Goal: Information Seeking & Learning: Learn about a topic

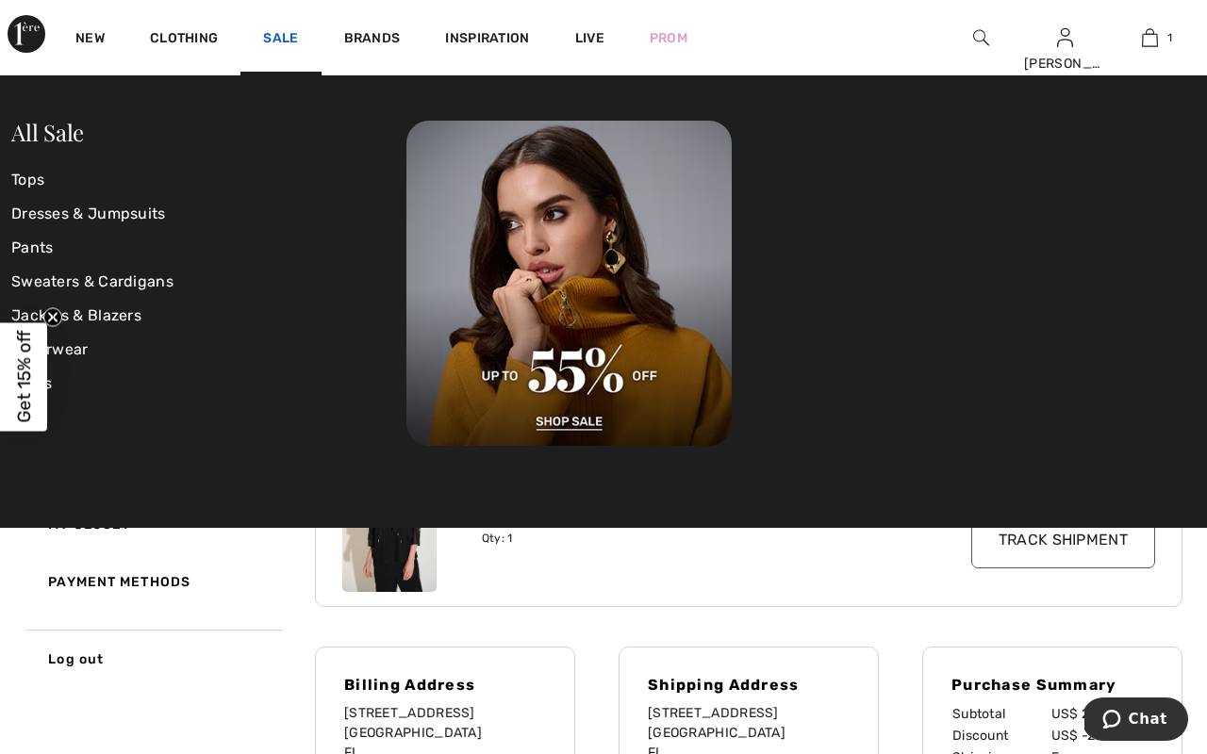
click at [282, 30] on link "Sale" at bounding box center [280, 40] width 35 height 20
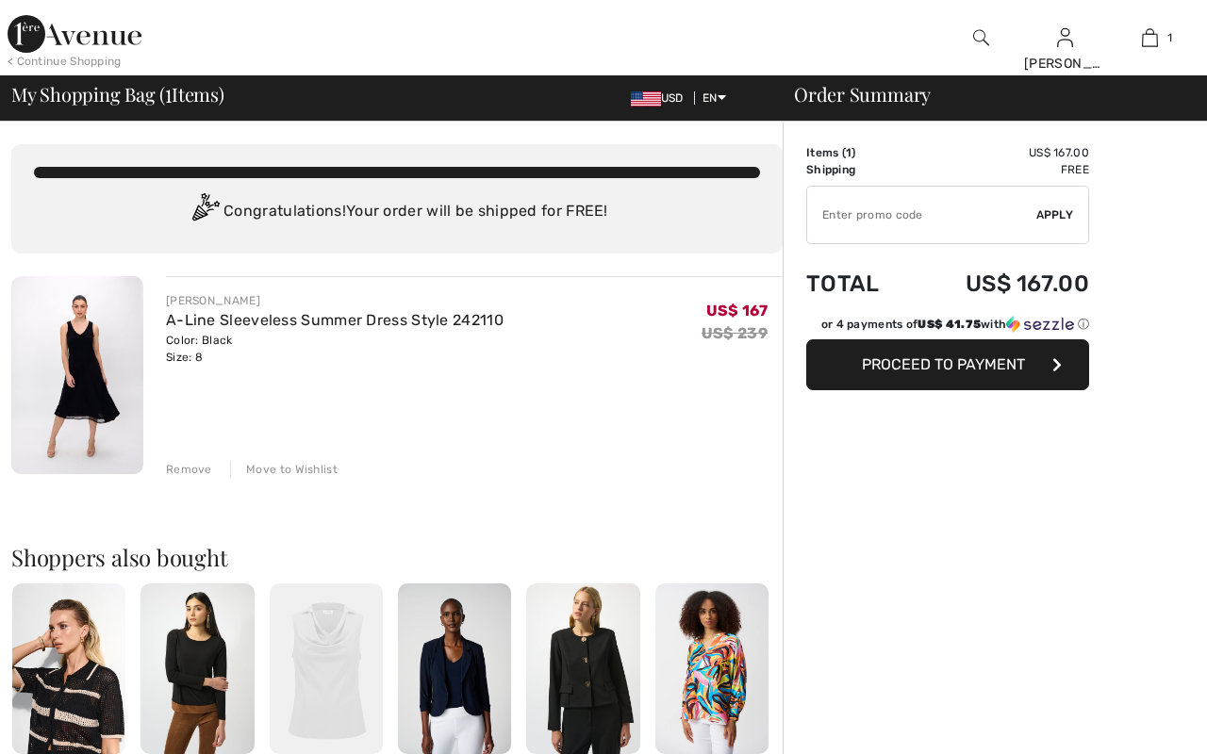
checkbox input "true"
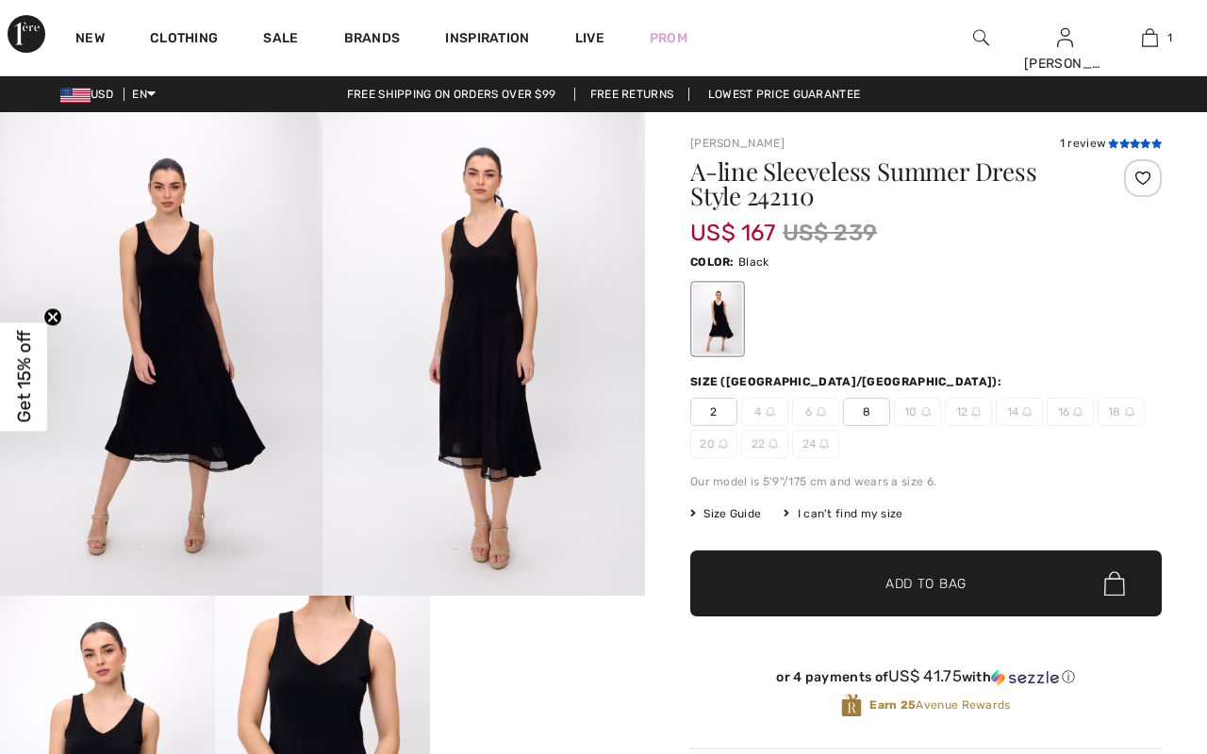
click at [1109, 139] on icon at bounding box center [1113, 143] width 10 height 9
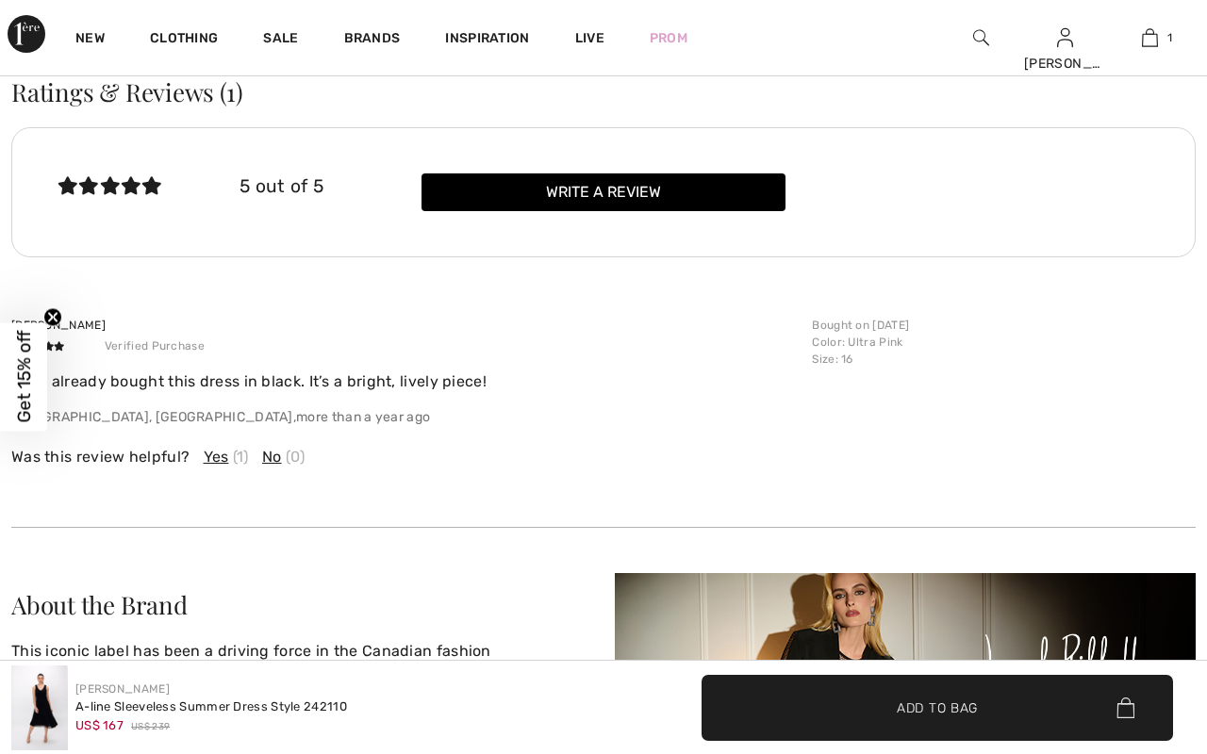
checkbox input "true"
click at [60, 312] on circle "Close teaser" at bounding box center [53, 317] width 18 height 18
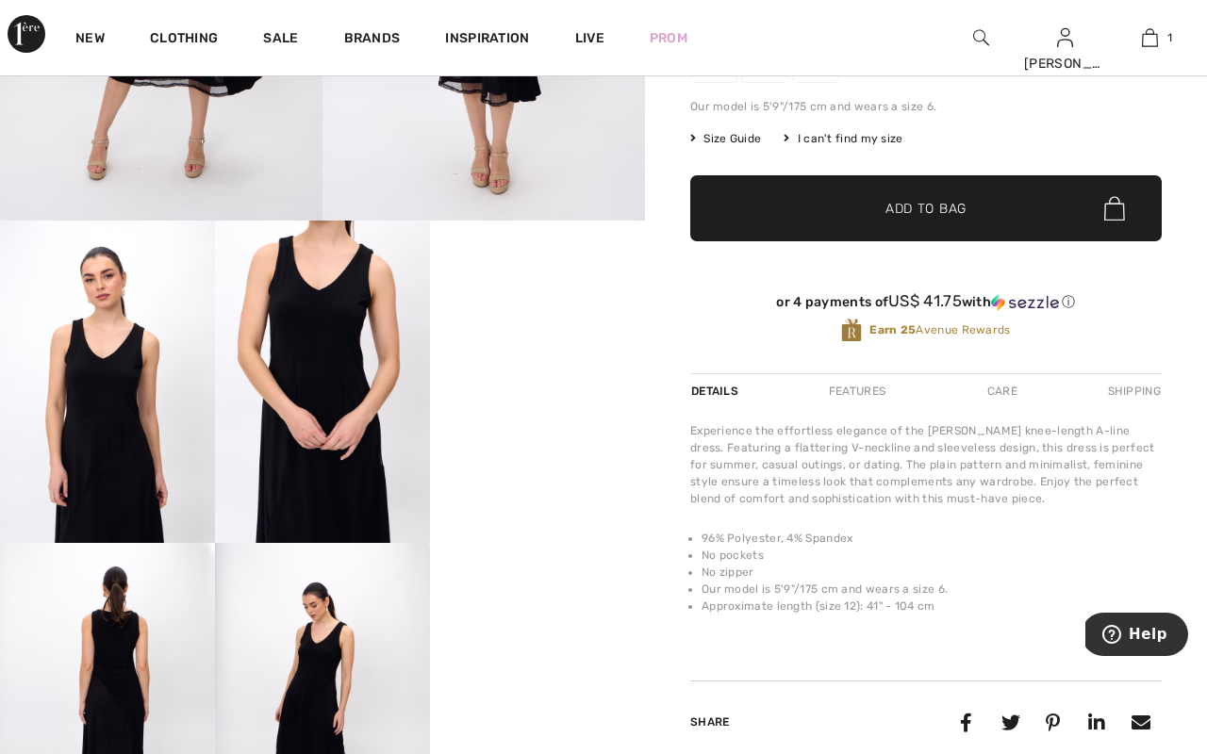
scroll to position [407, 0]
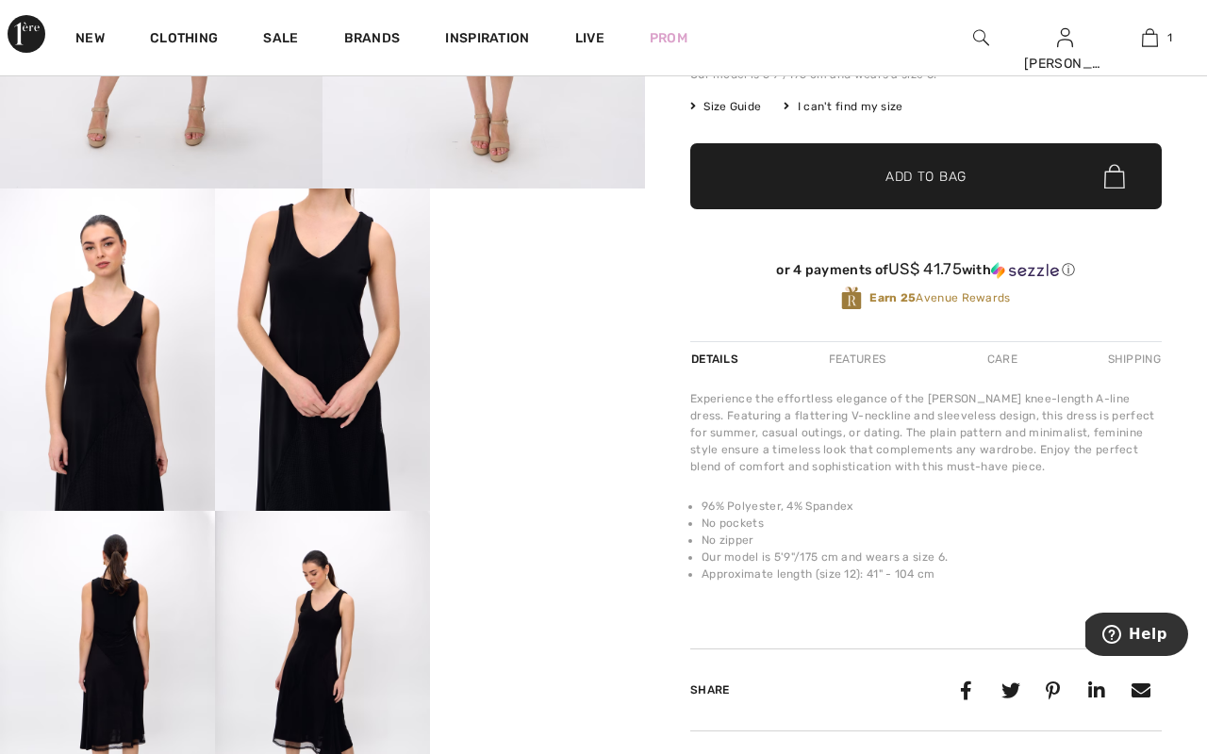
click at [565, 296] on video "Your browser does not support the video tag." at bounding box center [537, 242] width 215 height 107
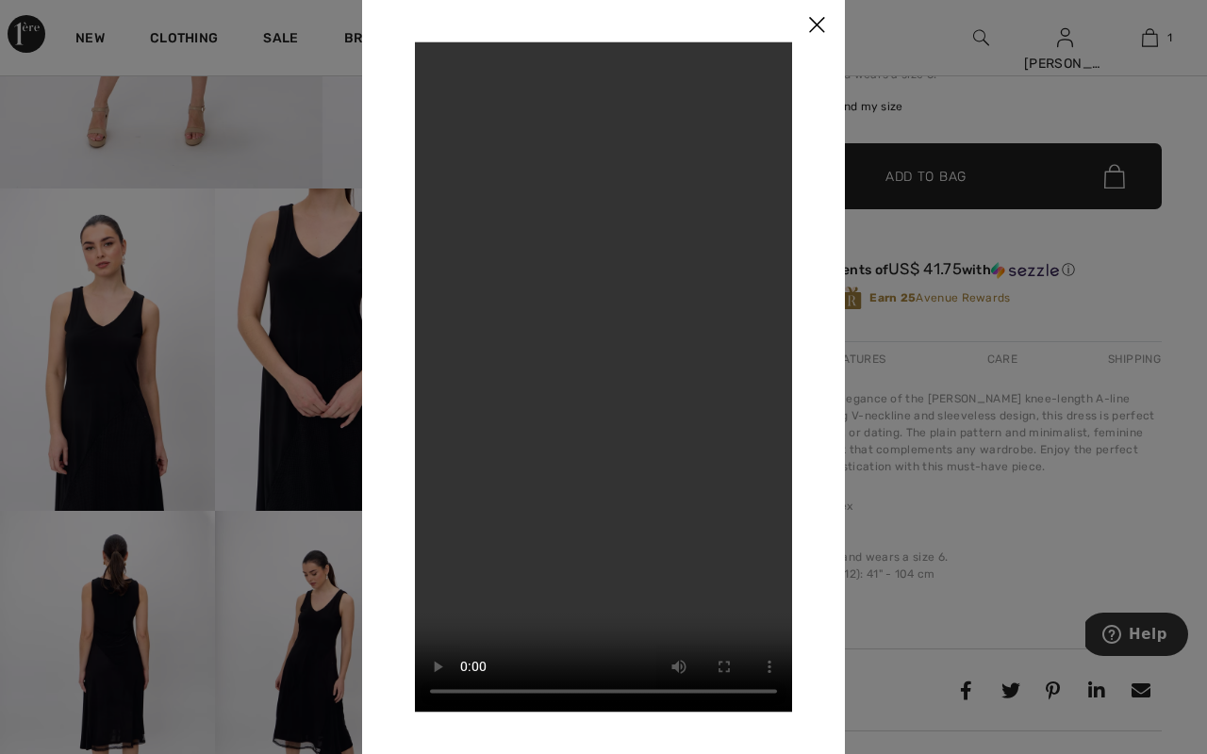
click at [818, 30] on img at bounding box center [816, 25] width 57 height 58
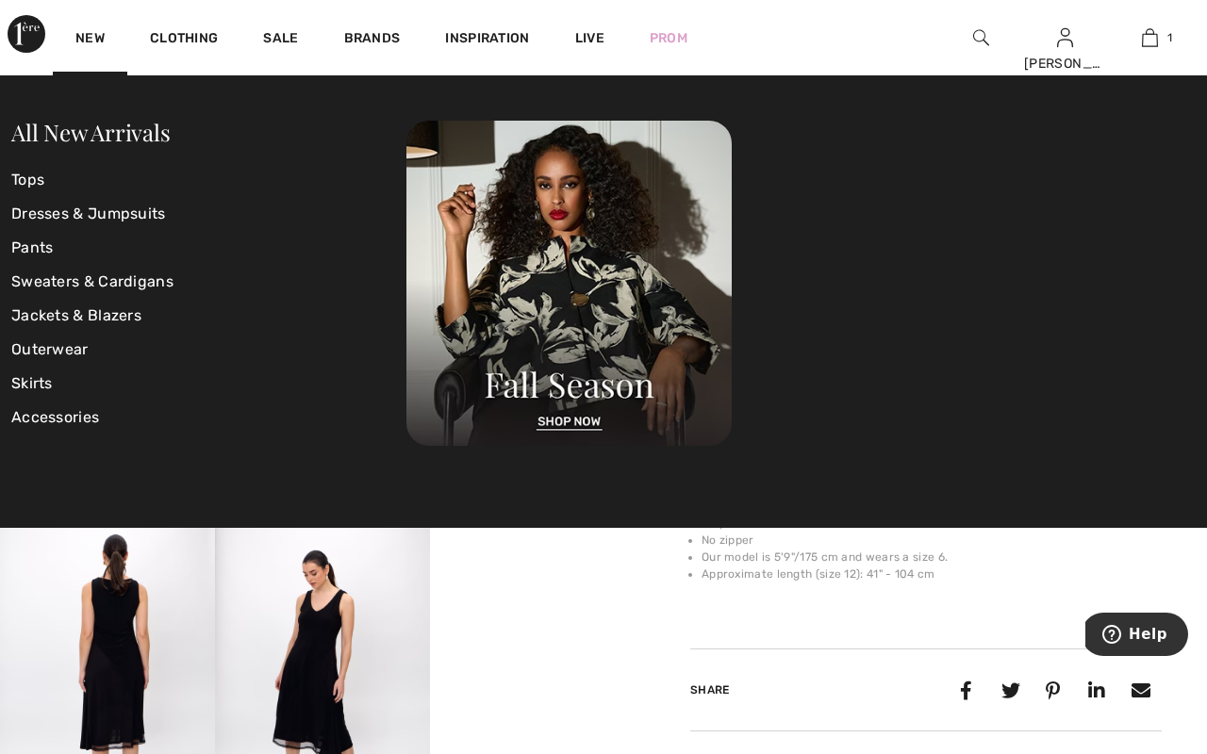
scroll to position [46, 0]
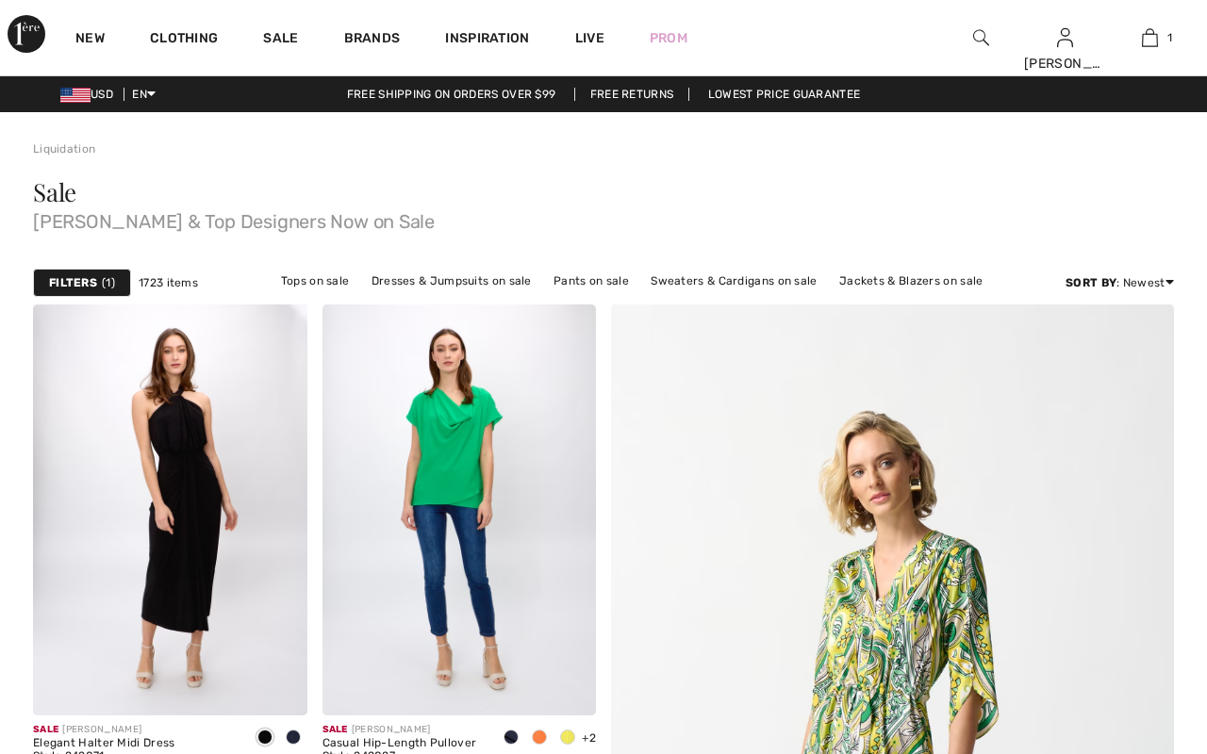
scroll to position [4321, 0]
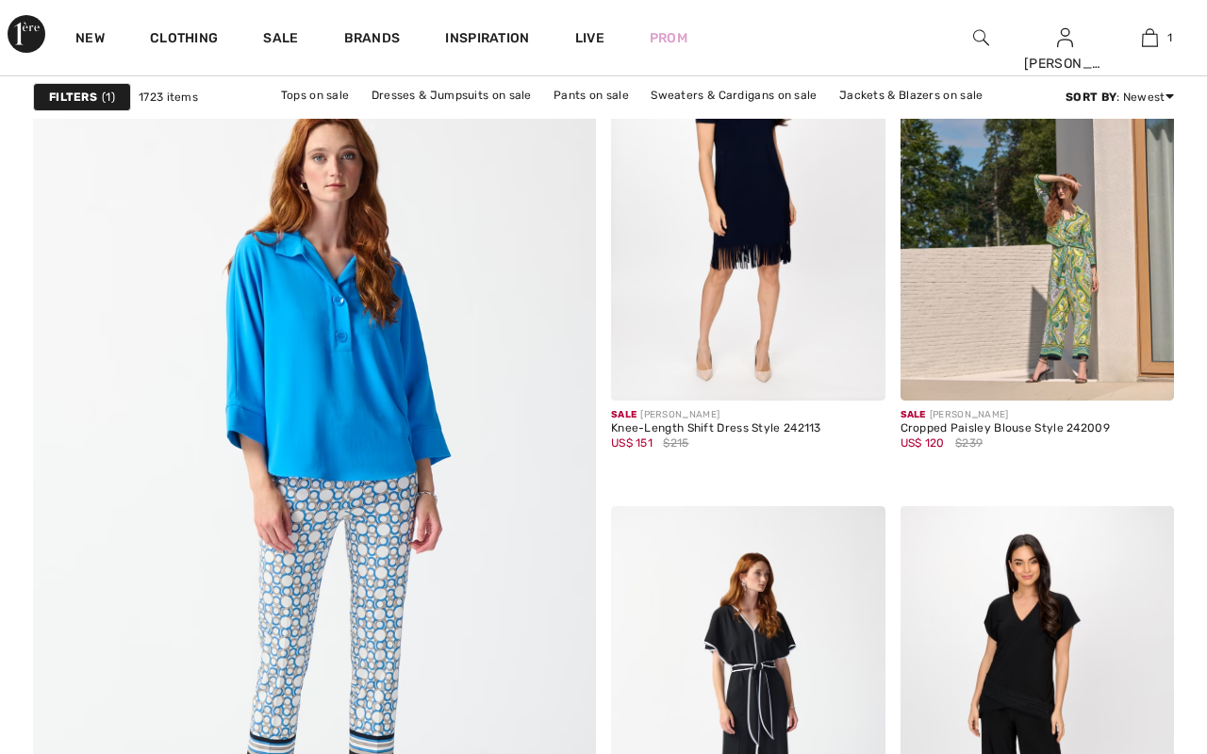
checkbox input "true"
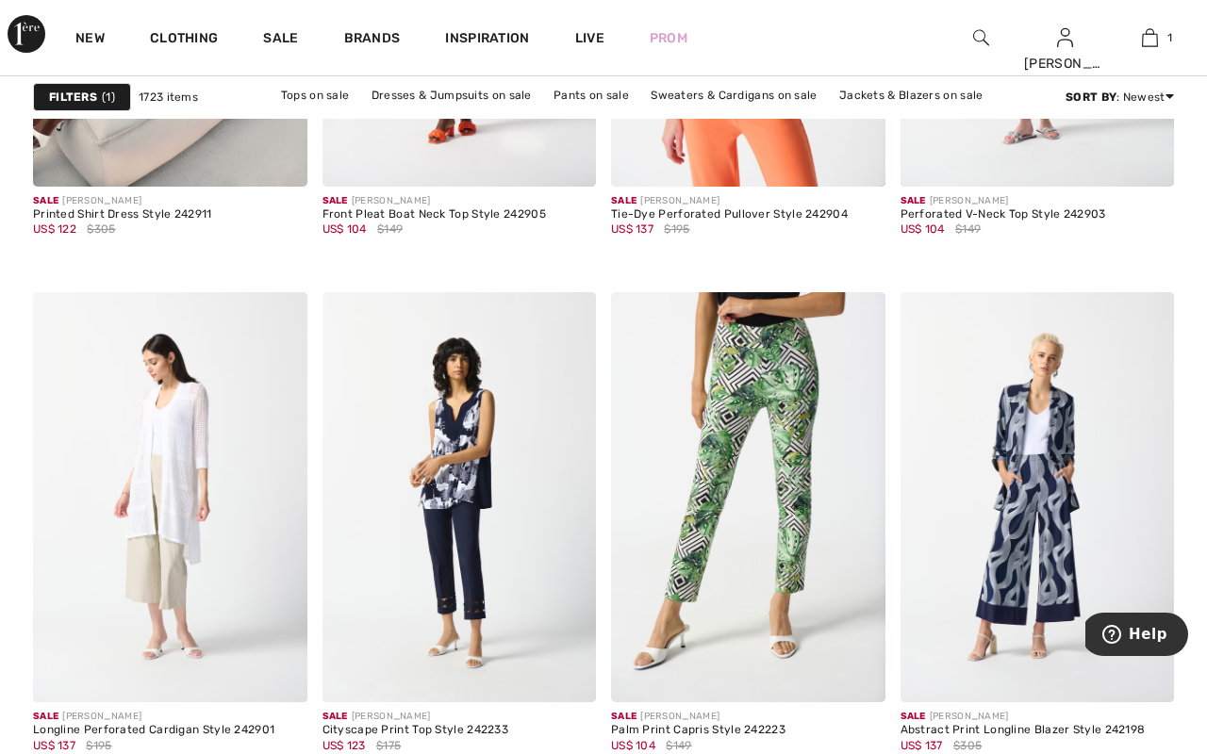
scroll to position [7526, 0]
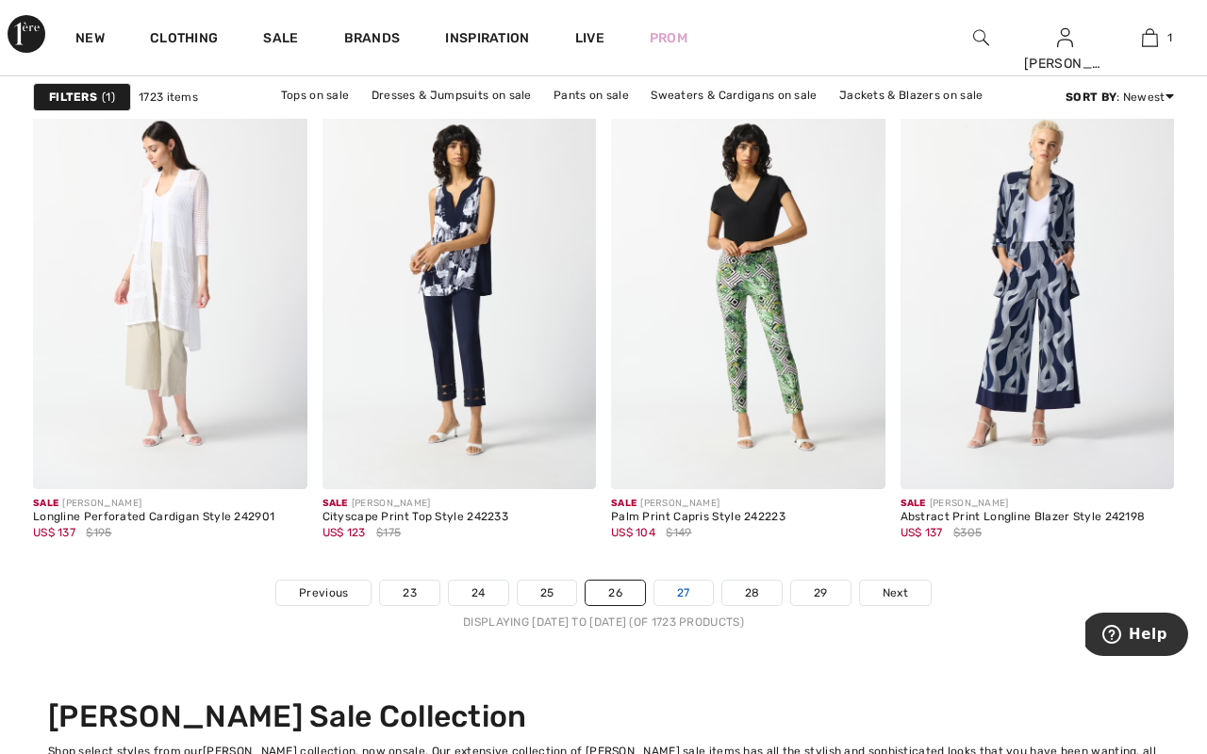
click at [679, 592] on link "27" at bounding box center [683, 593] width 58 height 25
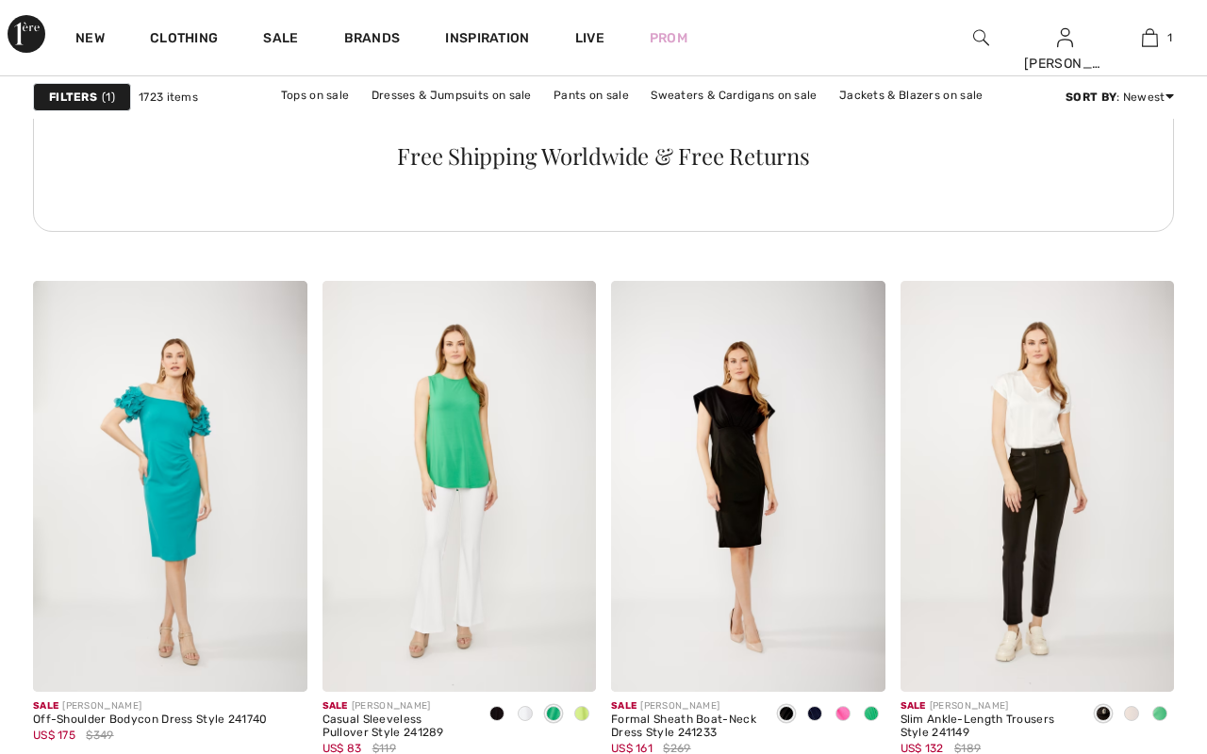
scroll to position [3048, 0]
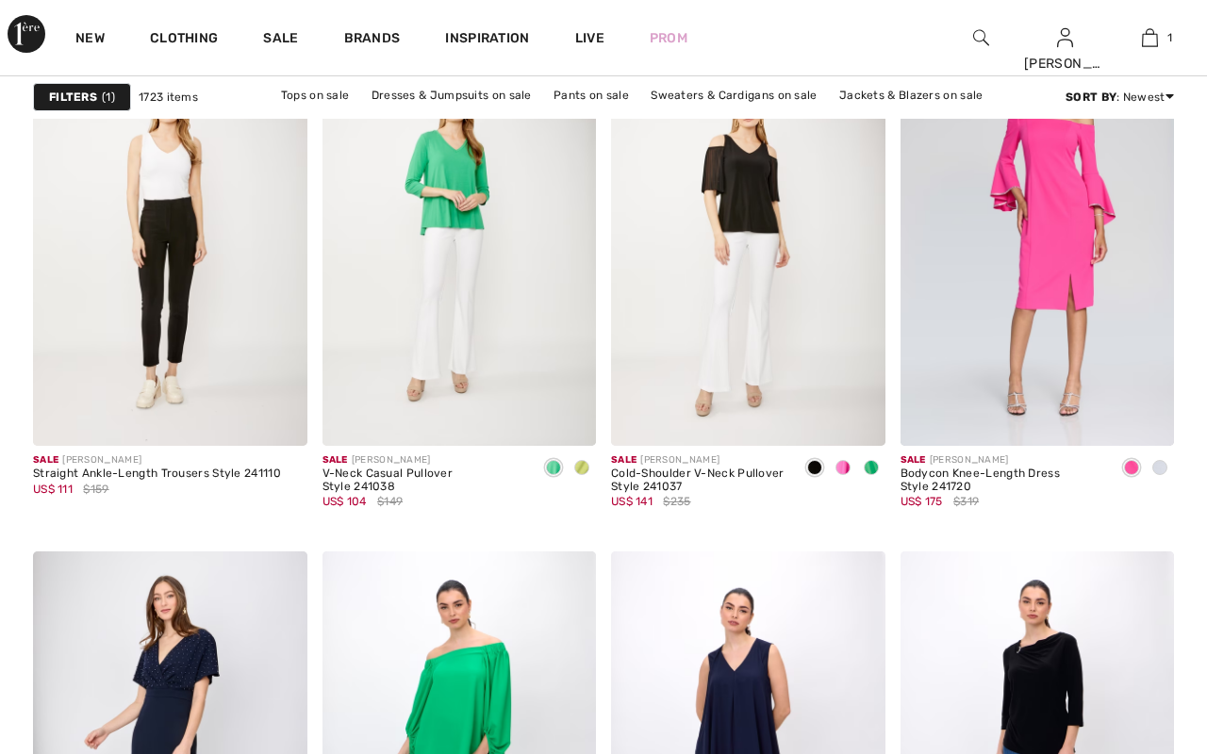
checkbox input "true"
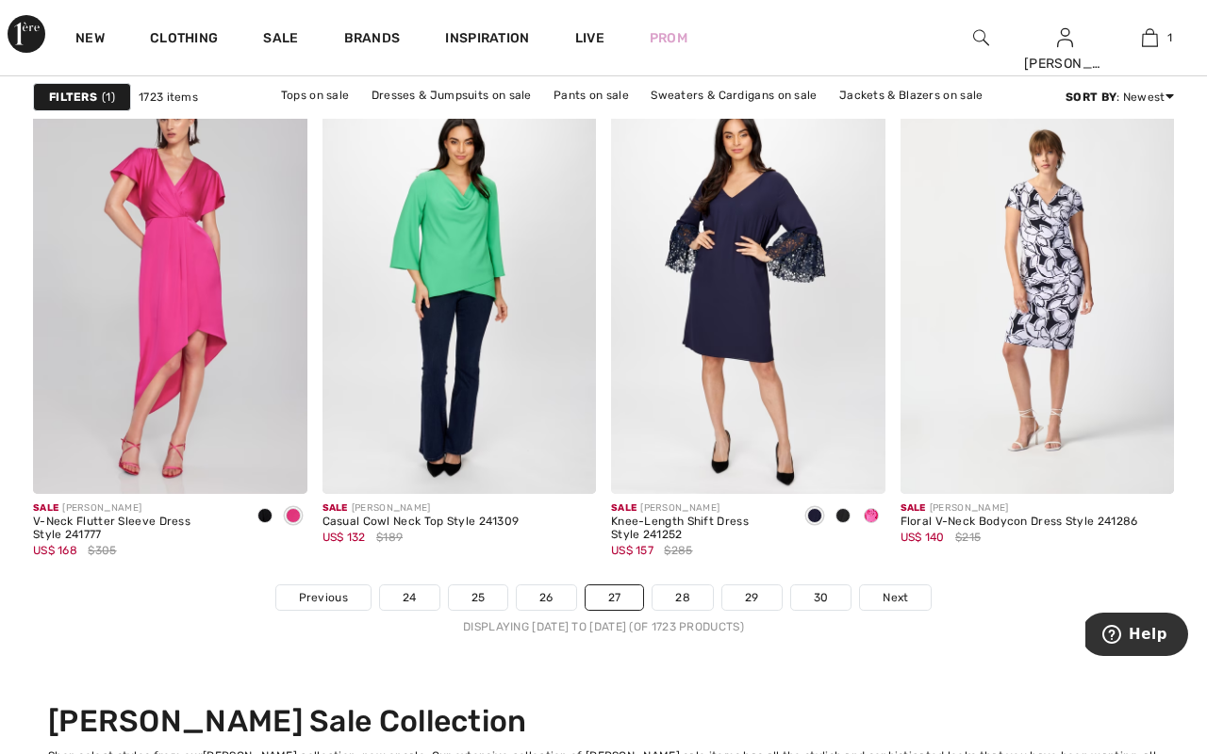
scroll to position [7535, 0]
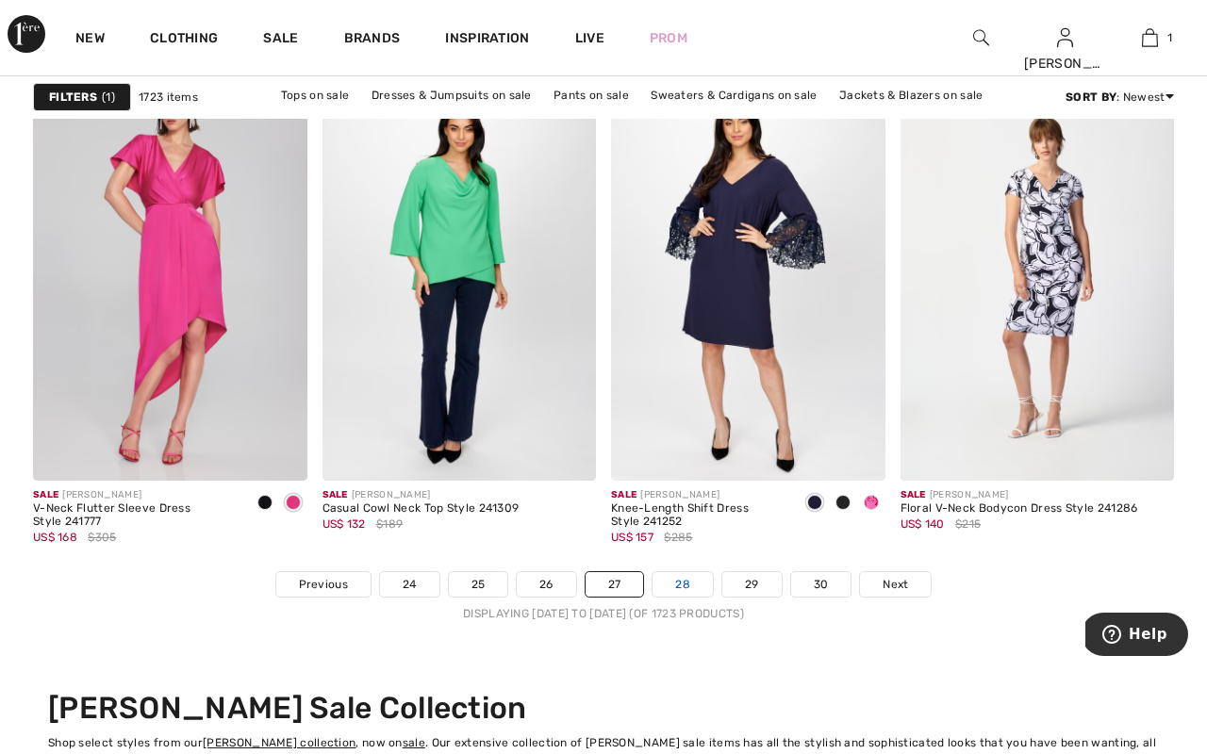
click at [695, 582] on link "28" at bounding box center [683, 584] width 60 height 25
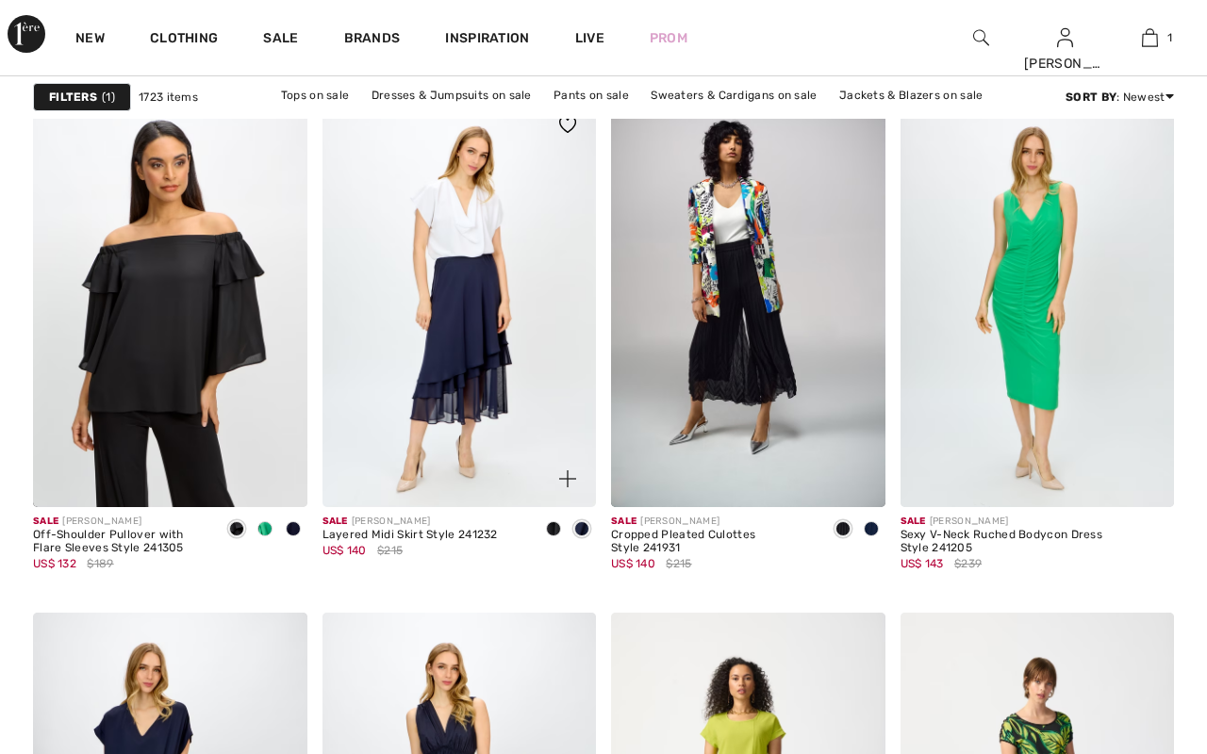
scroll to position [1241, 0]
checkbox input "true"
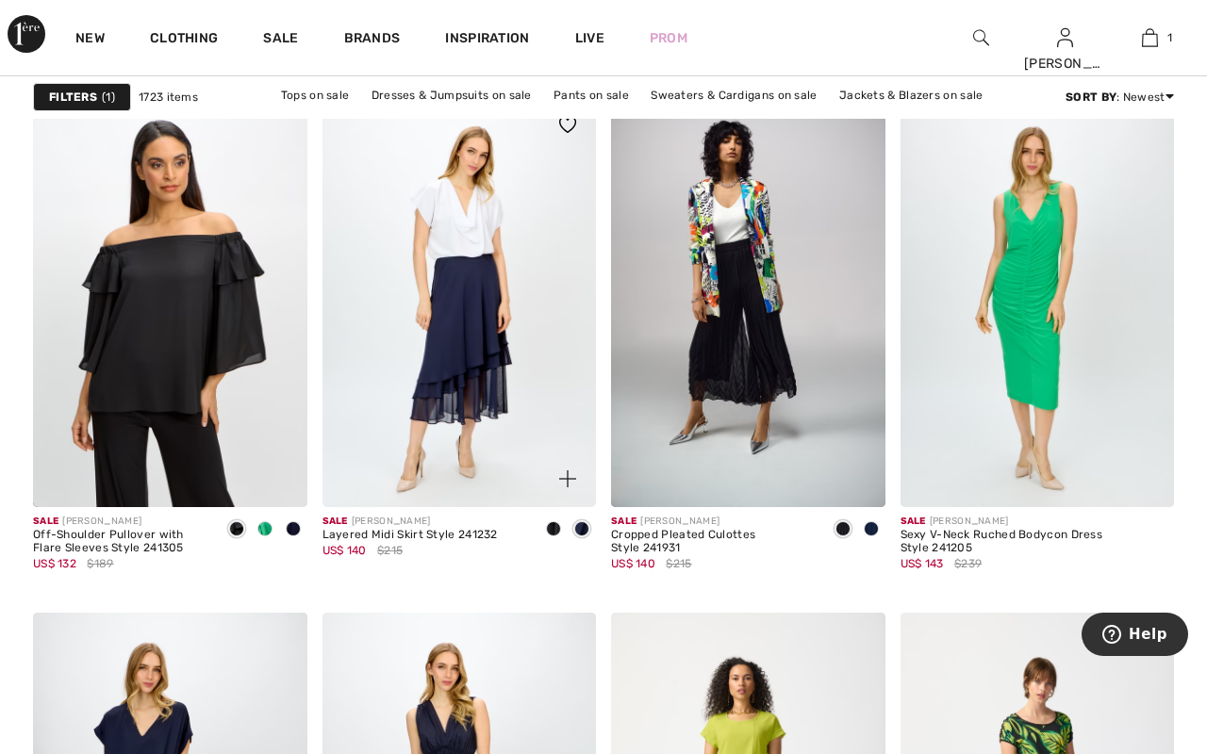
scroll to position [0, 0]
click at [464, 411] on img at bounding box center [459, 302] width 274 height 411
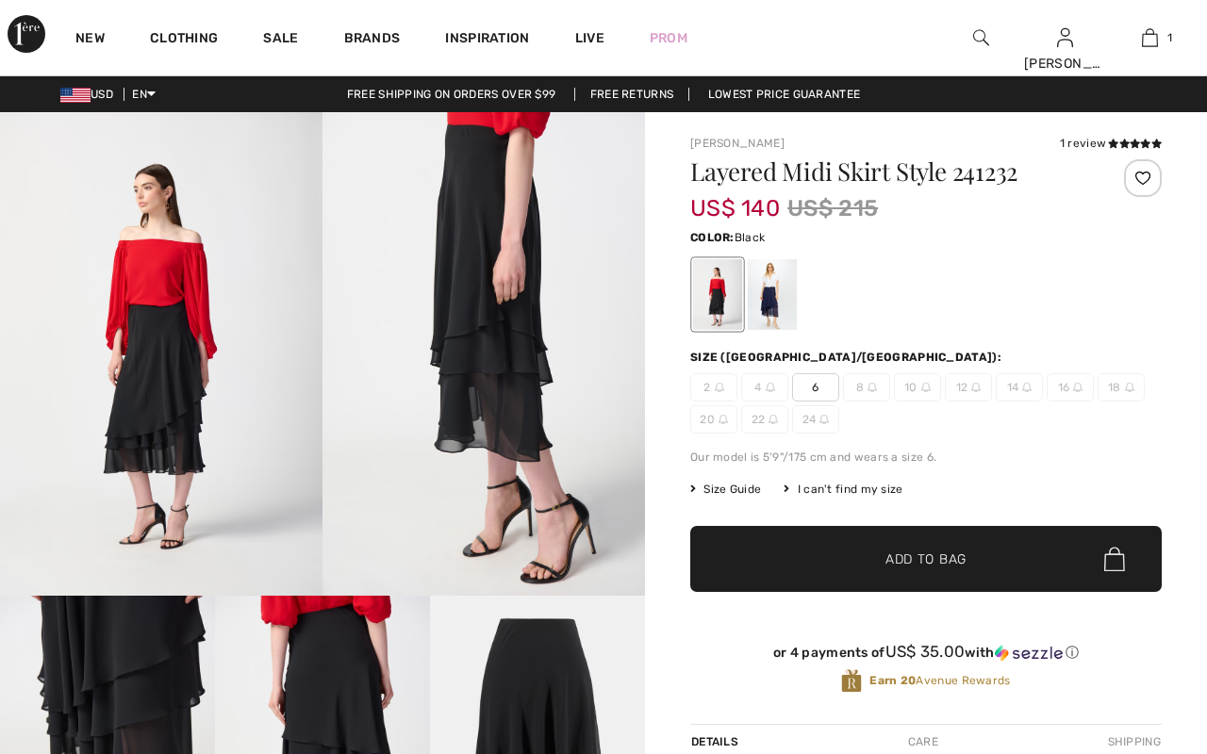
click at [193, 441] on img at bounding box center [161, 354] width 322 height 484
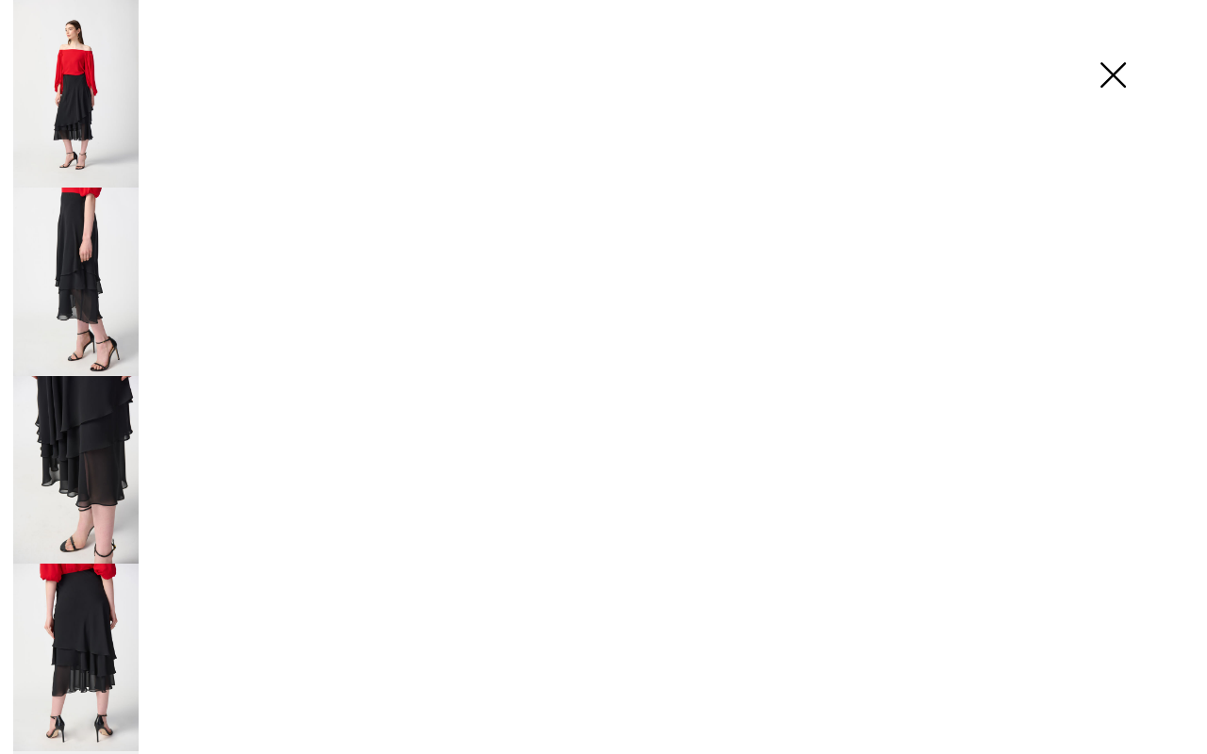
checkbox input "true"
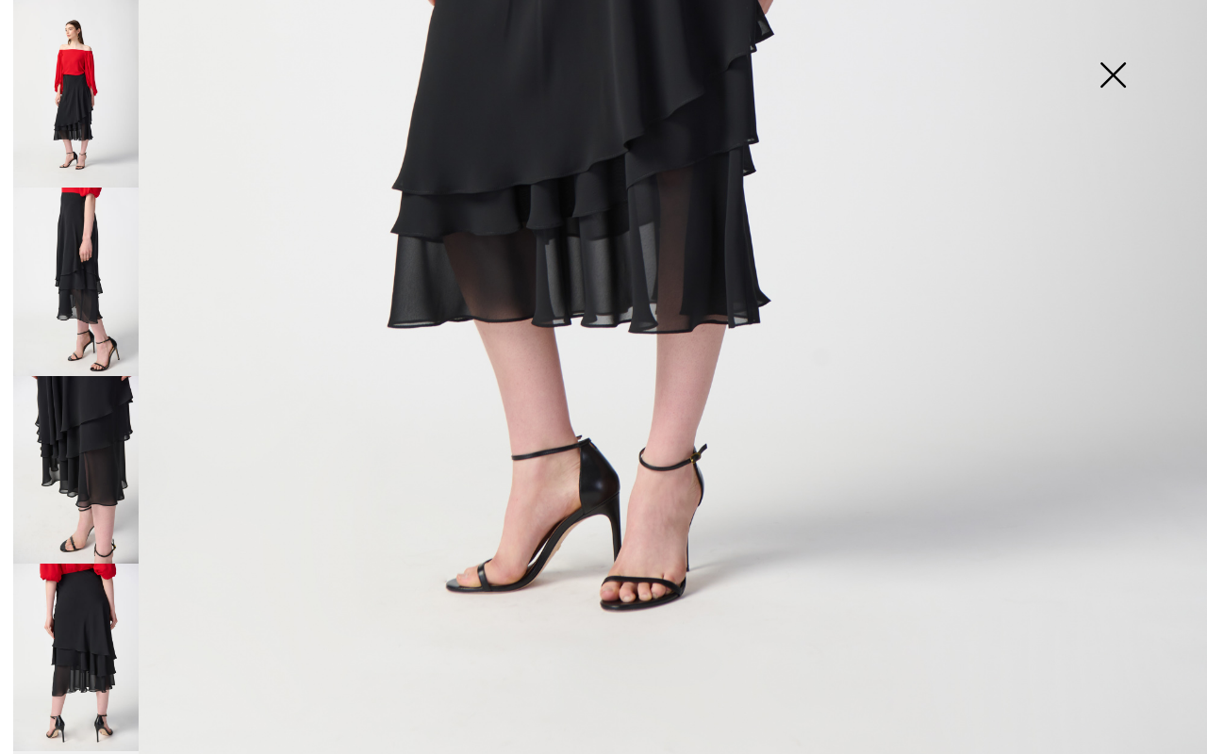
scroll to position [1029, 0]
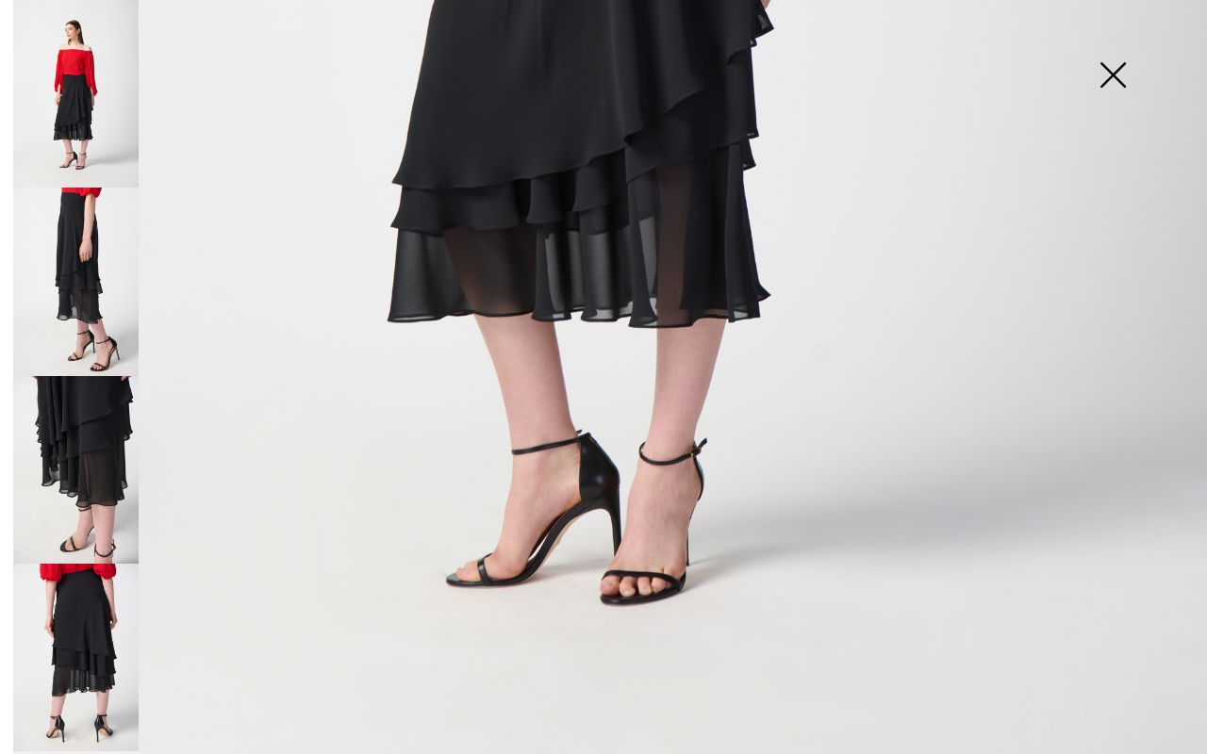
click at [96, 303] on img at bounding box center [75, 282] width 125 height 189
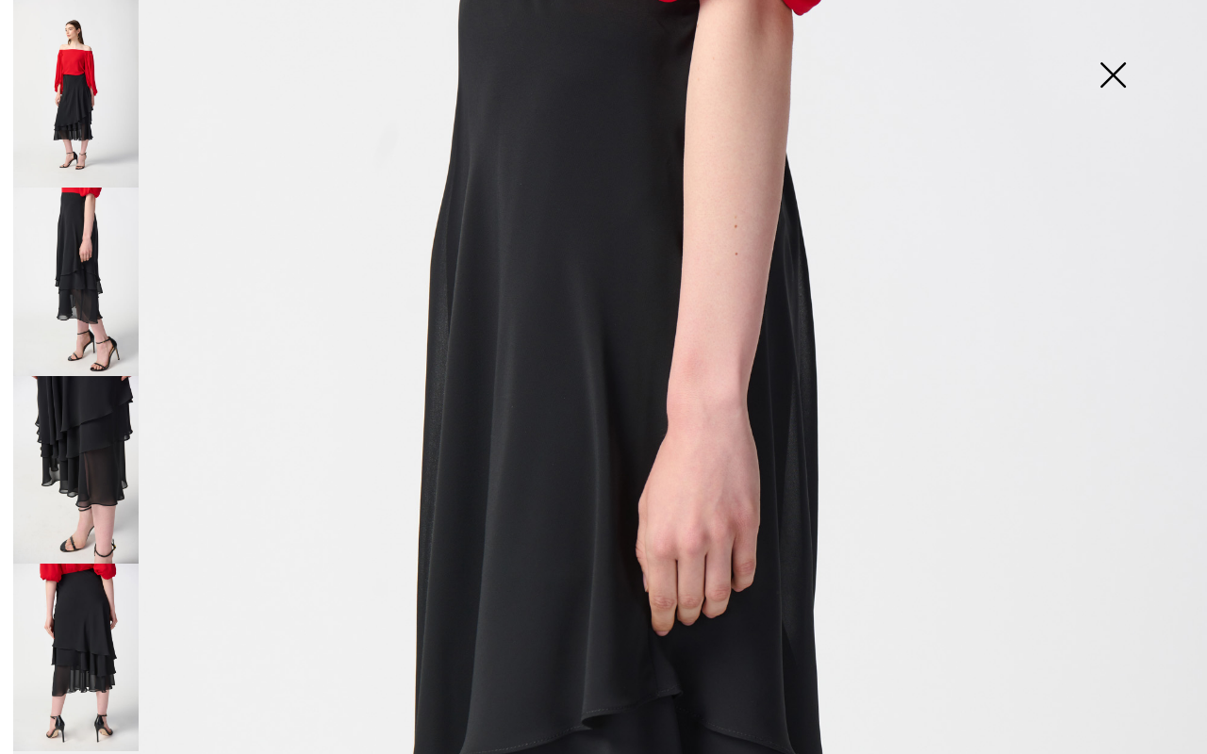
scroll to position [86, 0]
click at [110, 473] on img at bounding box center [75, 470] width 125 height 188
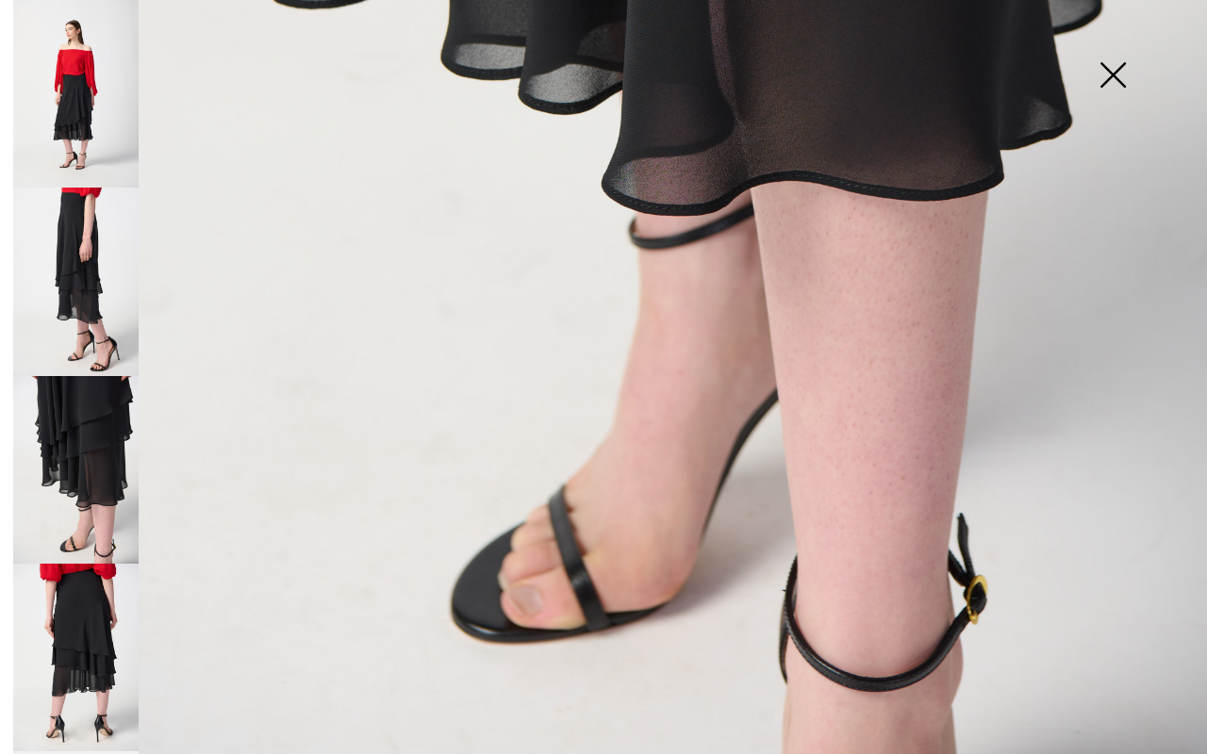
scroll to position [1054, 0]
click at [75, 649] on img at bounding box center [75, 658] width 125 height 188
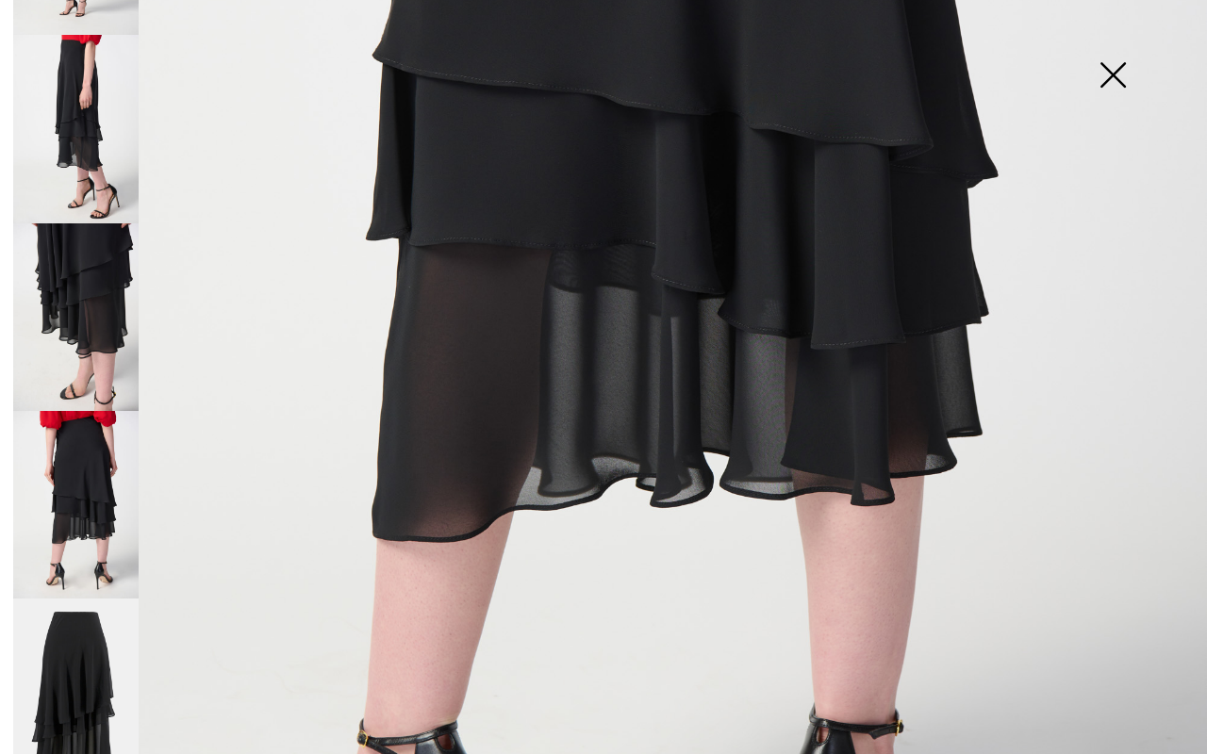
scroll to position [151, 0]
click at [126, 658] on img at bounding box center [75, 695] width 125 height 189
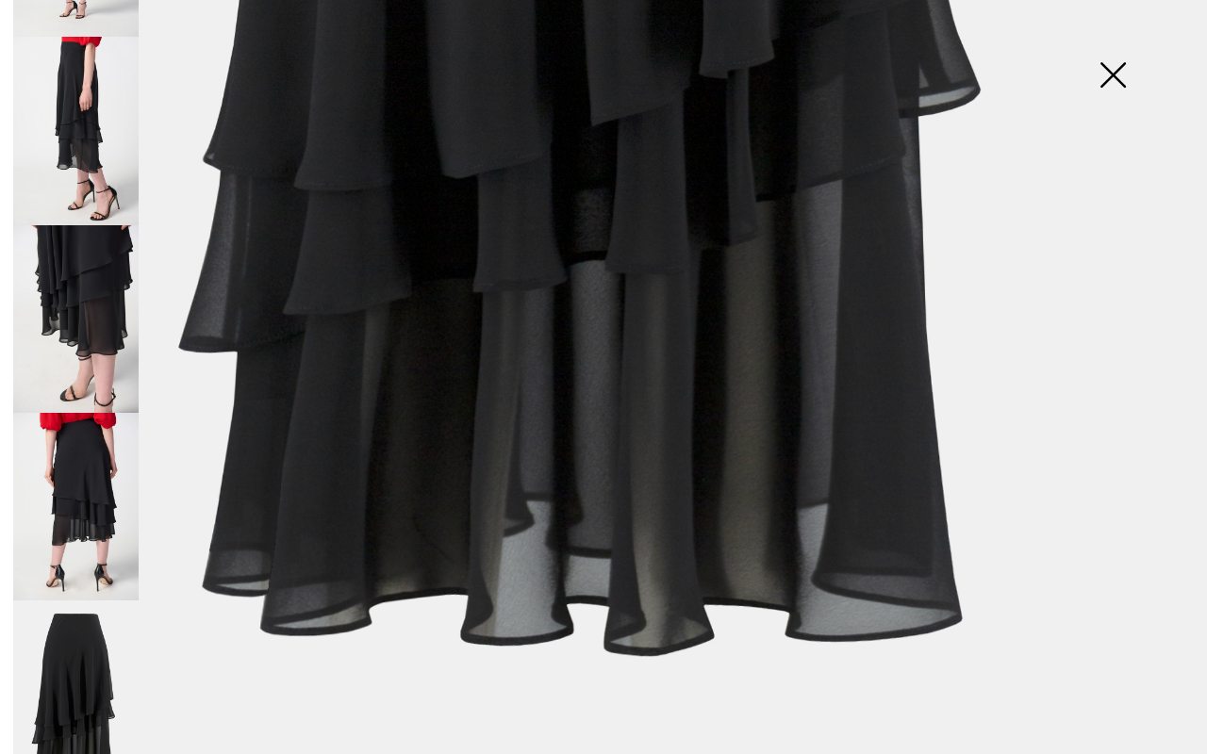
scroll to position [1030, 0]
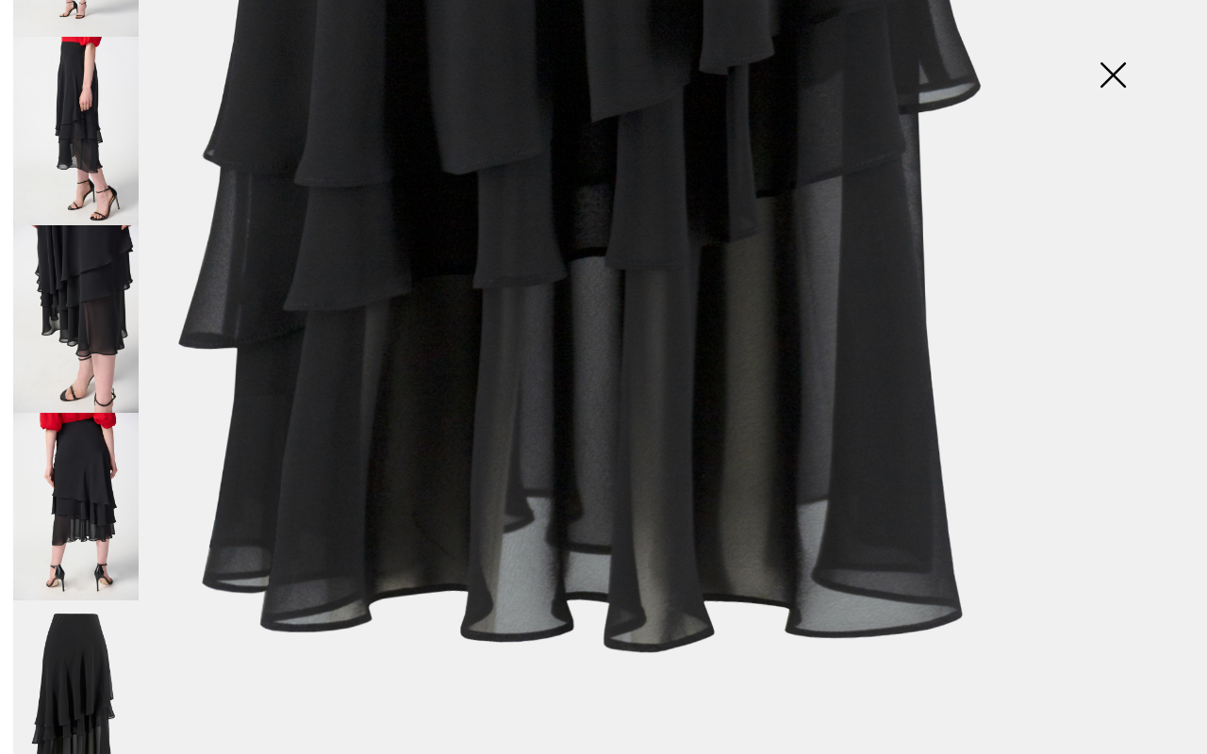
click at [1118, 81] on img at bounding box center [1113, 76] width 94 height 97
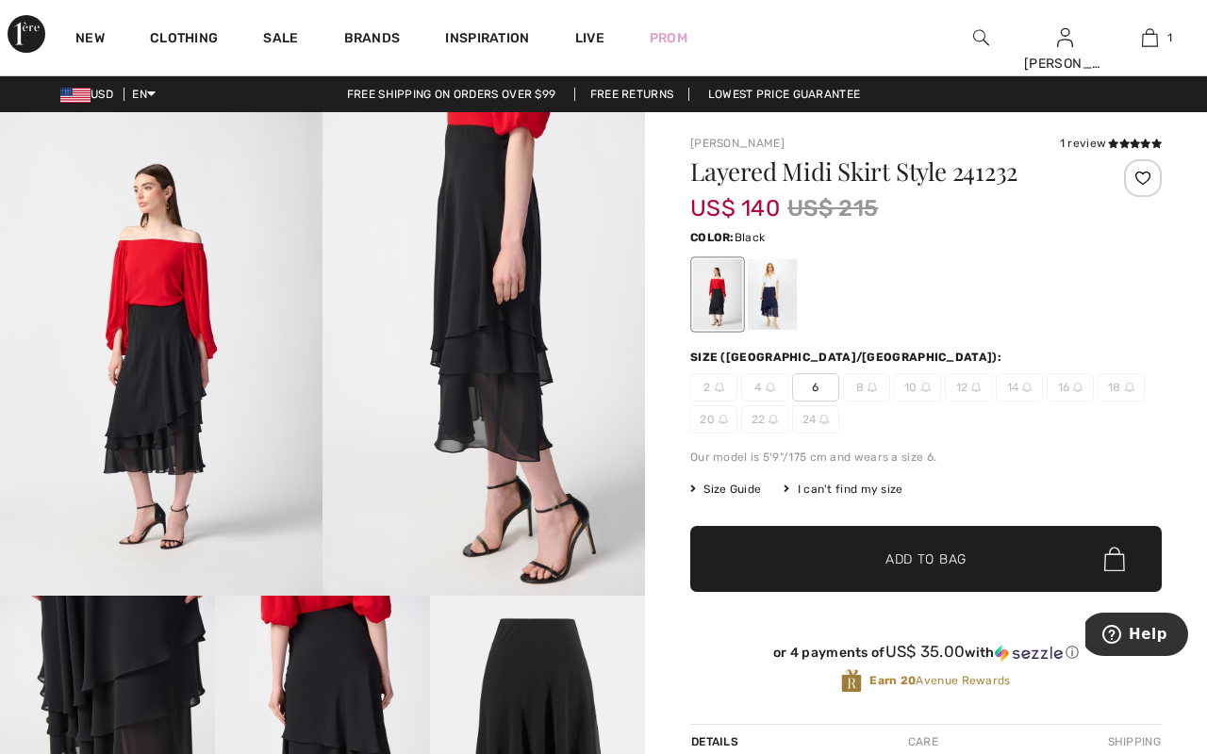
scroll to position [0, 0]
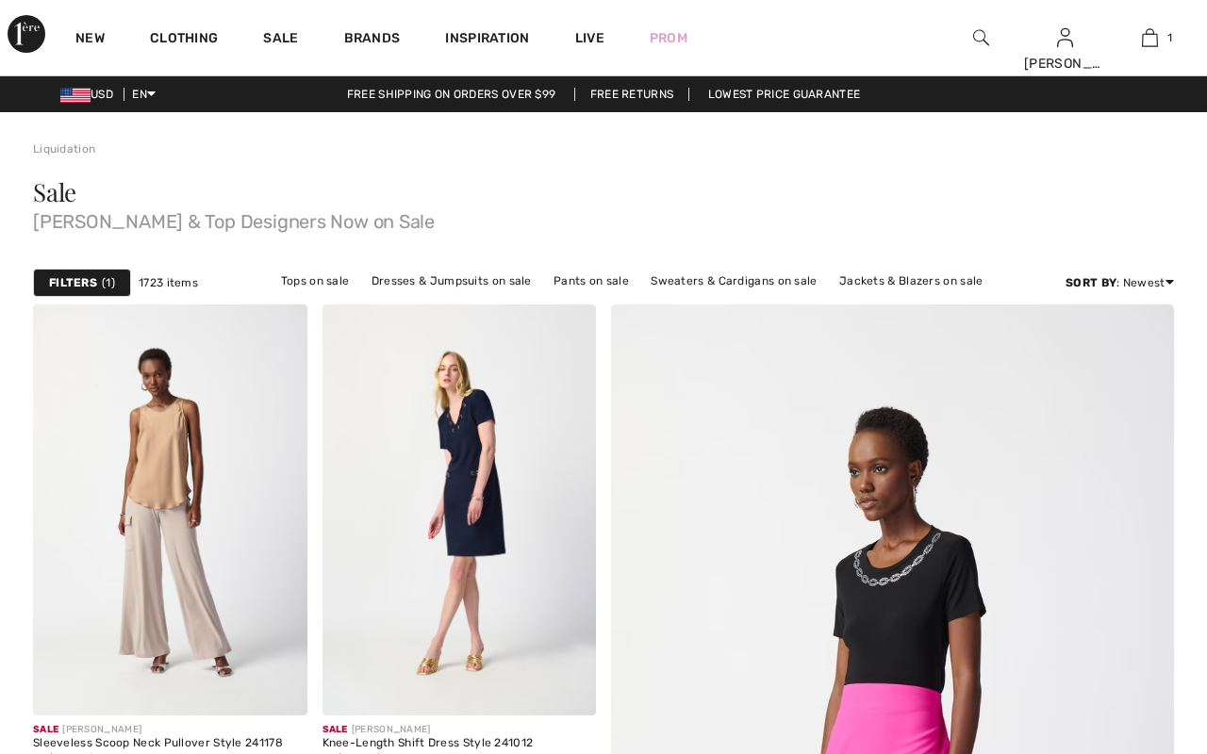
scroll to position [5359, 0]
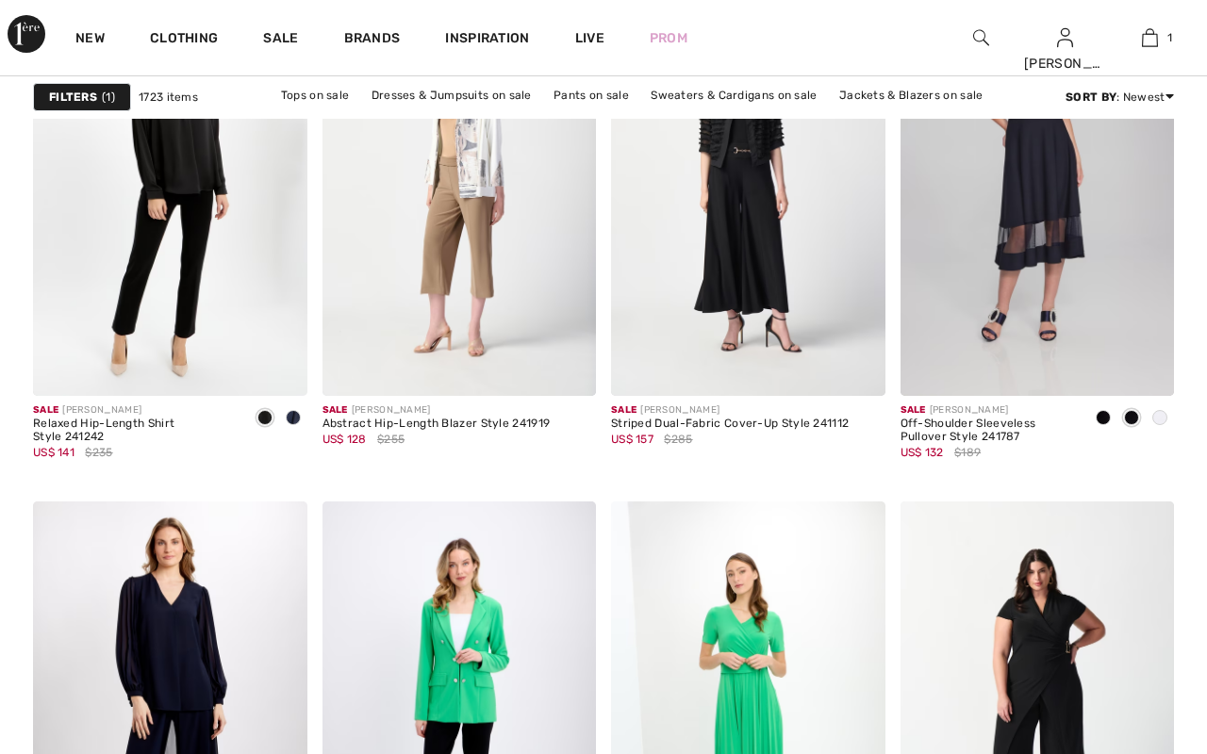
checkbox input "true"
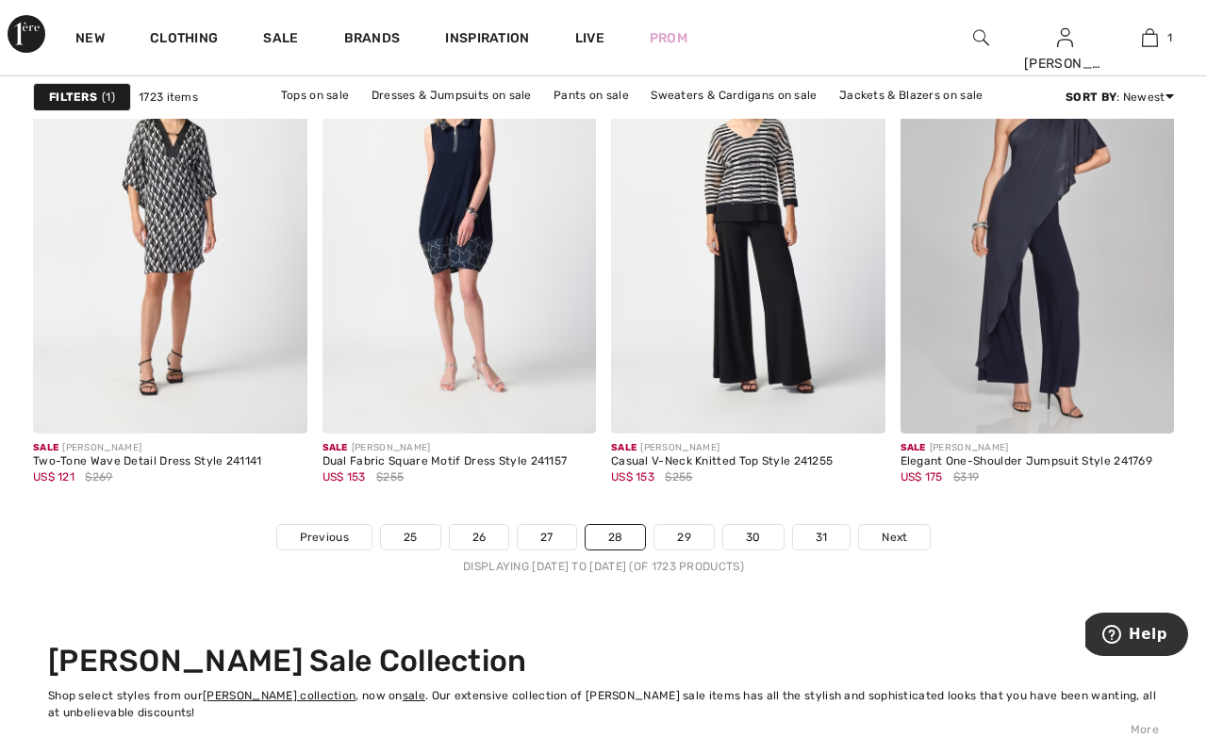
scroll to position [7609, 0]
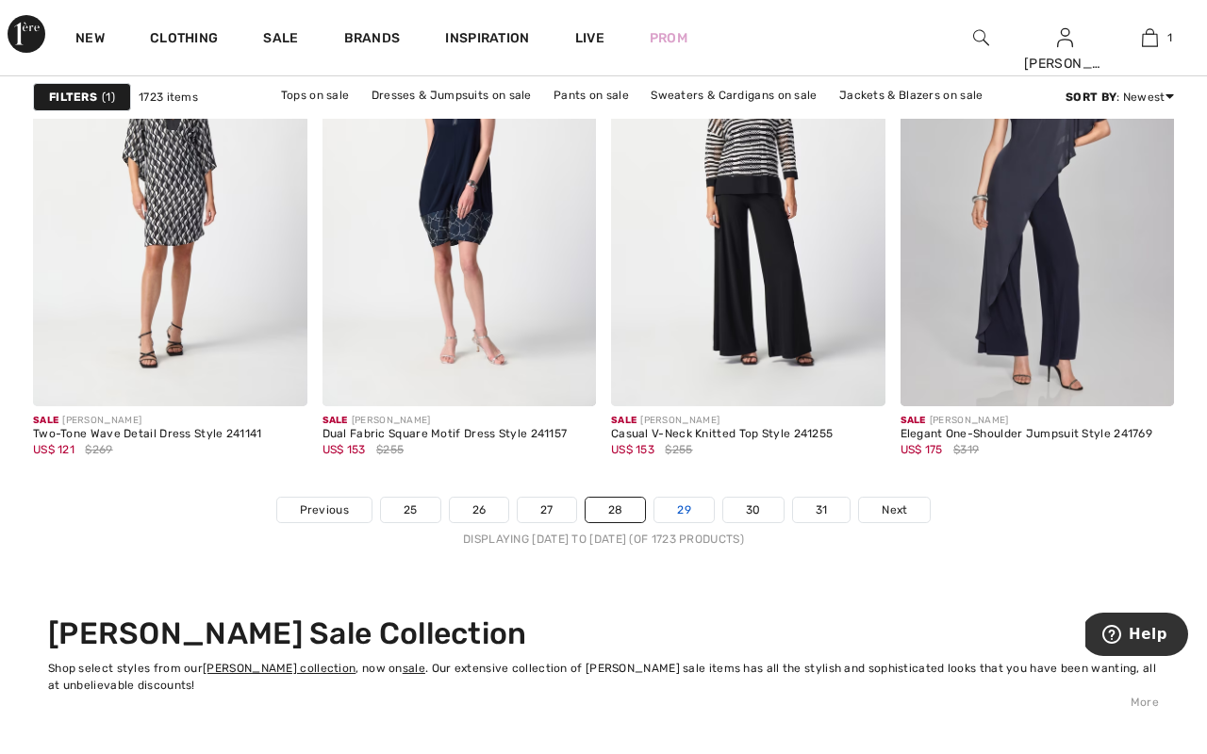
click at [694, 512] on link "29" at bounding box center [683, 510] width 59 height 25
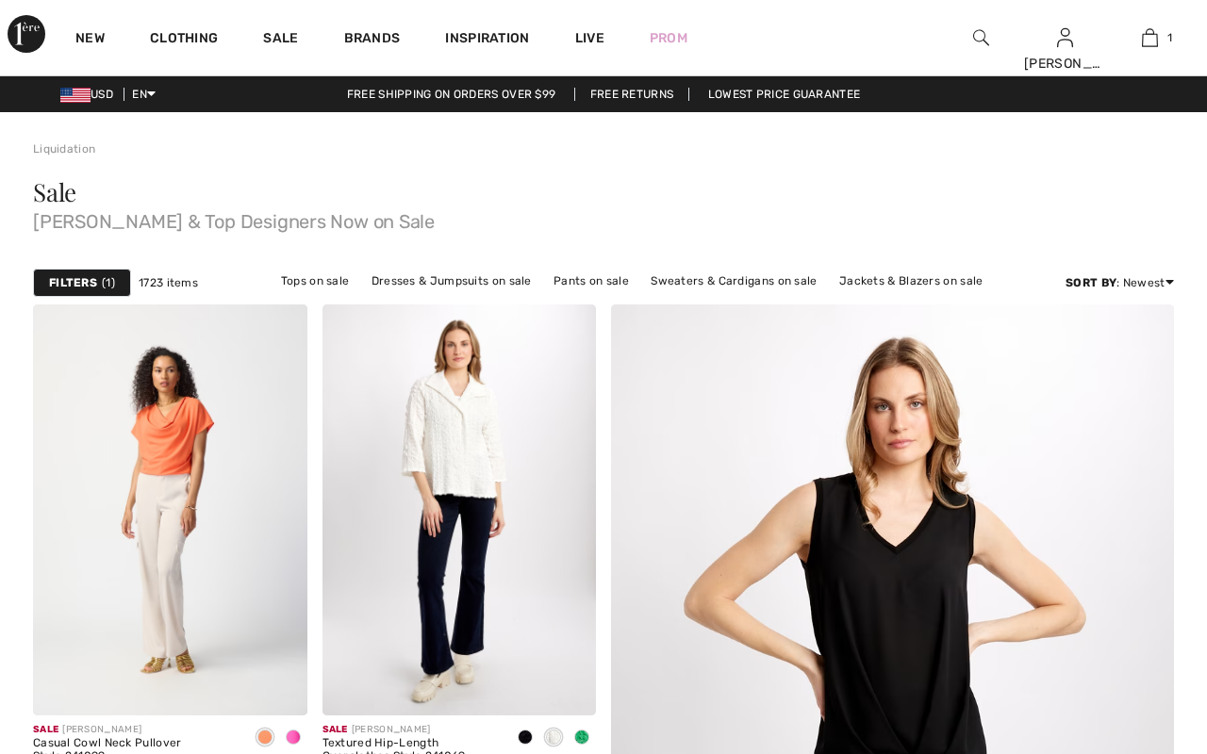
scroll to position [327, 0]
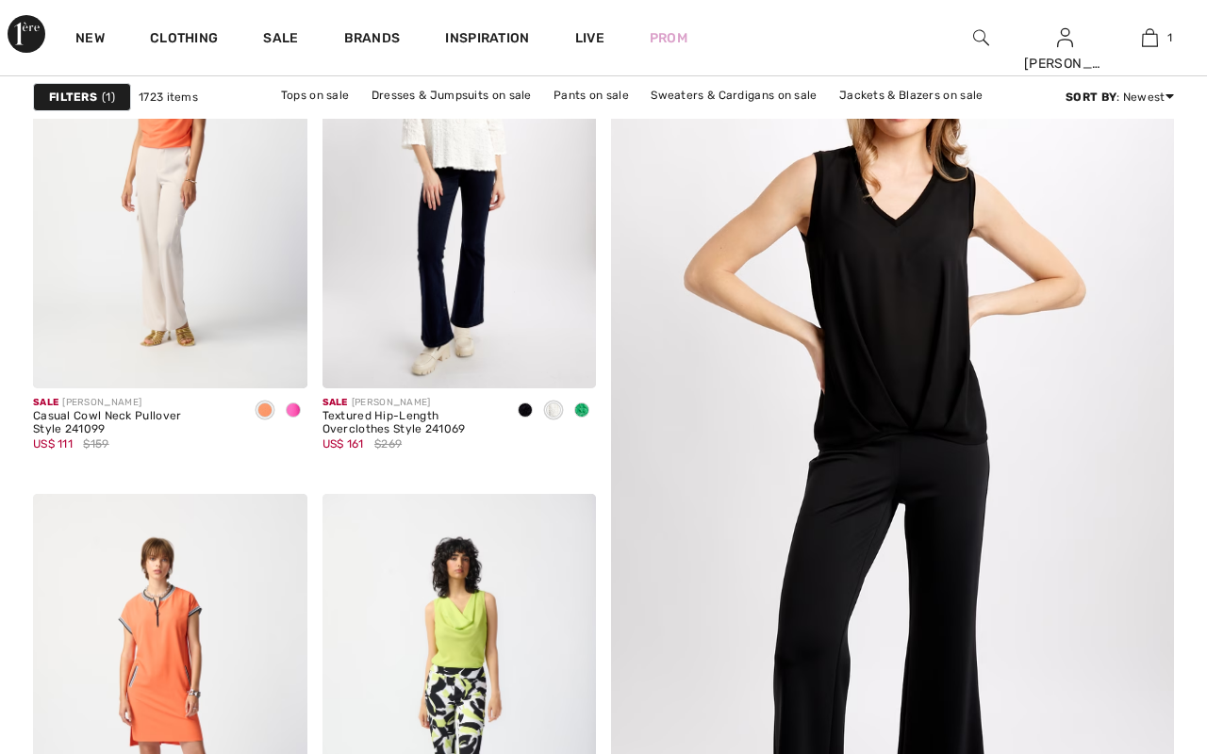
checkbox input "true"
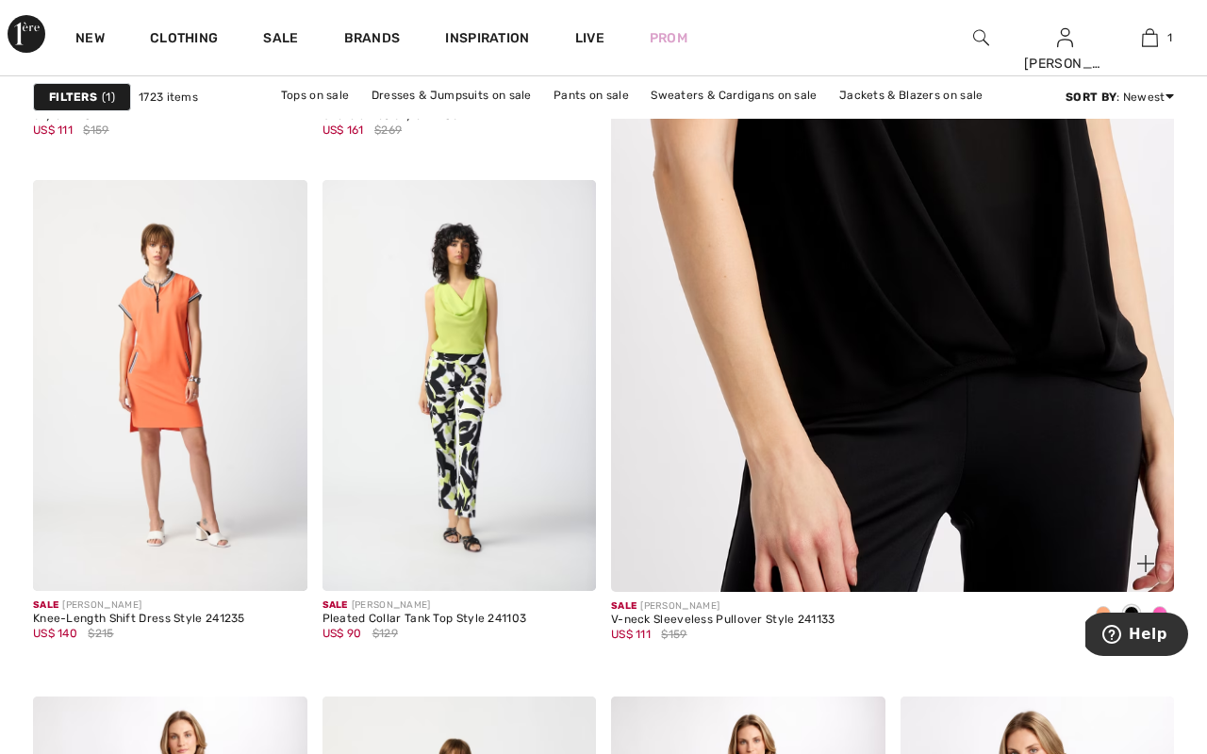
scroll to position [649, 0]
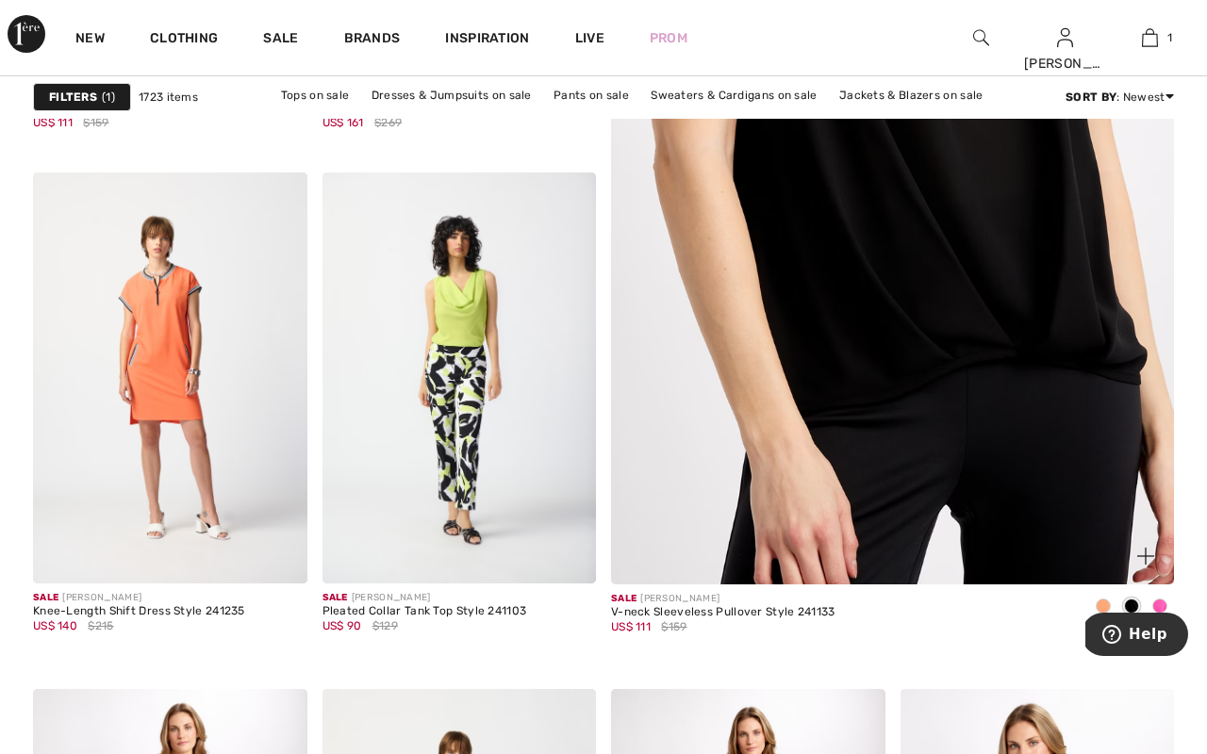
click at [828, 478] on img at bounding box center [891, 163] width 675 height 1014
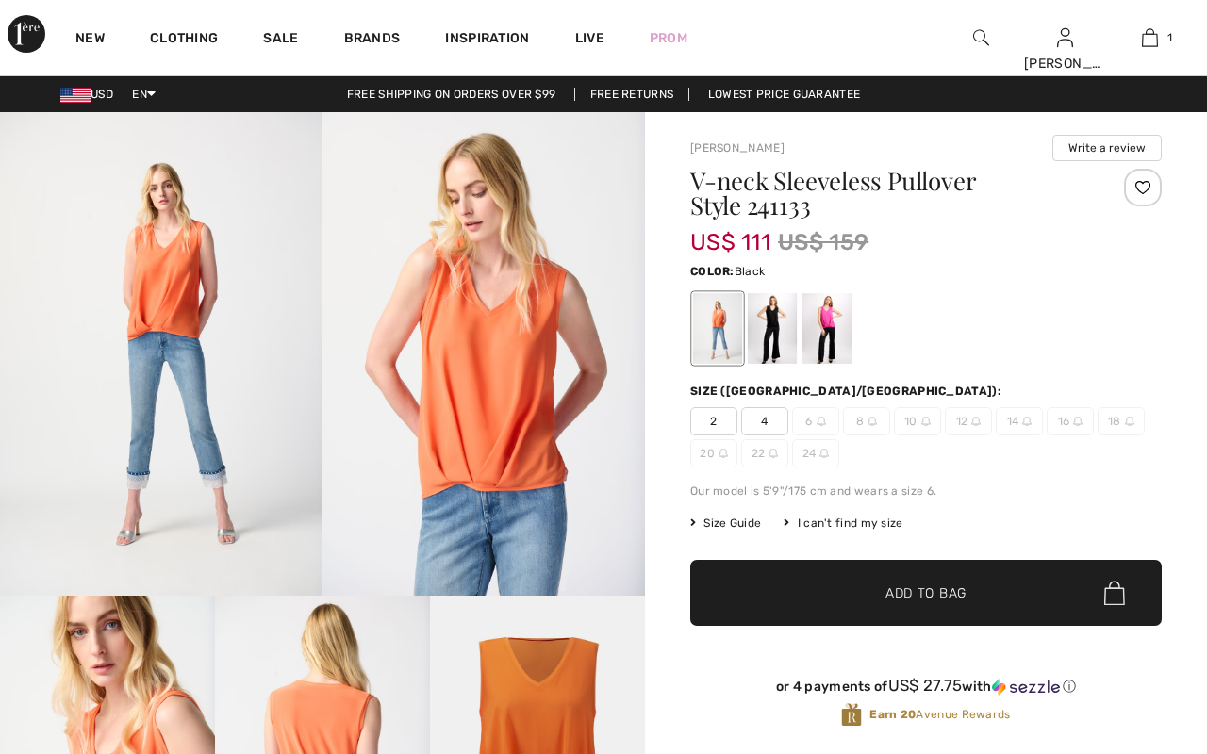
checkbox input "true"
click at [776, 341] on div at bounding box center [772, 328] width 49 height 71
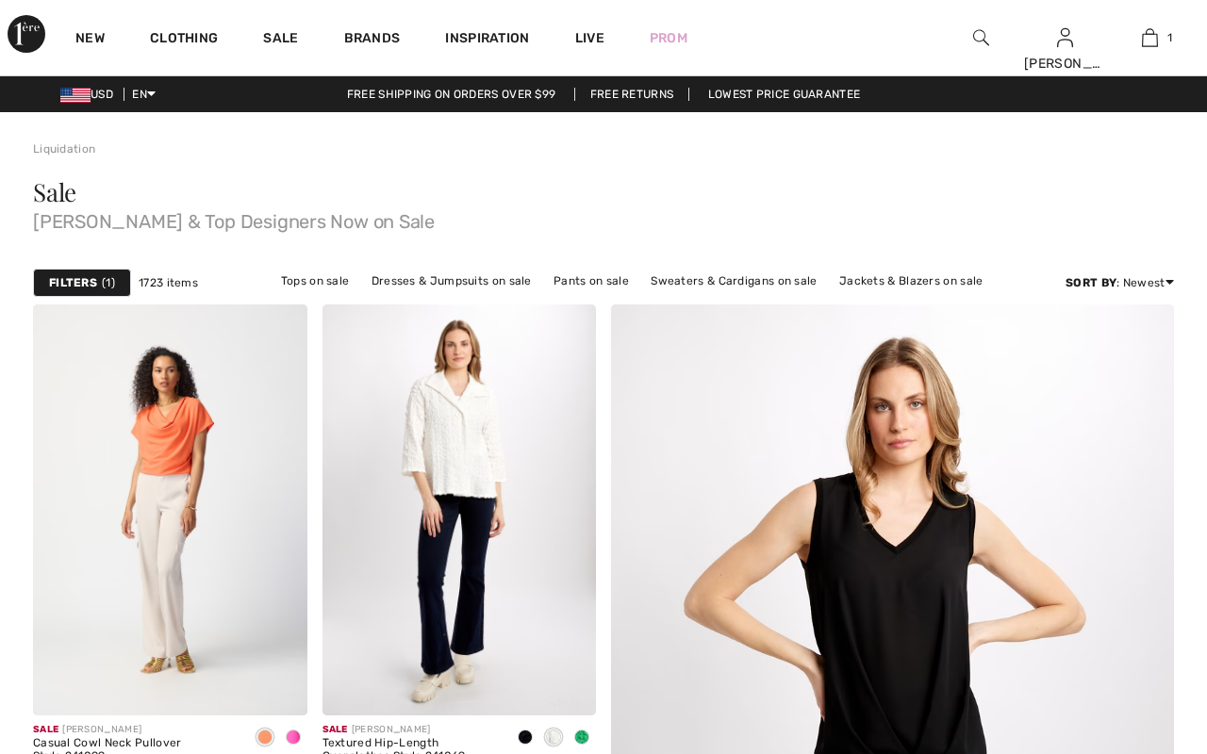
scroll to position [4446, 0]
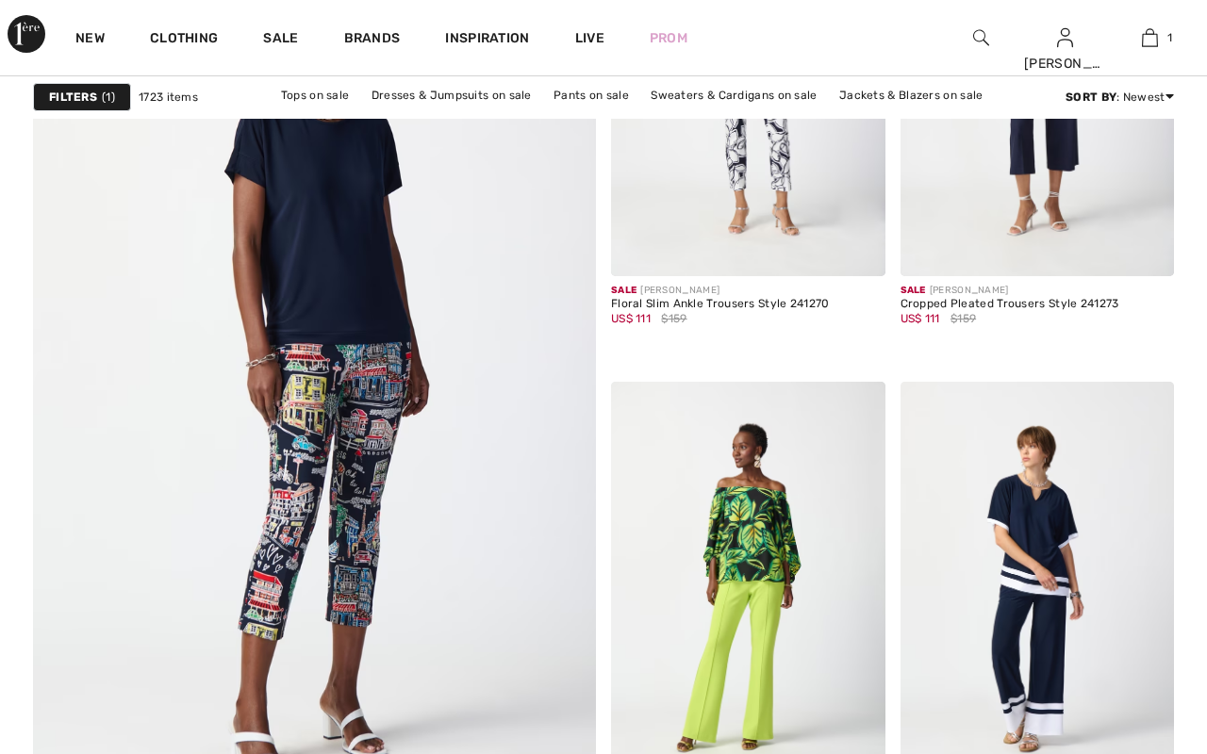
checkbox input "true"
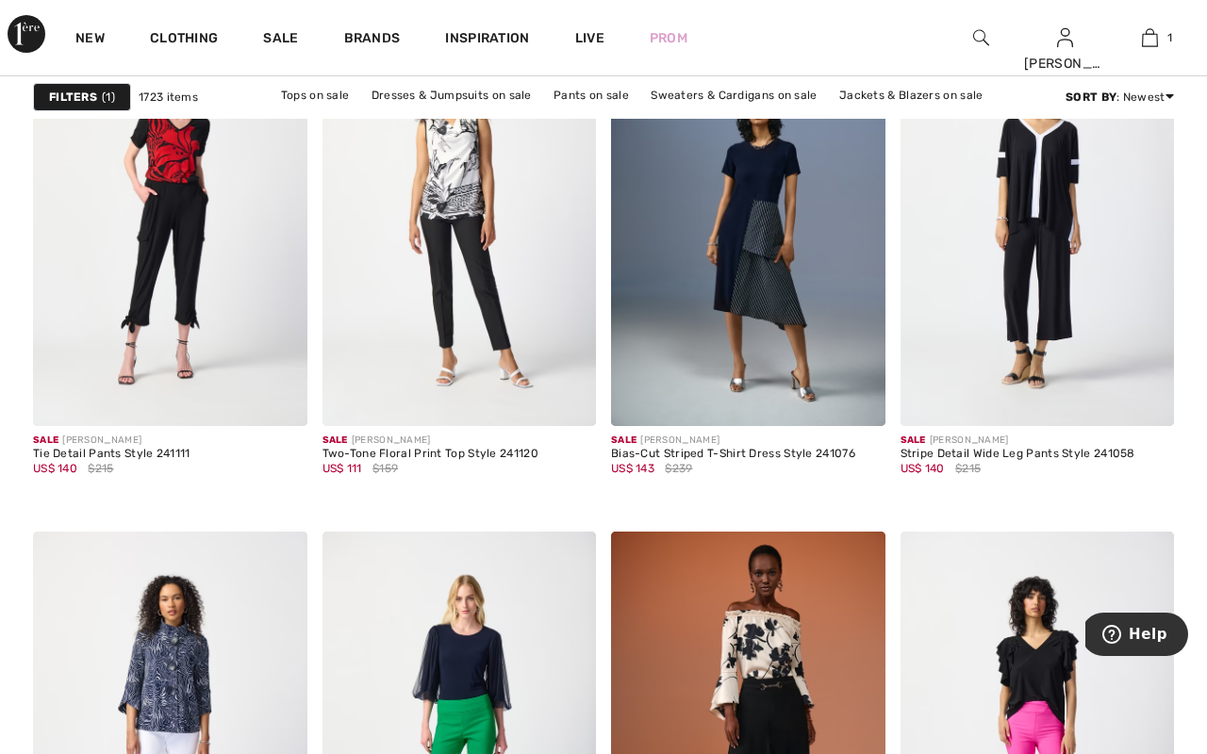
scroll to position [7693, 0]
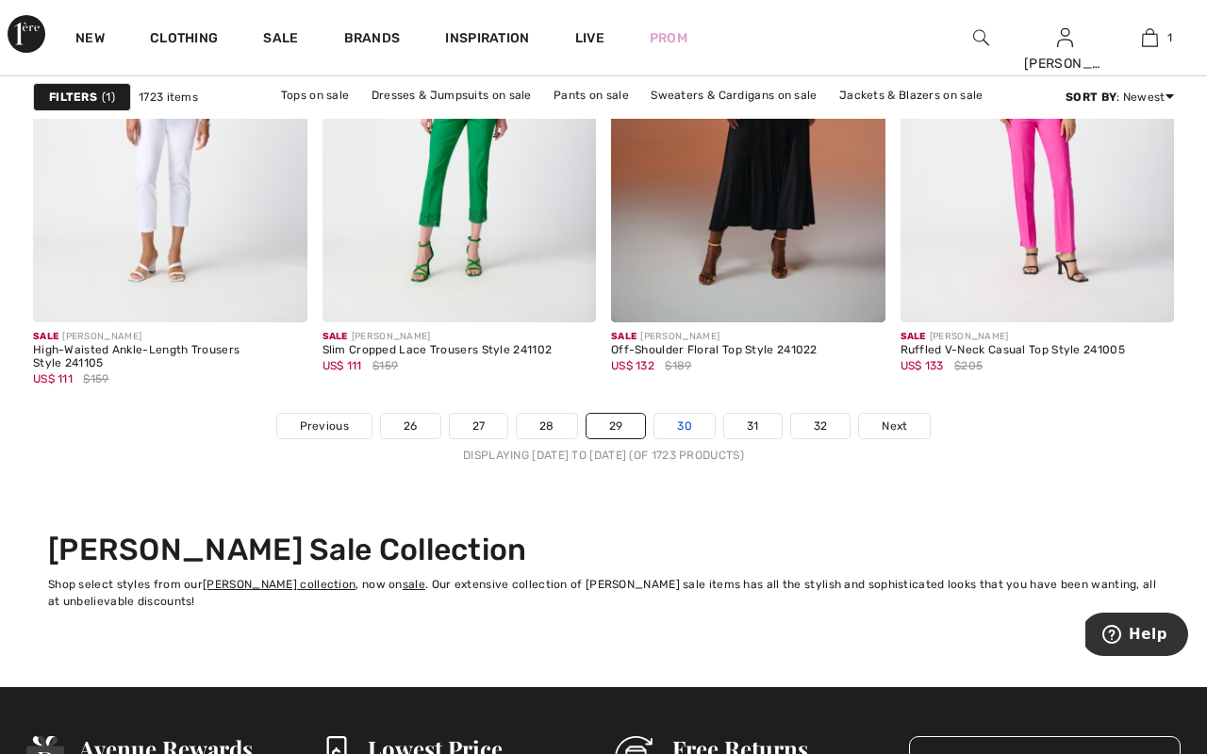
click at [697, 424] on link "30" at bounding box center [684, 426] width 60 height 25
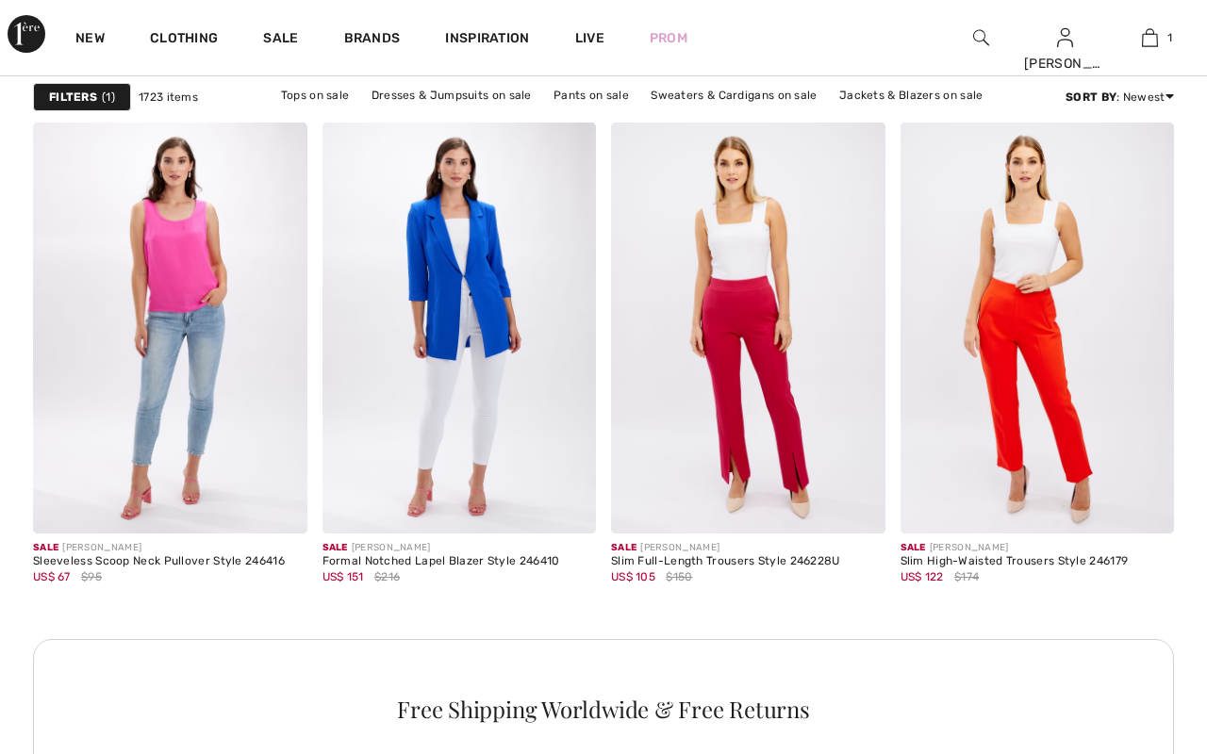
checkbox input "true"
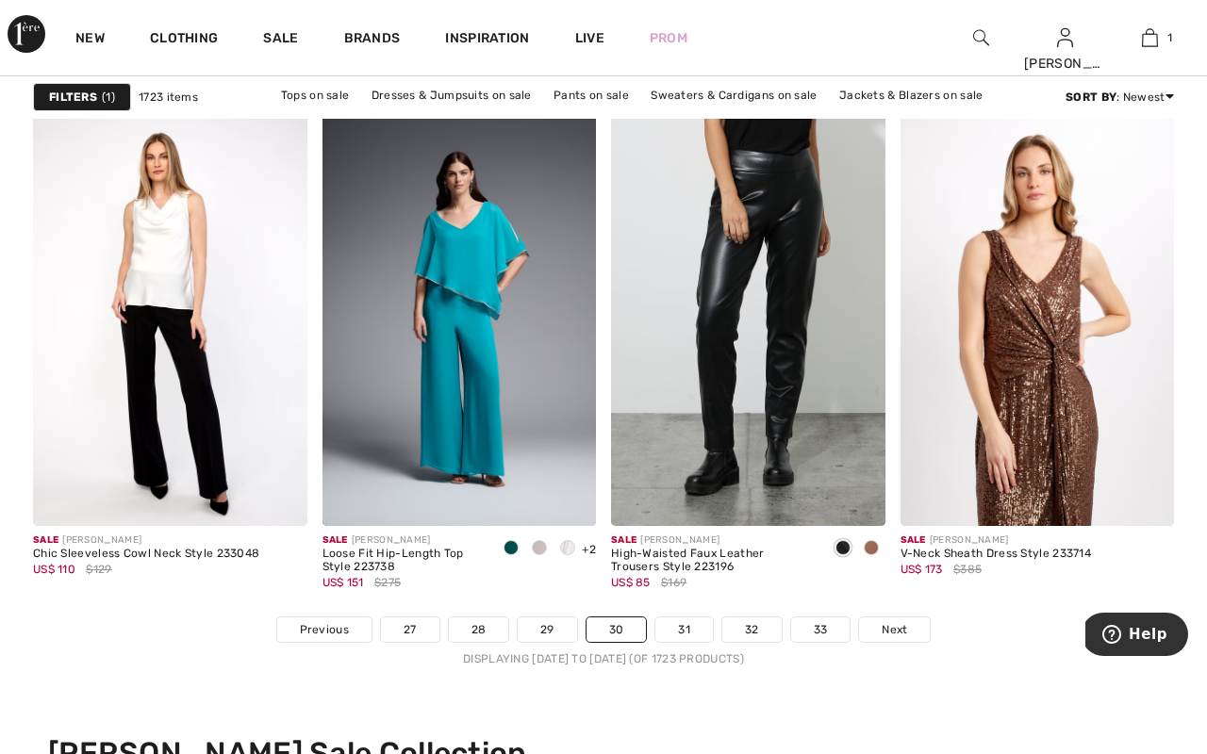
scroll to position [7493, 0]
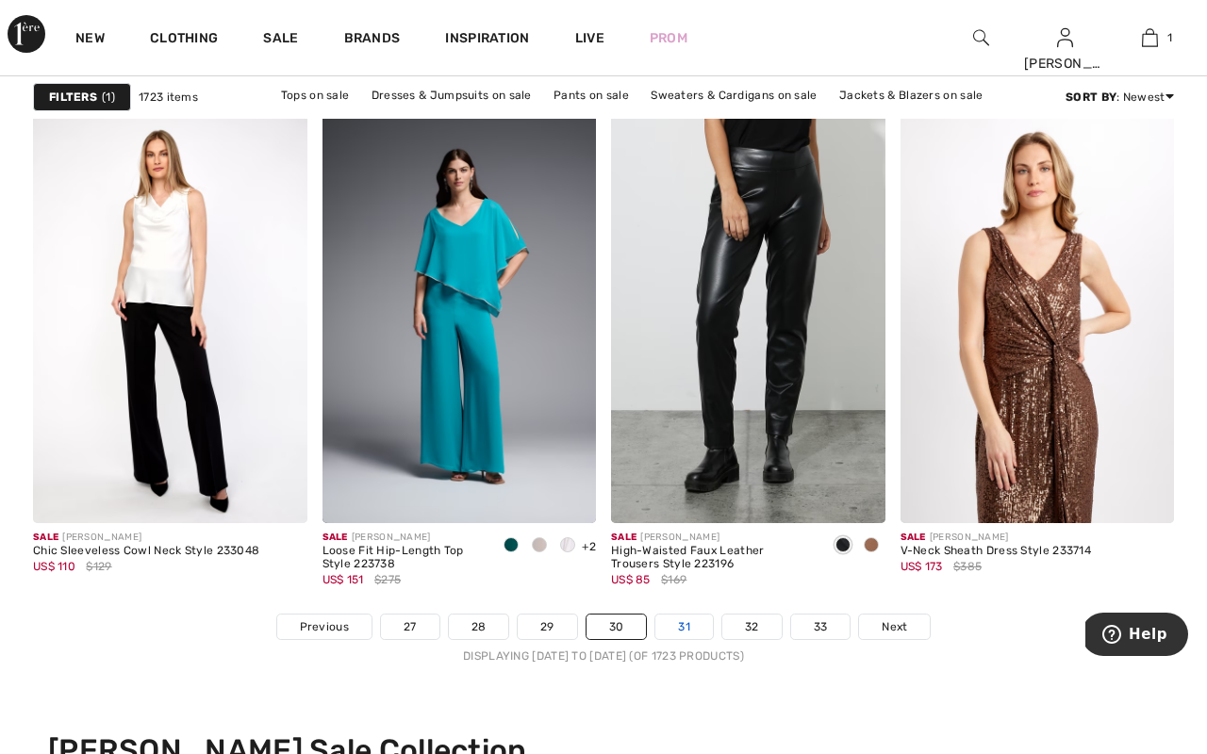
click at [695, 622] on link "31" at bounding box center [684, 627] width 58 height 25
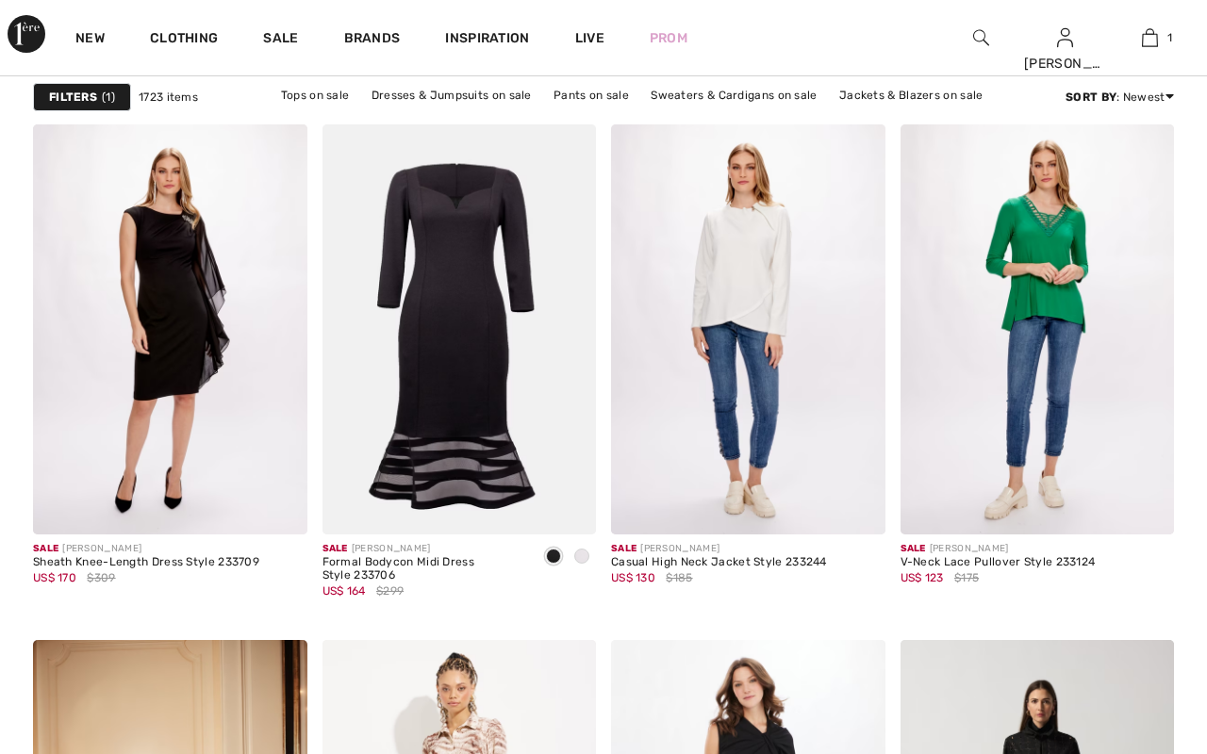
scroll to position [2463, 0]
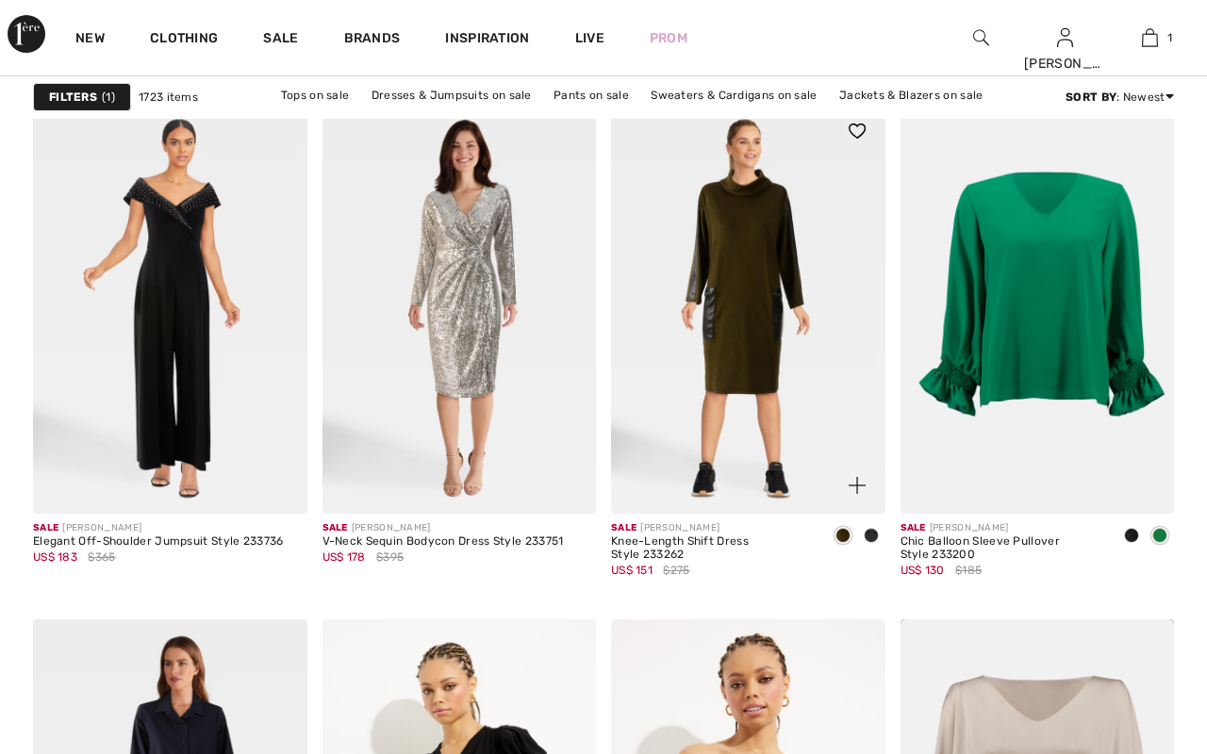
checkbox input "true"
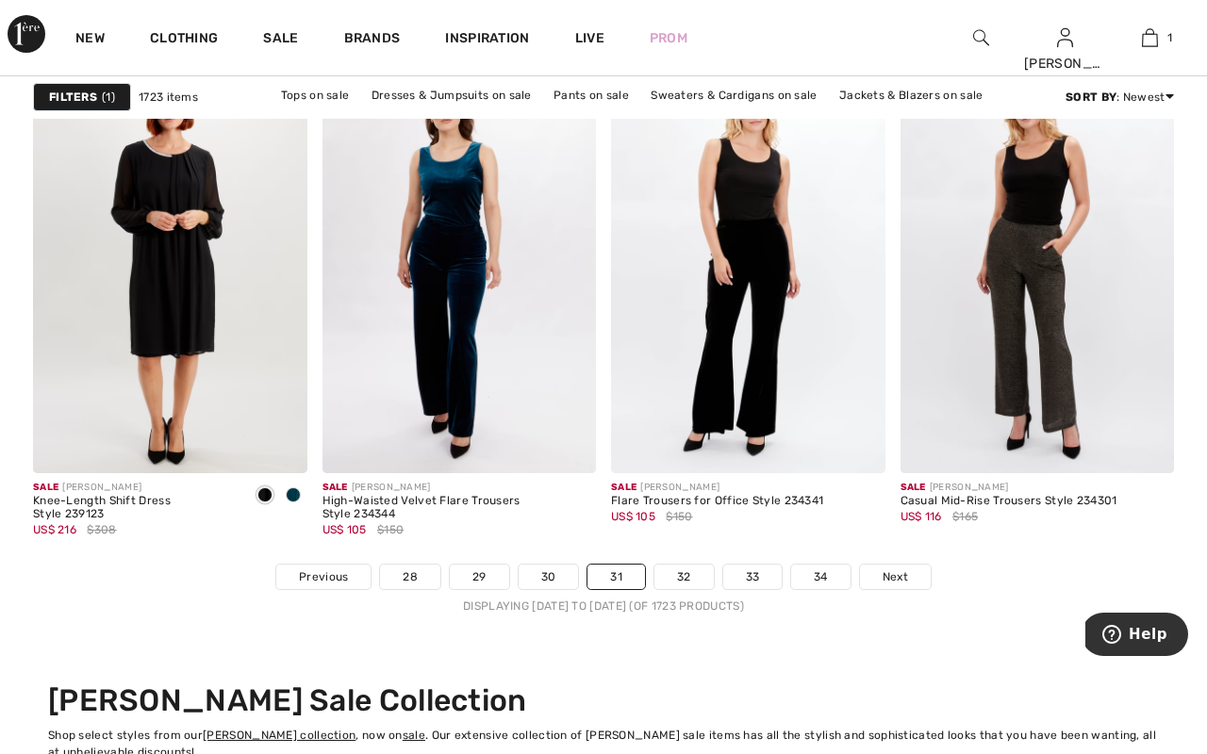
scroll to position [7550, 0]
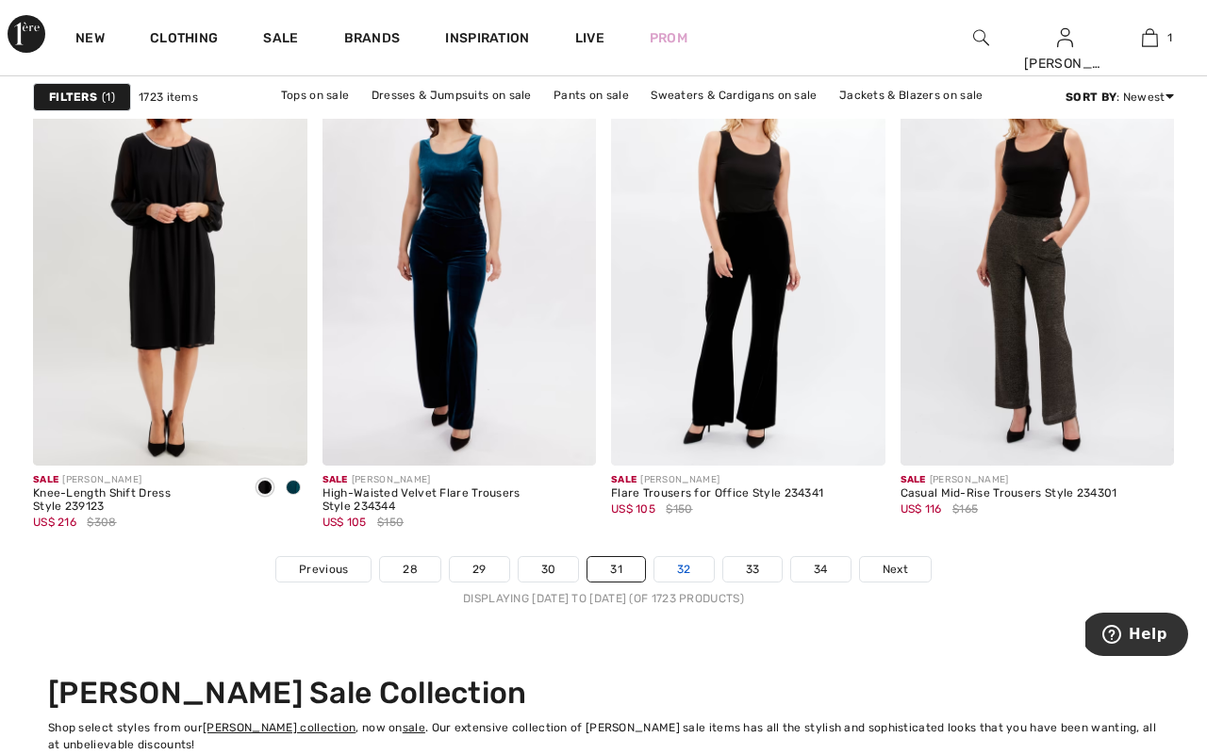
click at [686, 561] on link "32" at bounding box center [683, 569] width 59 height 25
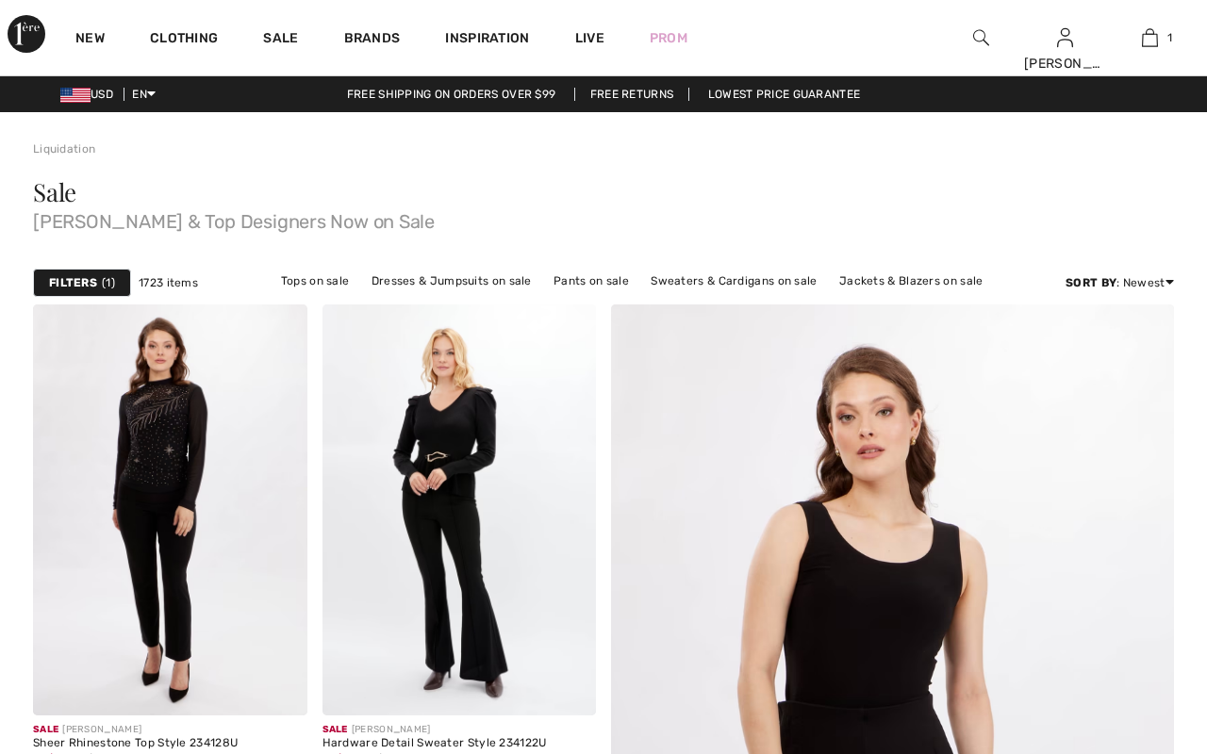
scroll to position [1686, 0]
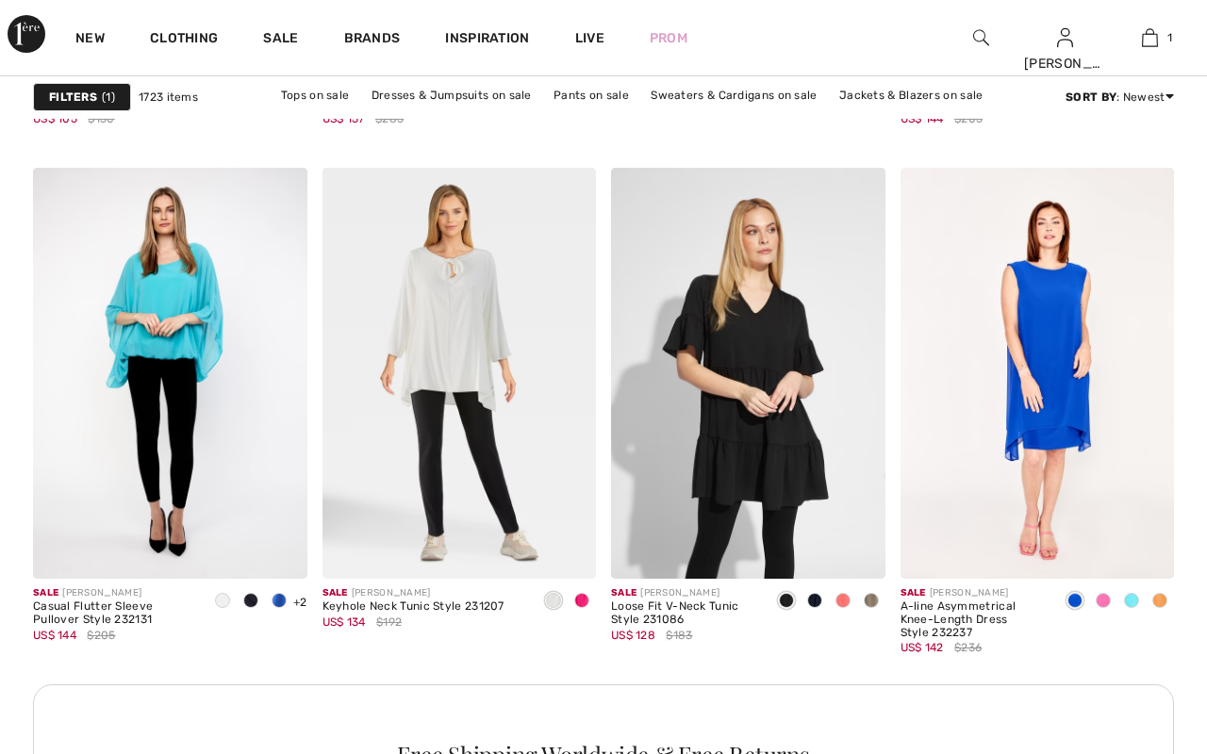
checkbox input "true"
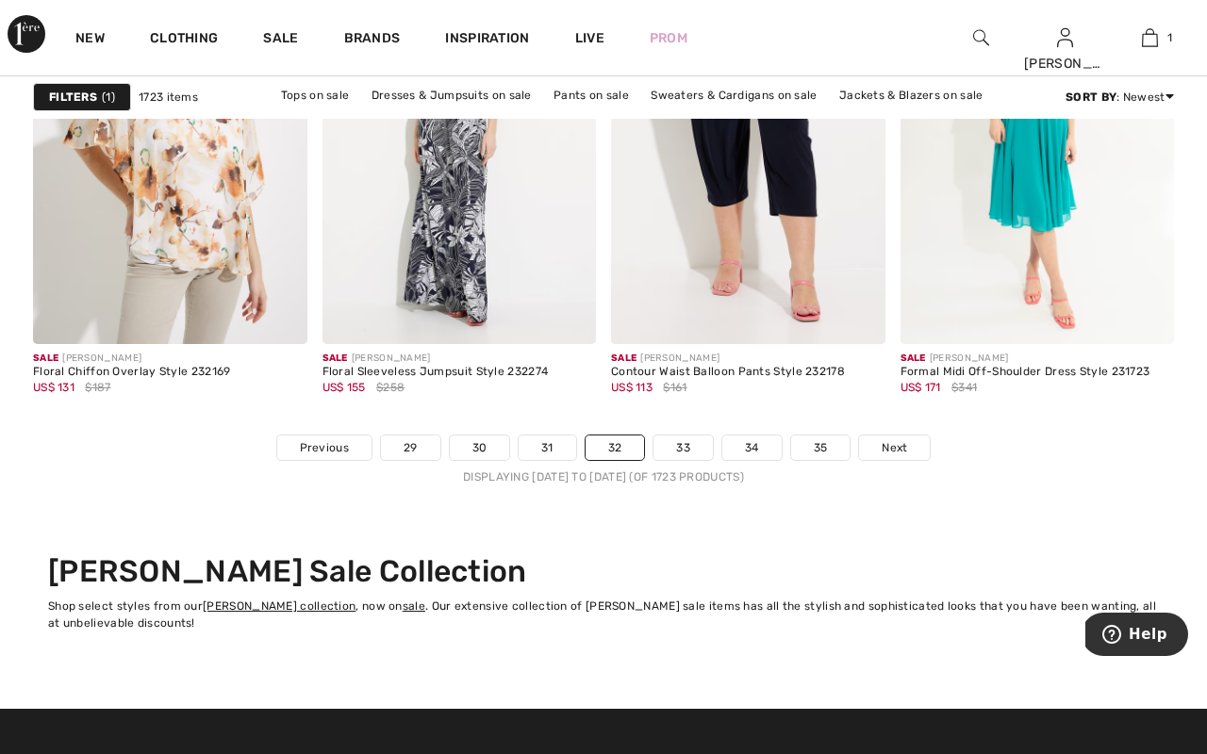
scroll to position [7687, 0]
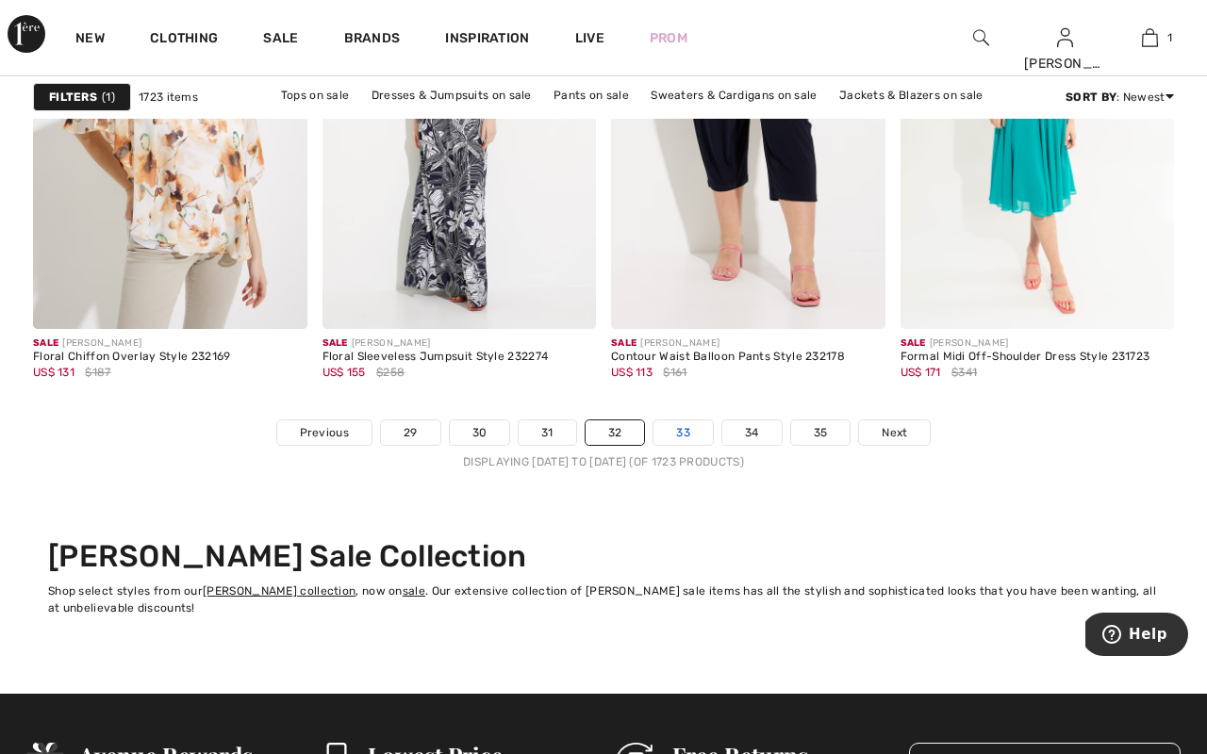
click at [690, 434] on link "33" at bounding box center [682, 433] width 59 height 25
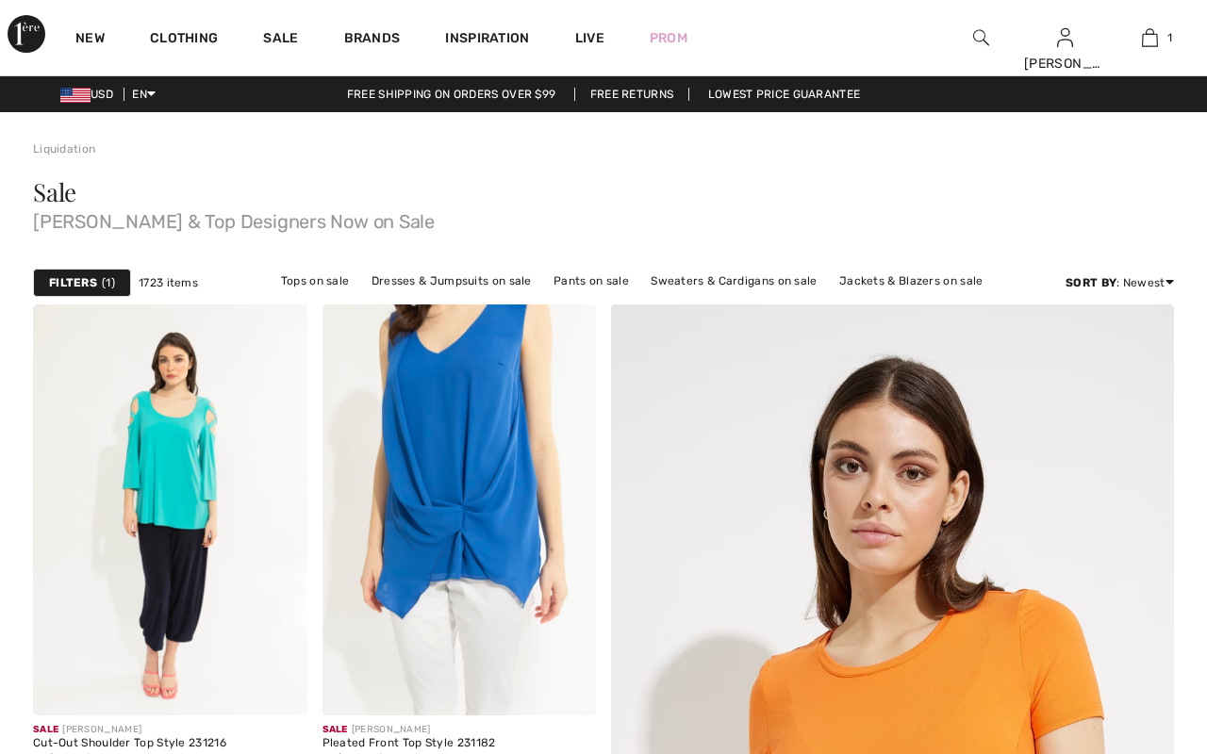
scroll to position [4510, 0]
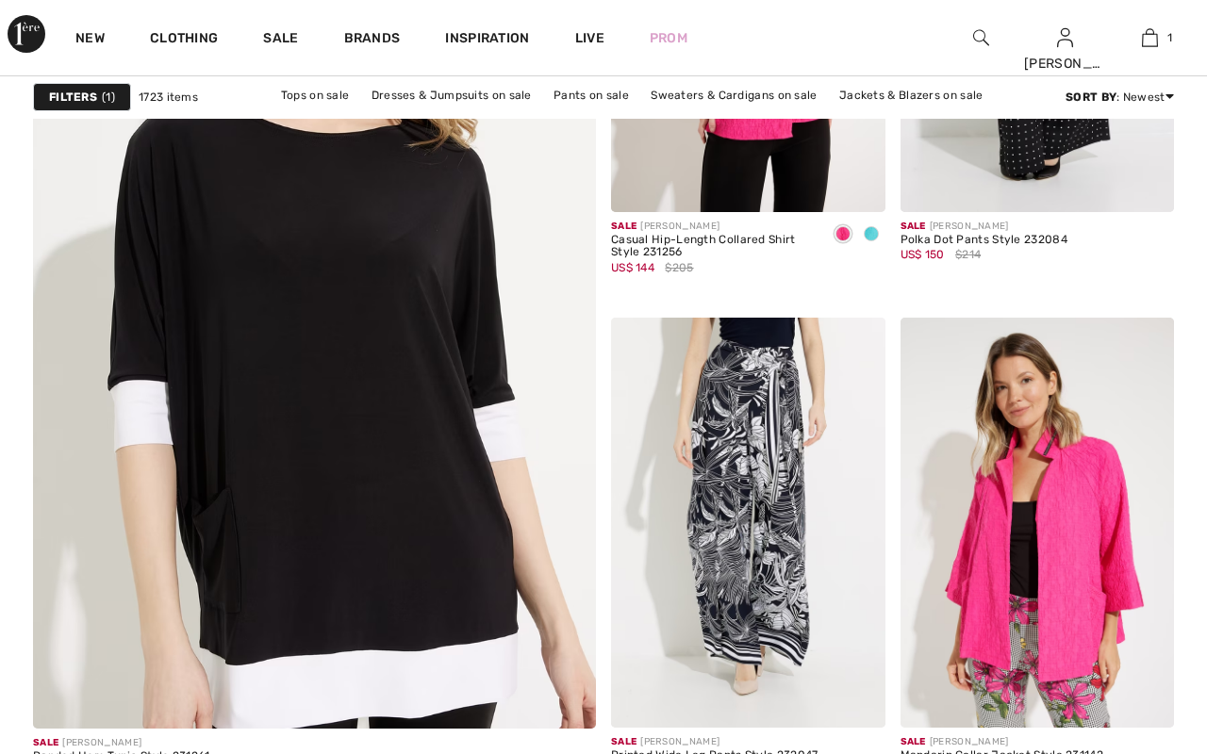
checkbox input "true"
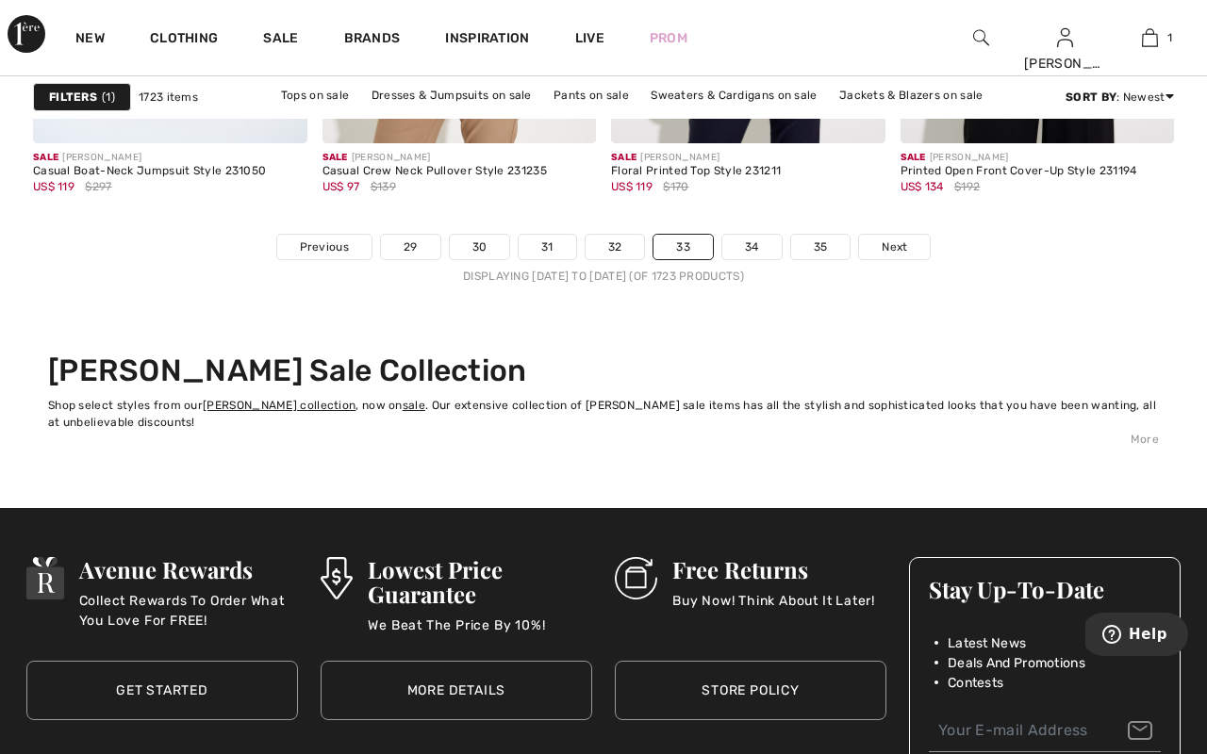
scroll to position [7865, 0]
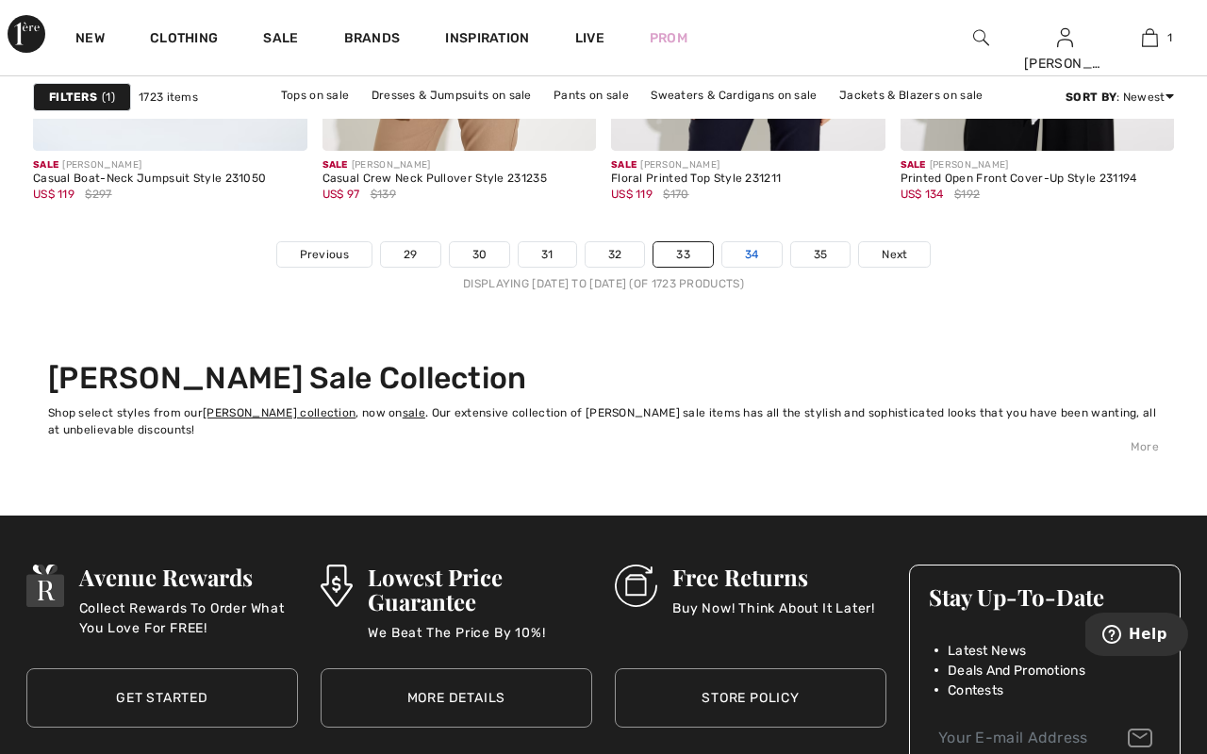
click at [757, 250] on link "34" at bounding box center [751, 254] width 59 height 25
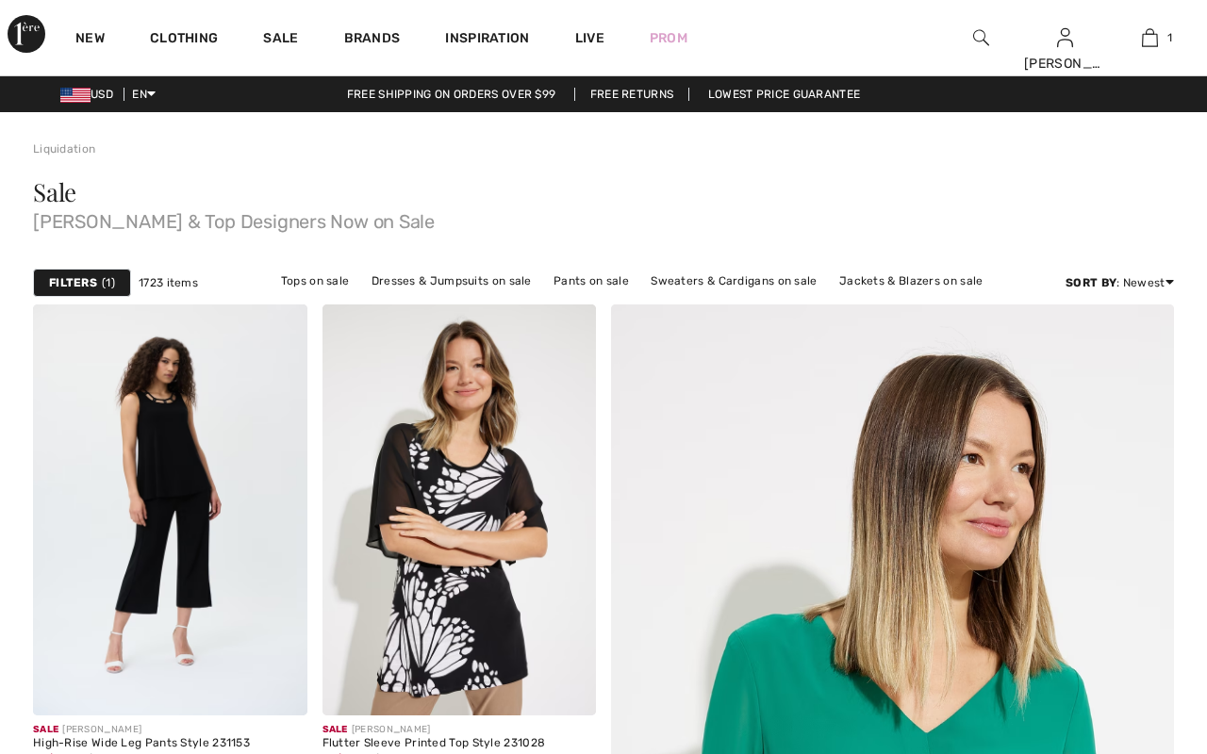
checkbox input "true"
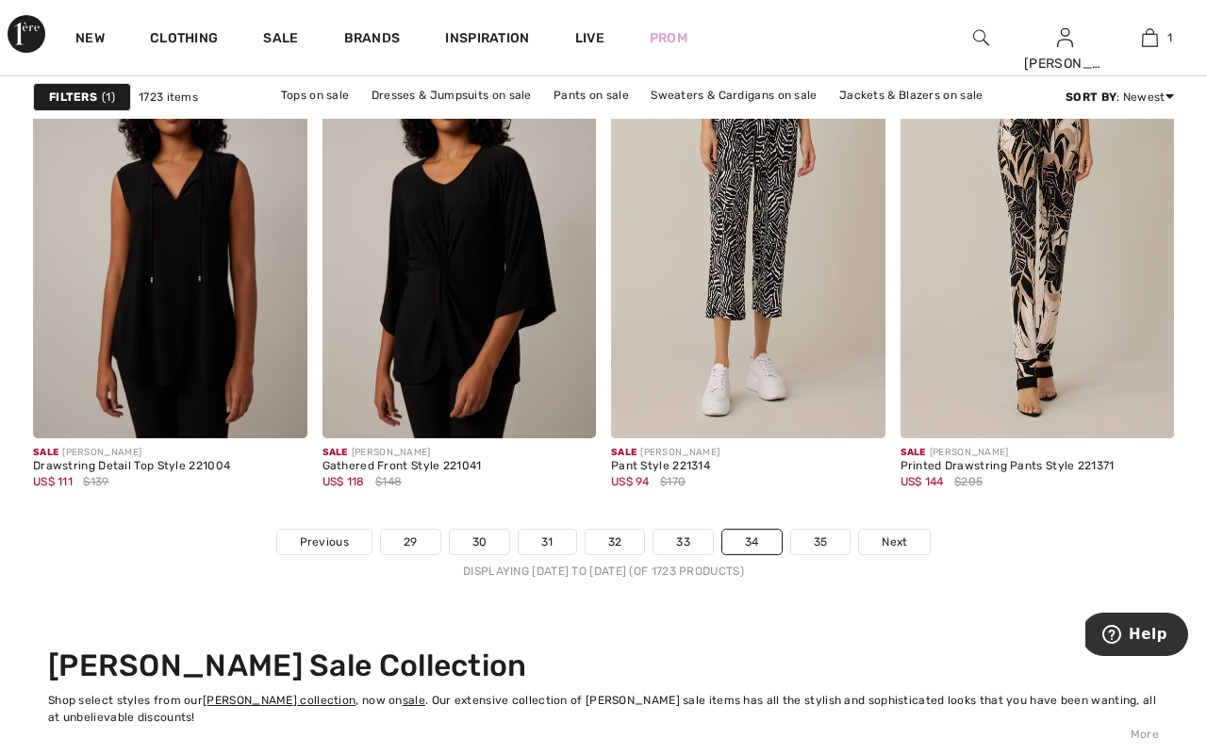
scroll to position [7606, 0]
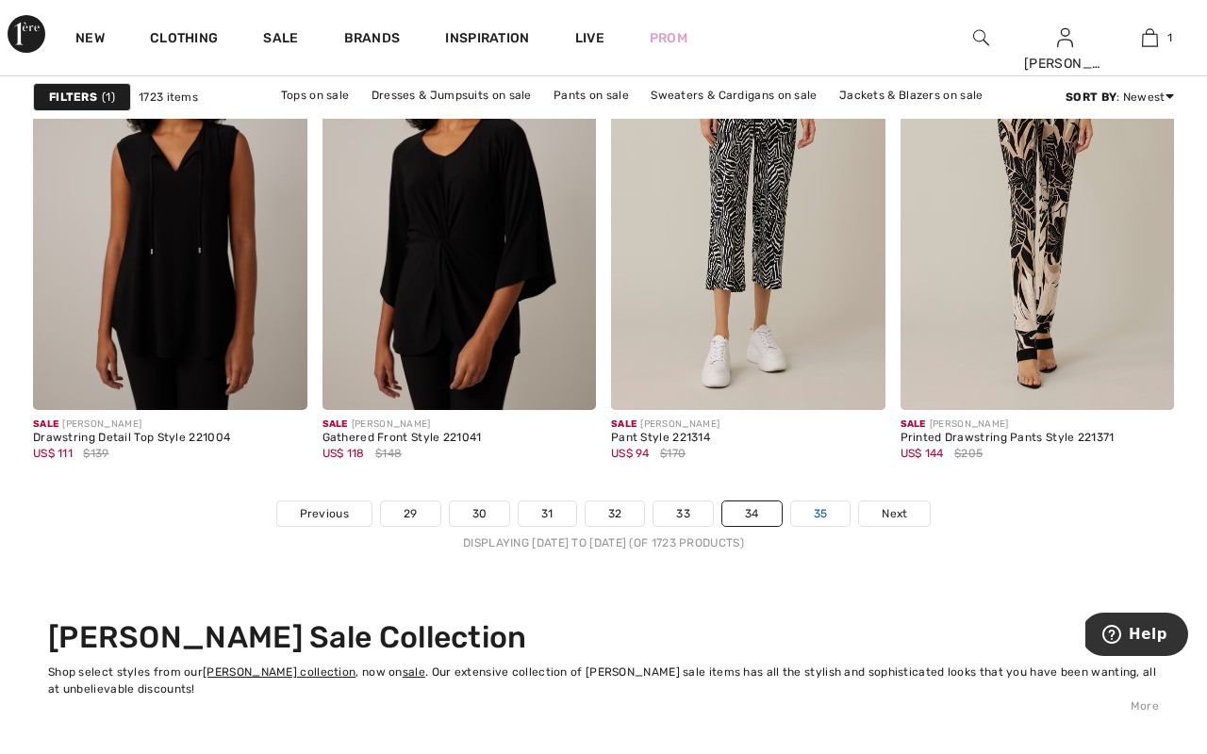
click at [815, 507] on link "35" at bounding box center [820, 514] width 59 height 25
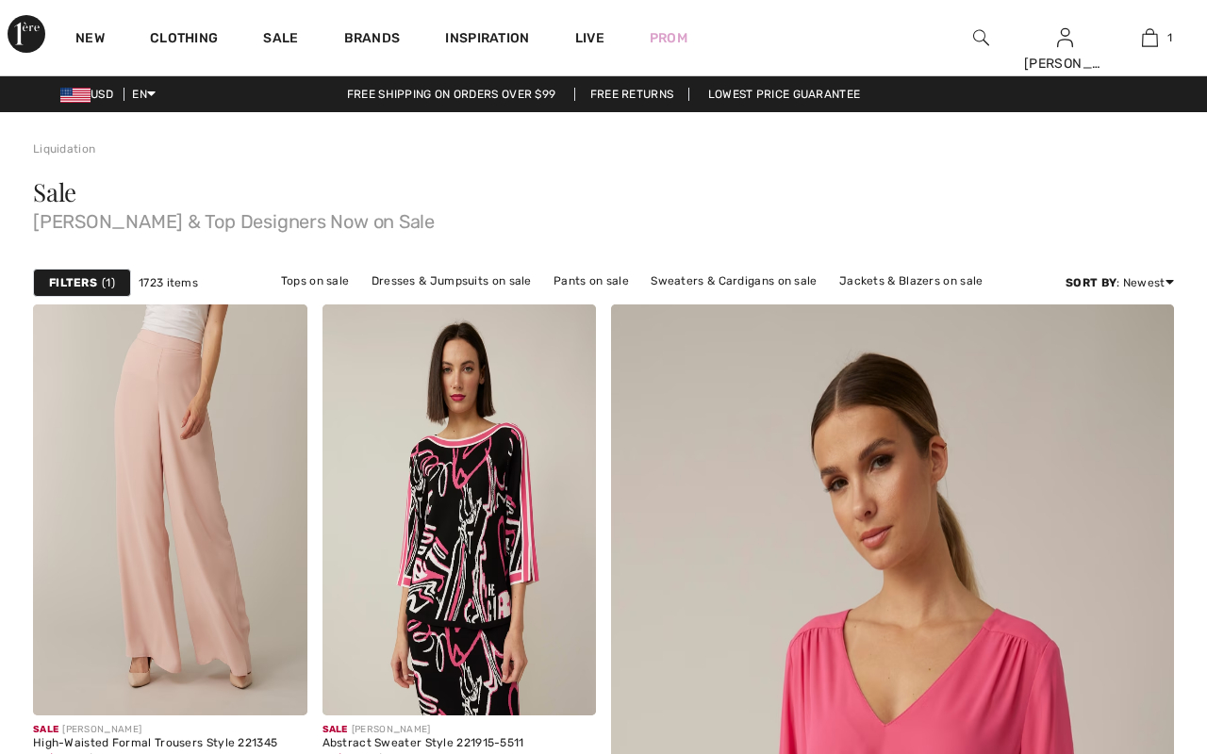
scroll to position [2305, 0]
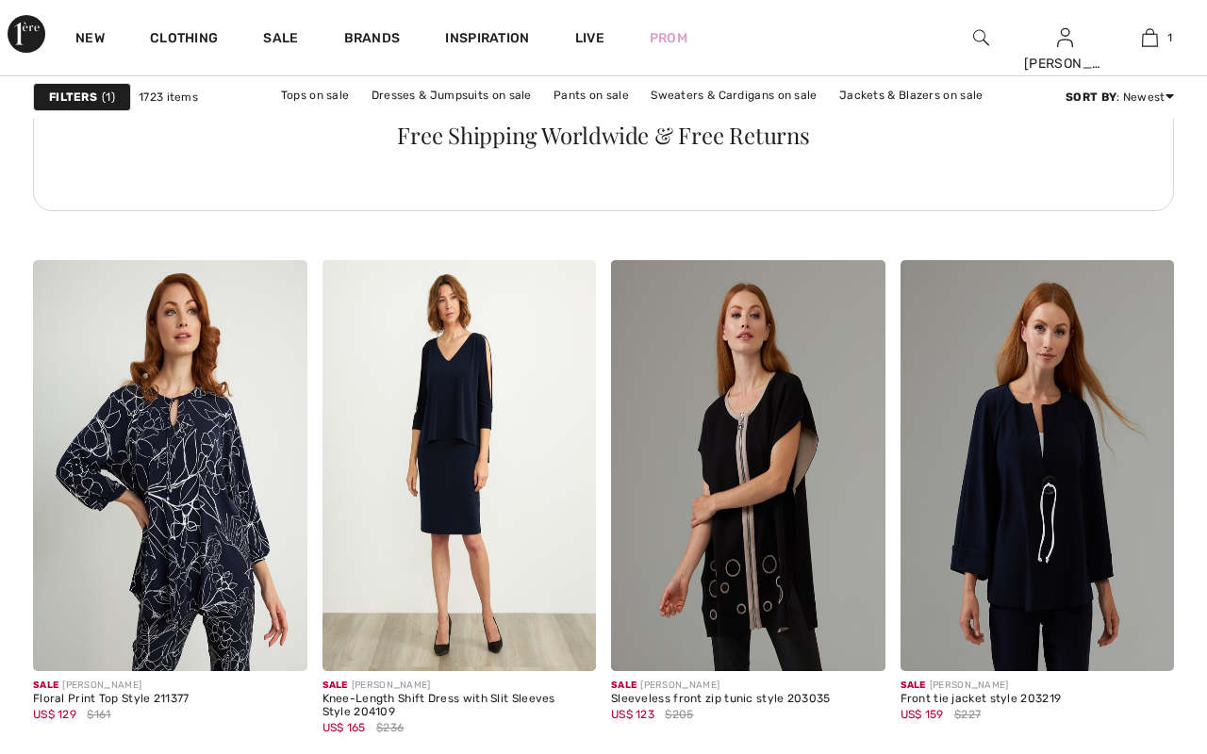
checkbox input "true"
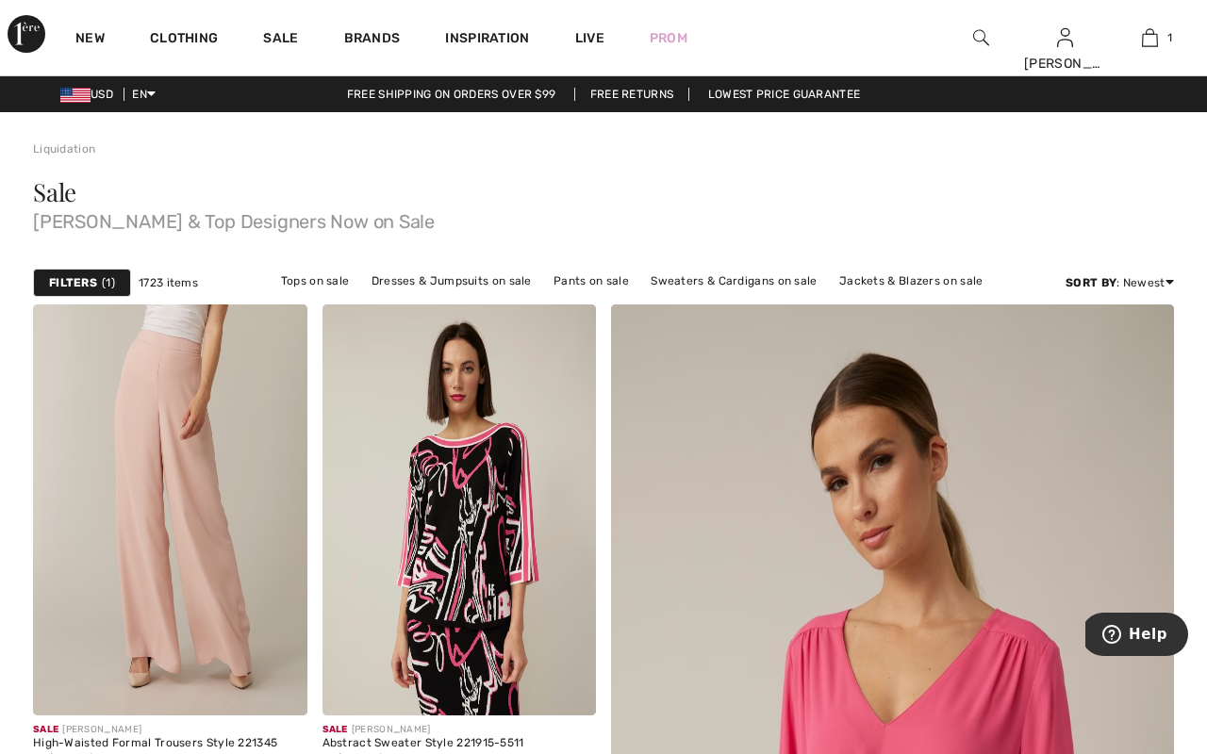
scroll to position [0, 0]
click at [591, 28] on link "Live" at bounding box center [589, 38] width 29 height 20
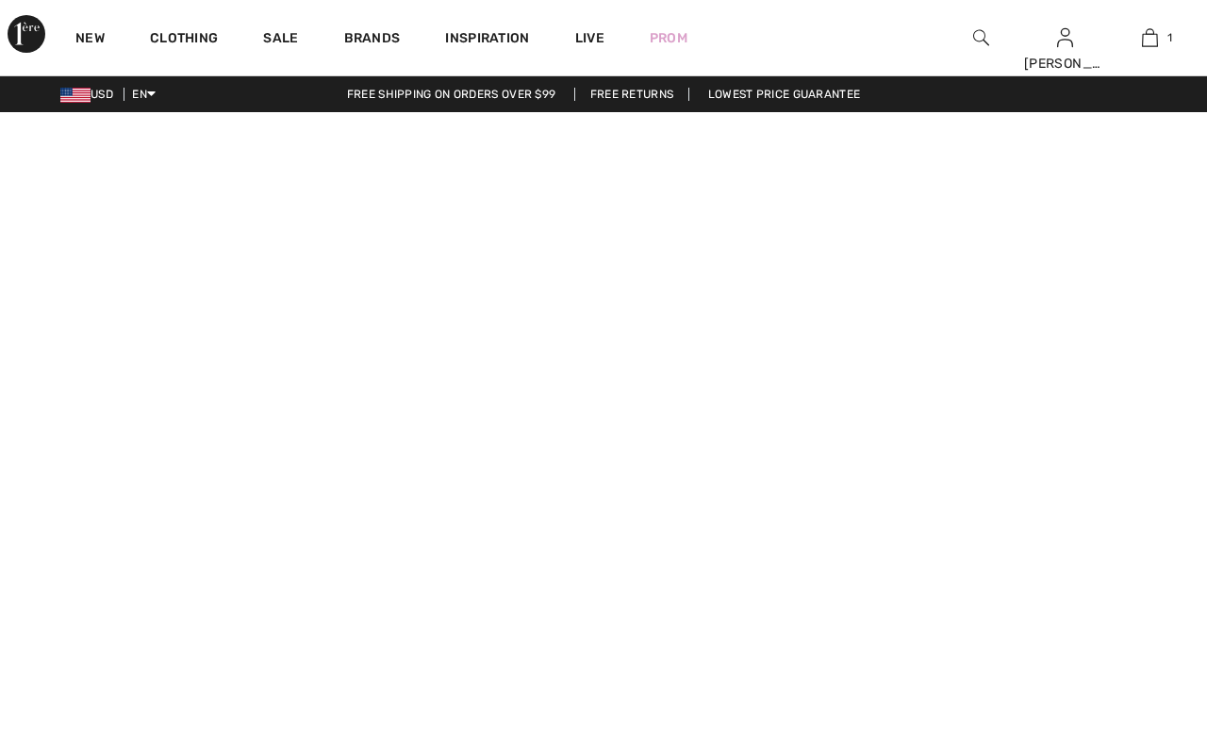
checkbox input "true"
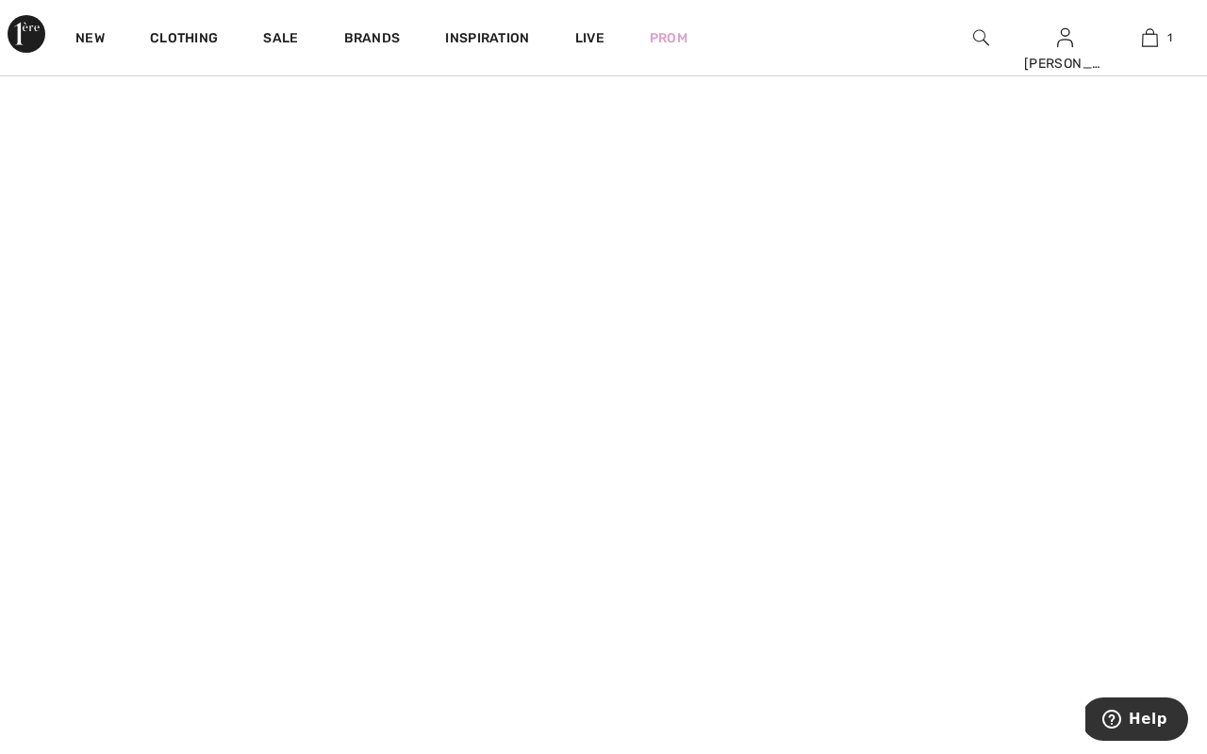
scroll to position [457, 0]
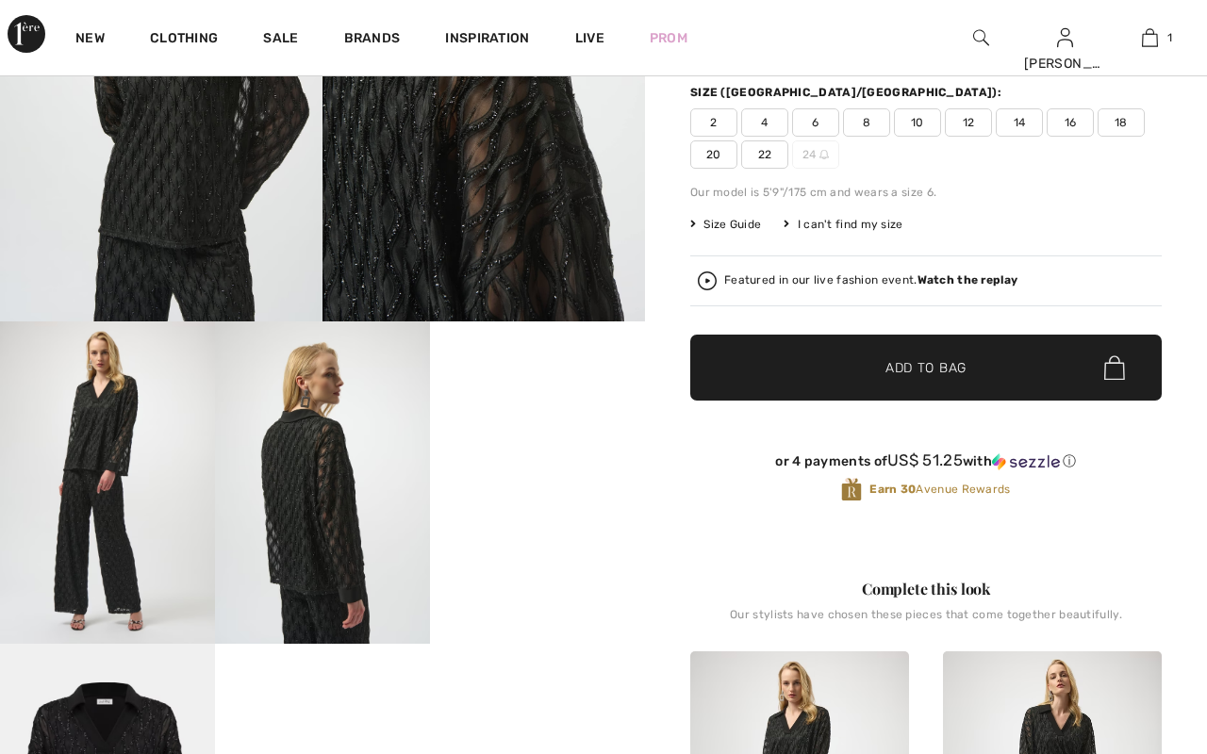
checkbox input "true"
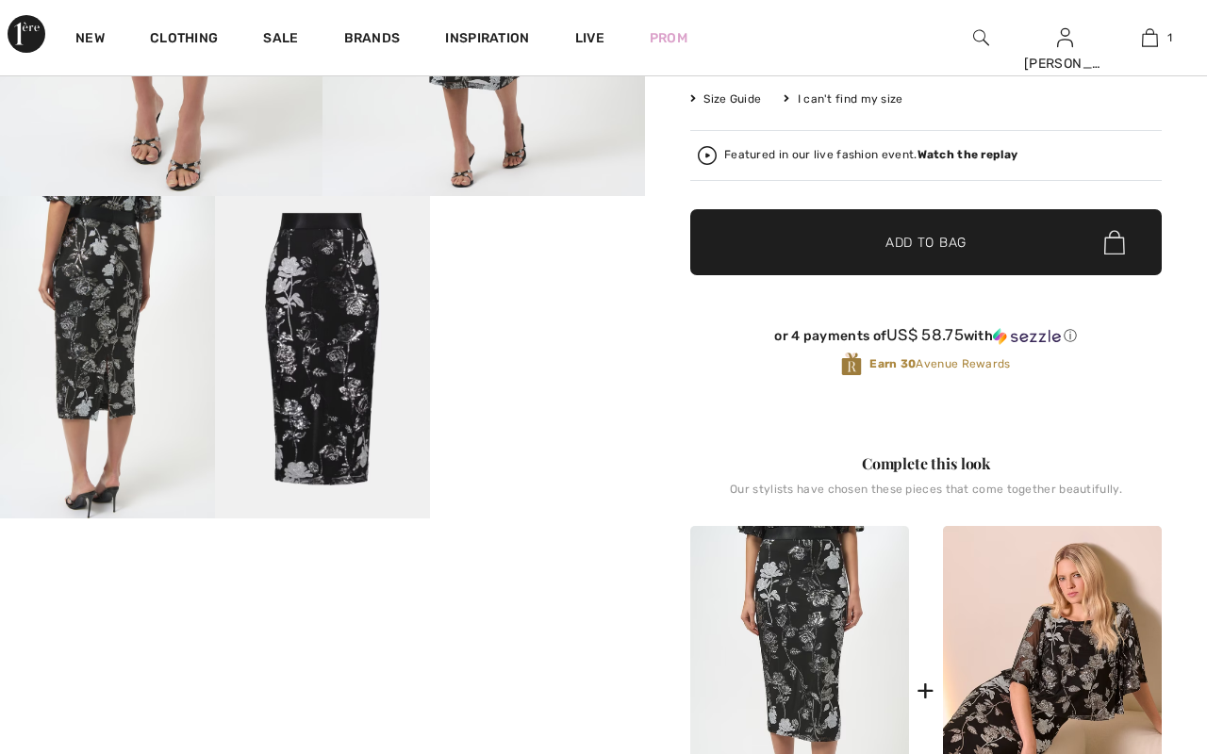
scroll to position [400, 0]
checkbox input "true"
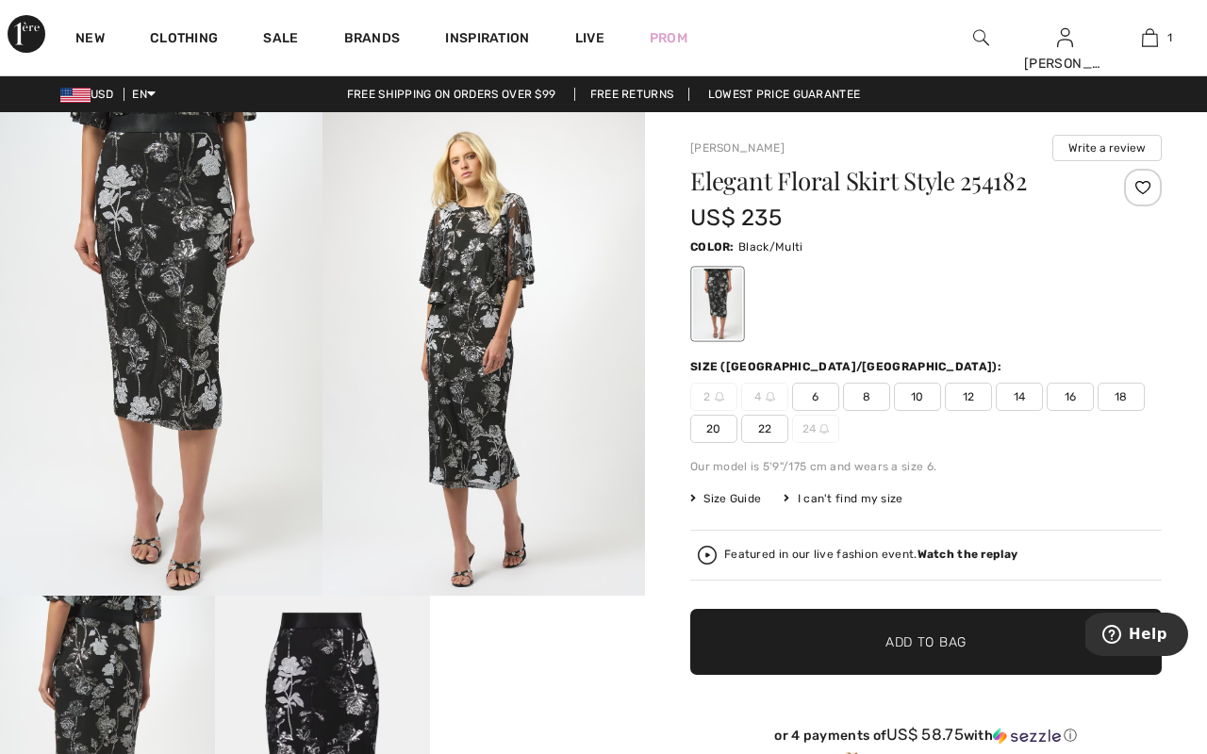
scroll to position [0, 0]
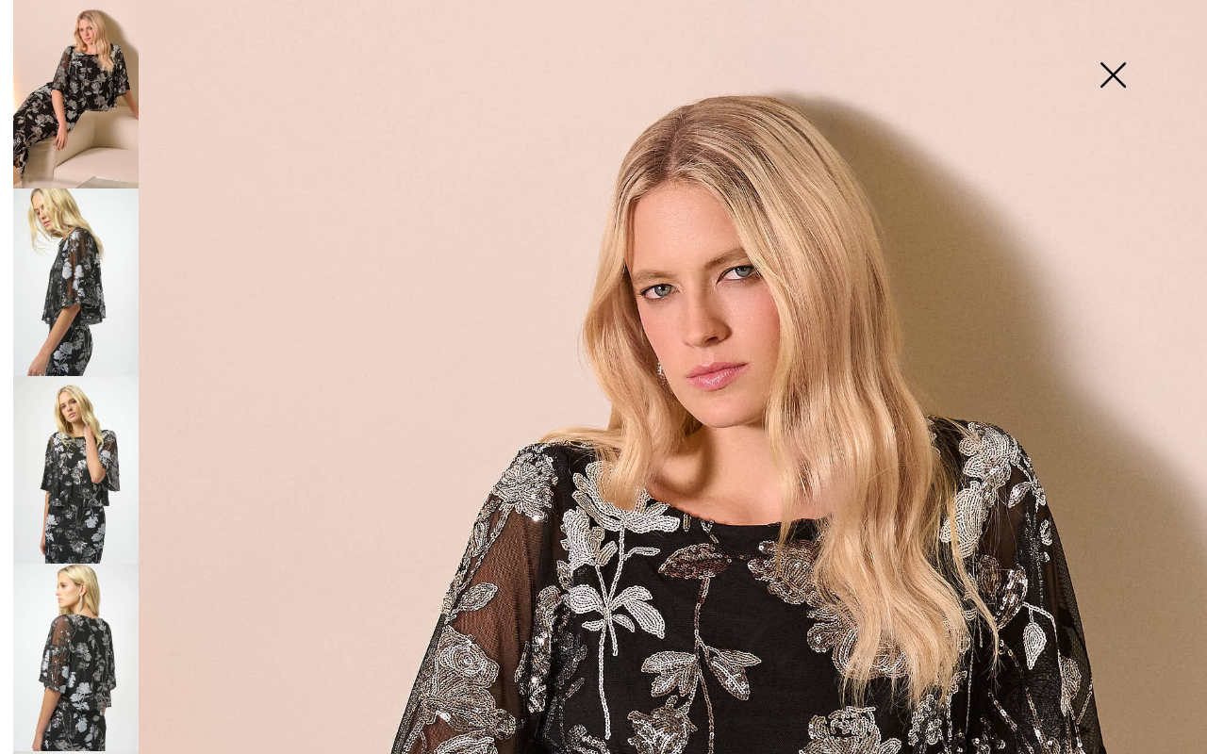
scroll to position [2, 0]
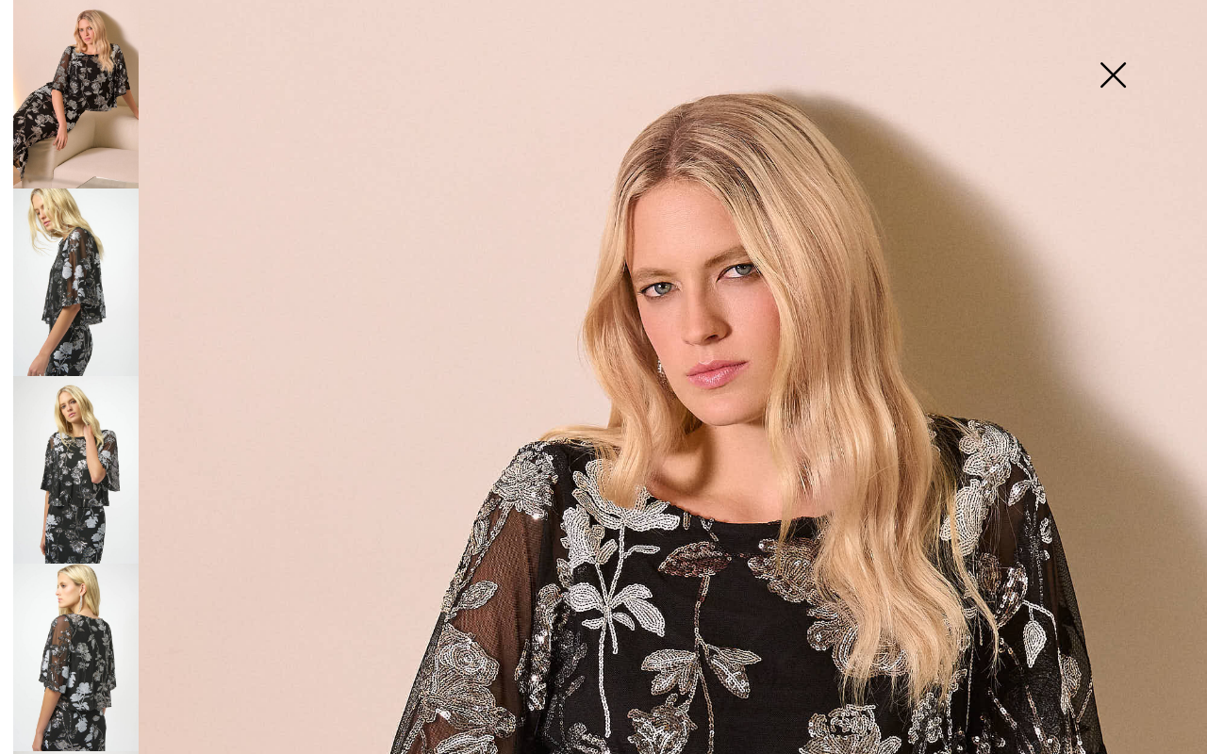
checkbox input "true"
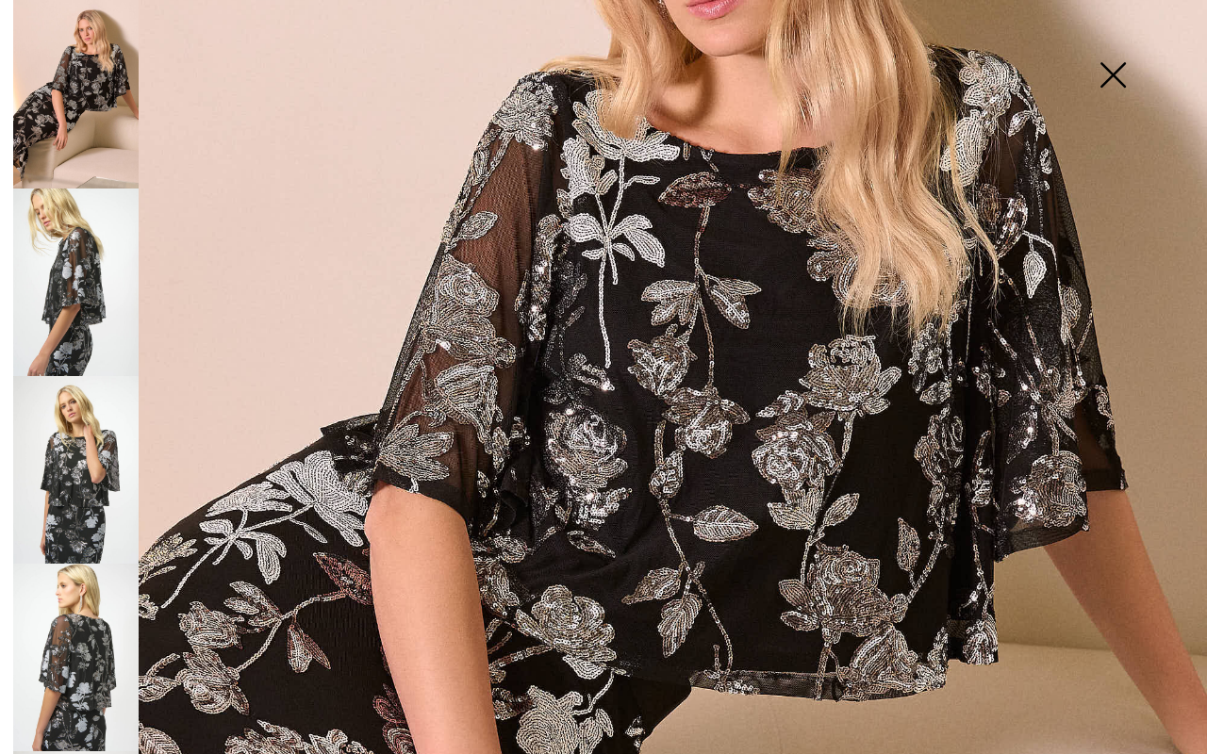
scroll to position [396, 0]
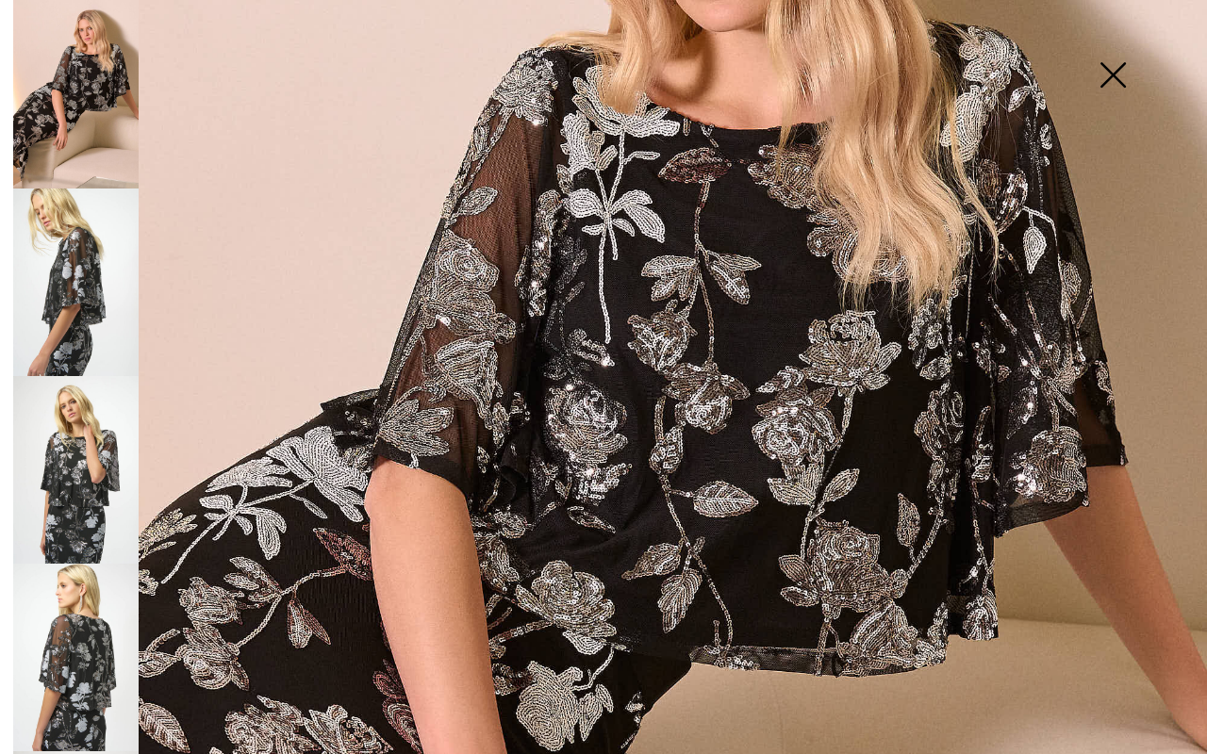
click at [102, 354] on img at bounding box center [75, 283] width 125 height 188
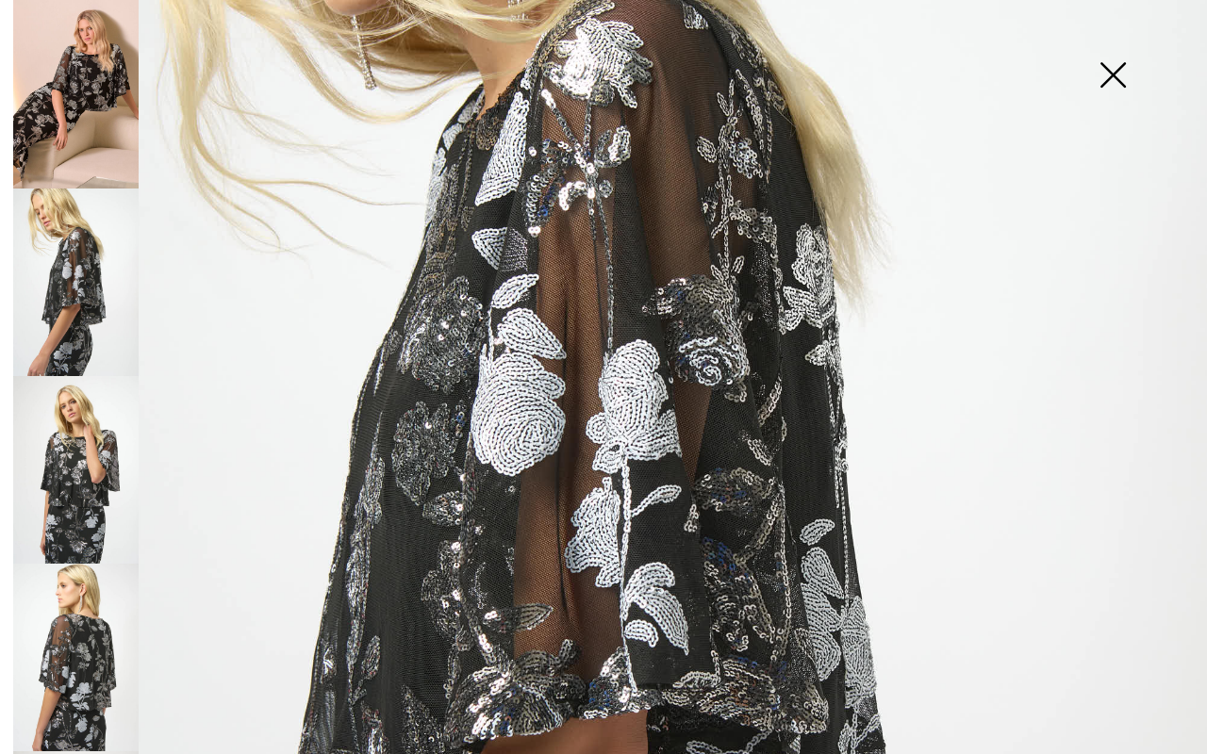
click at [114, 459] on img at bounding box center [75, 470] width 125 height 188
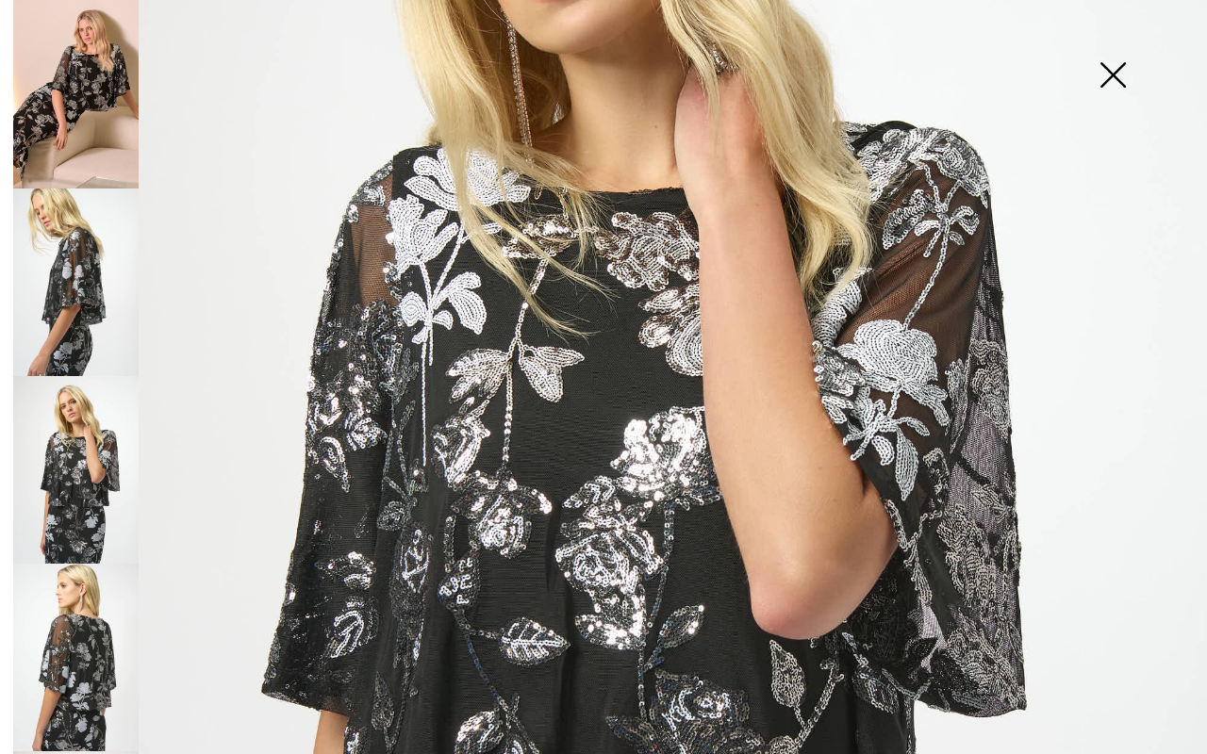
click at [109, 611] on img at bounding box center [75, 658] width 125 height 188
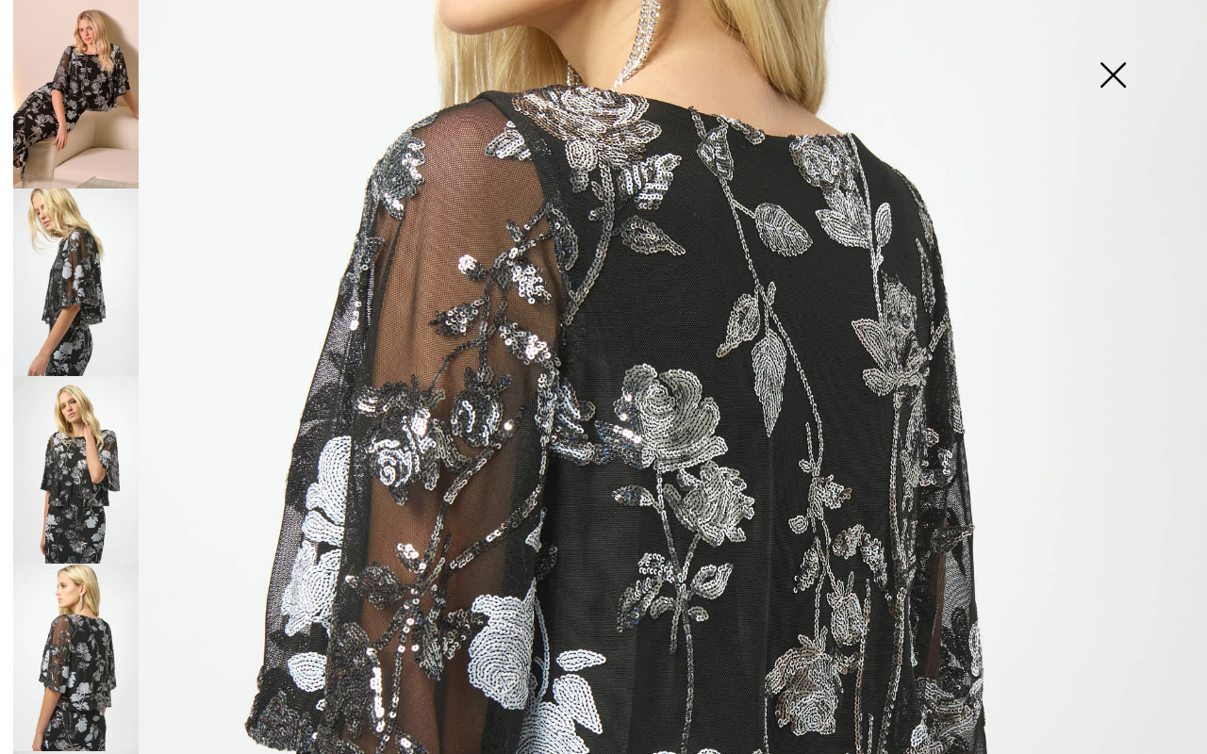
click at [1115, 74] on img at bounding box center [1113, 76] width 94 height 97
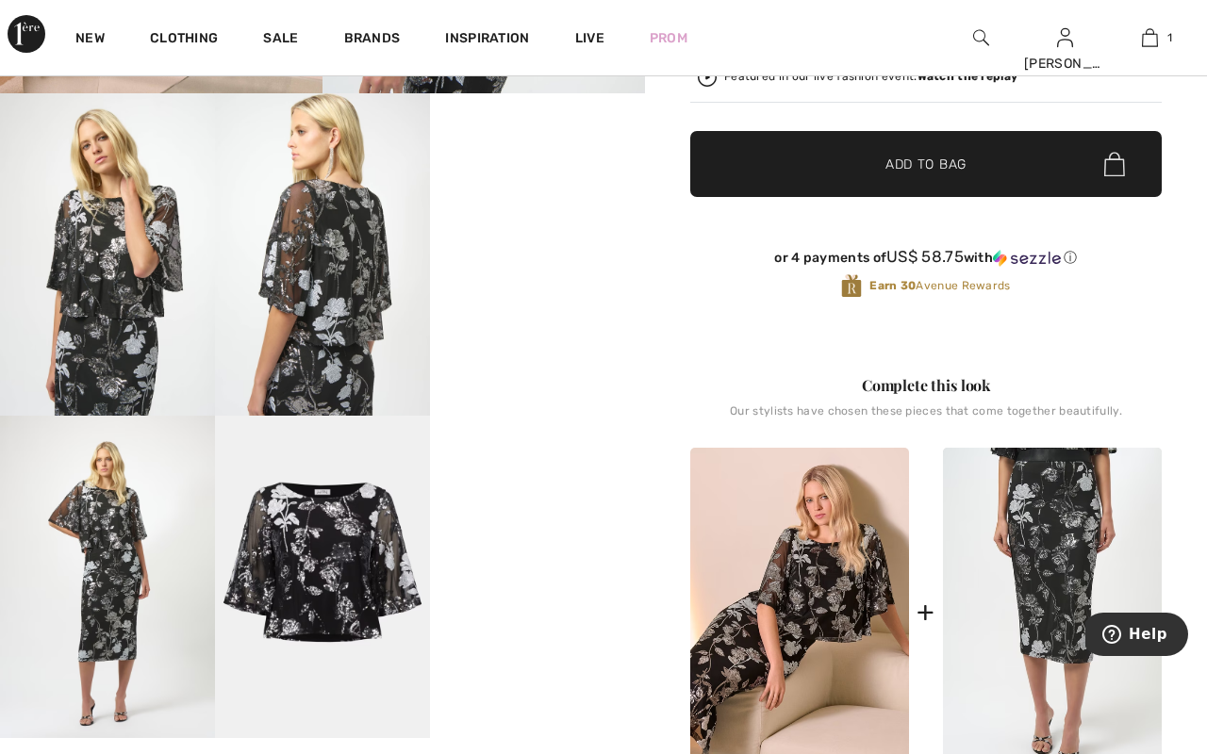
scroll to position [507, 0]
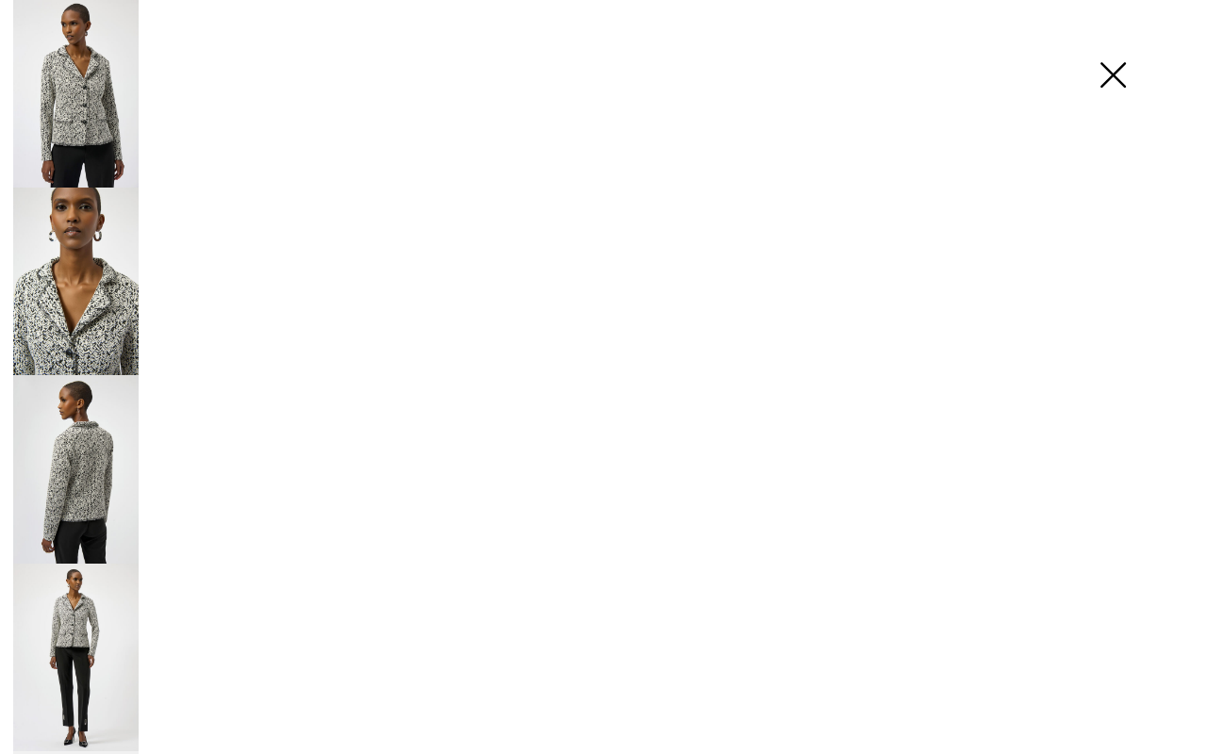
scroll to position [334, 0]
click at [120, 285] on img at bounding box center [75, 282] width 125 height 188
click at [93, 412] on img at bounding box center [75, 469] width 125 height 188
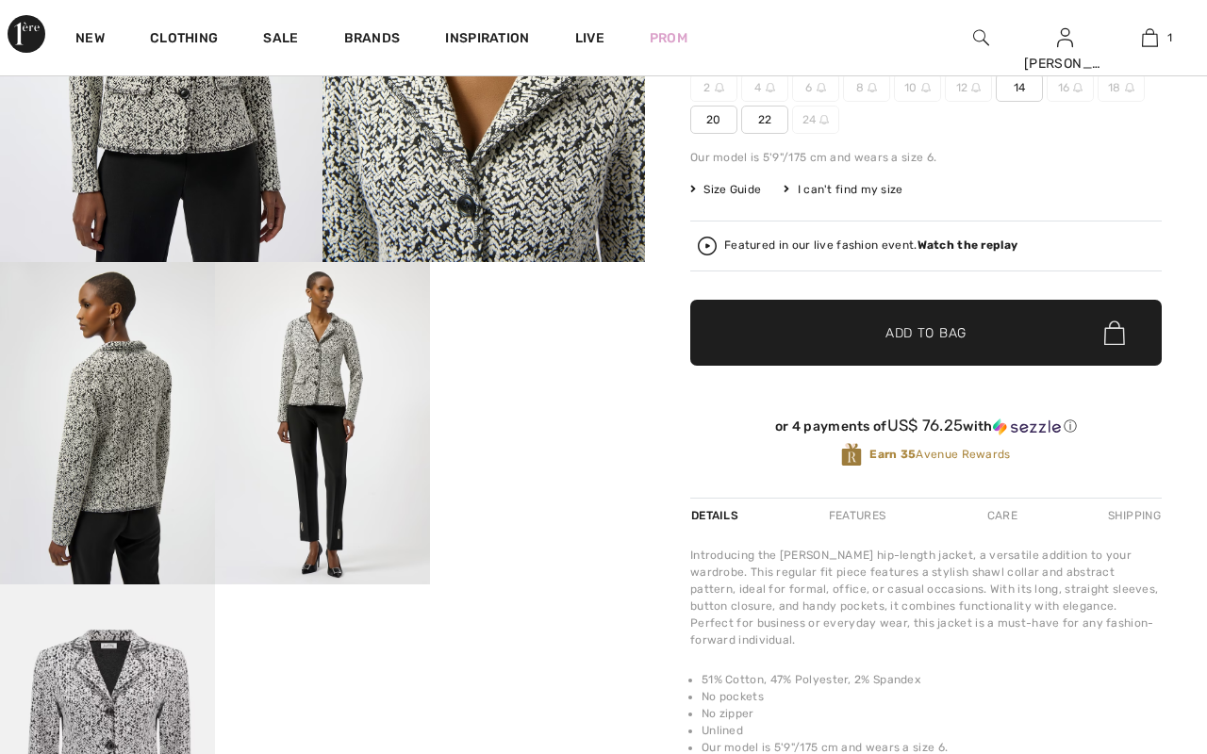
checkbox input "true"
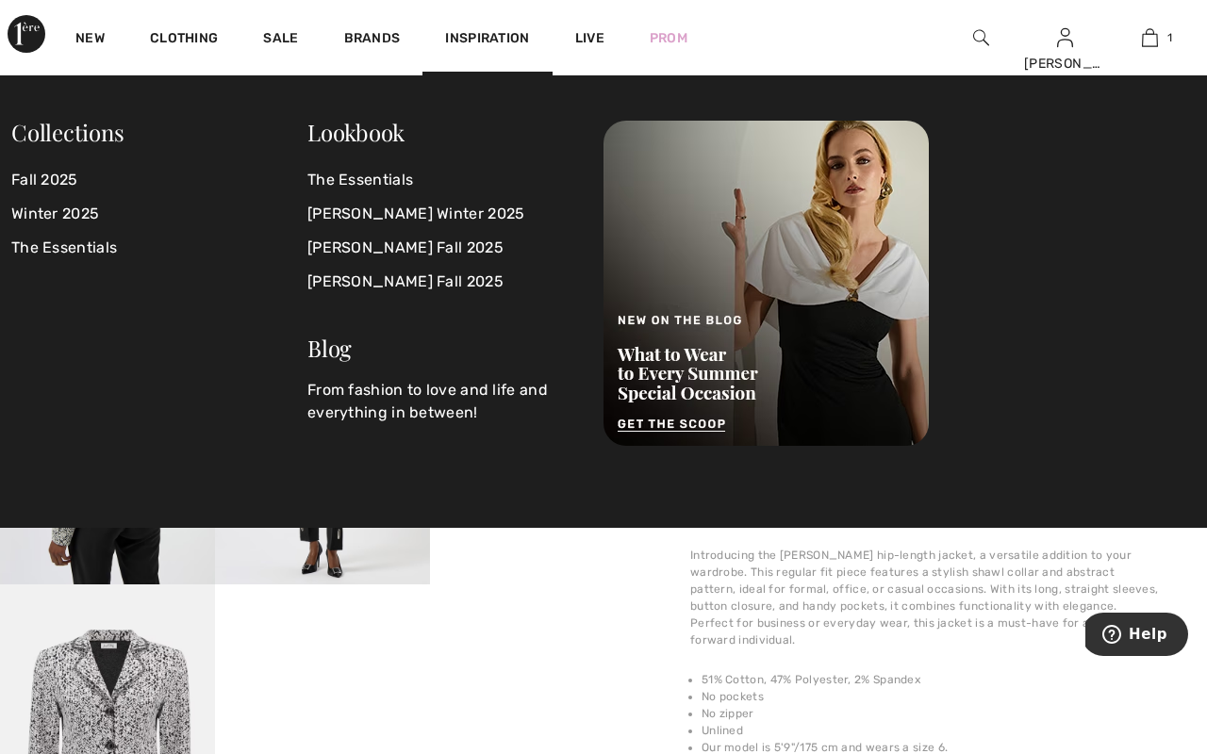
scroll to position [0, 0]
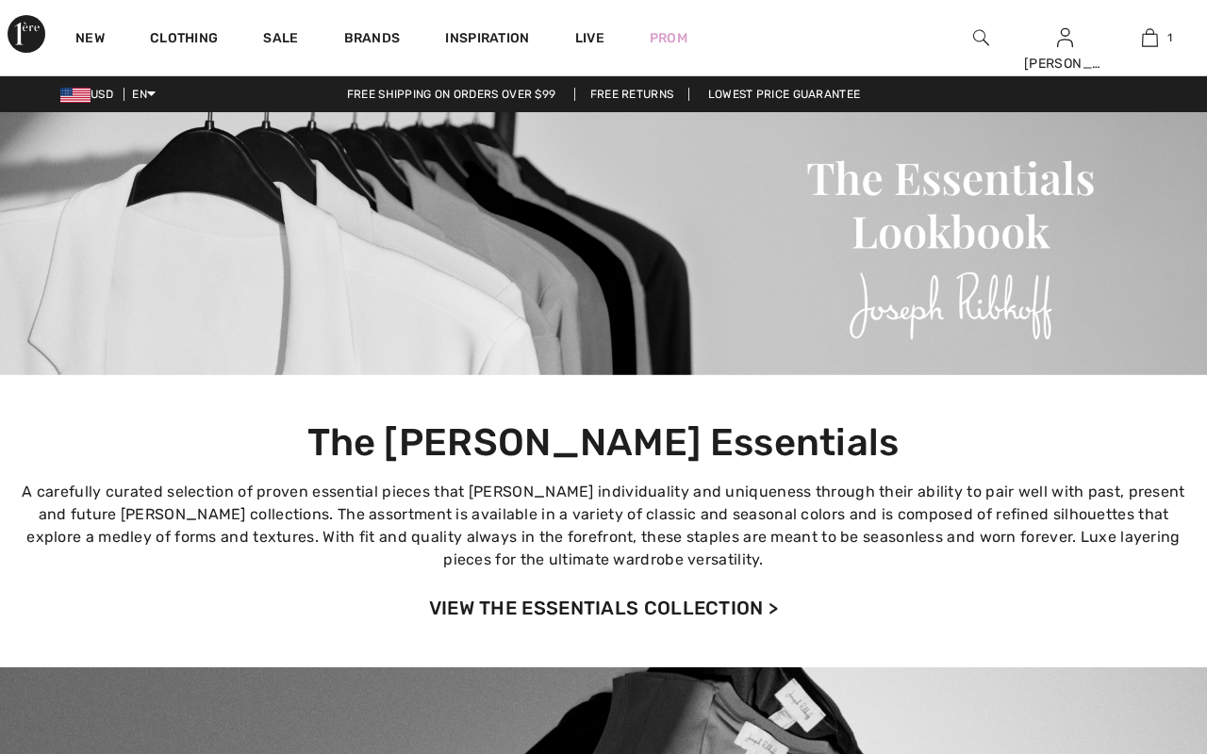
scroll to position [436, 0]
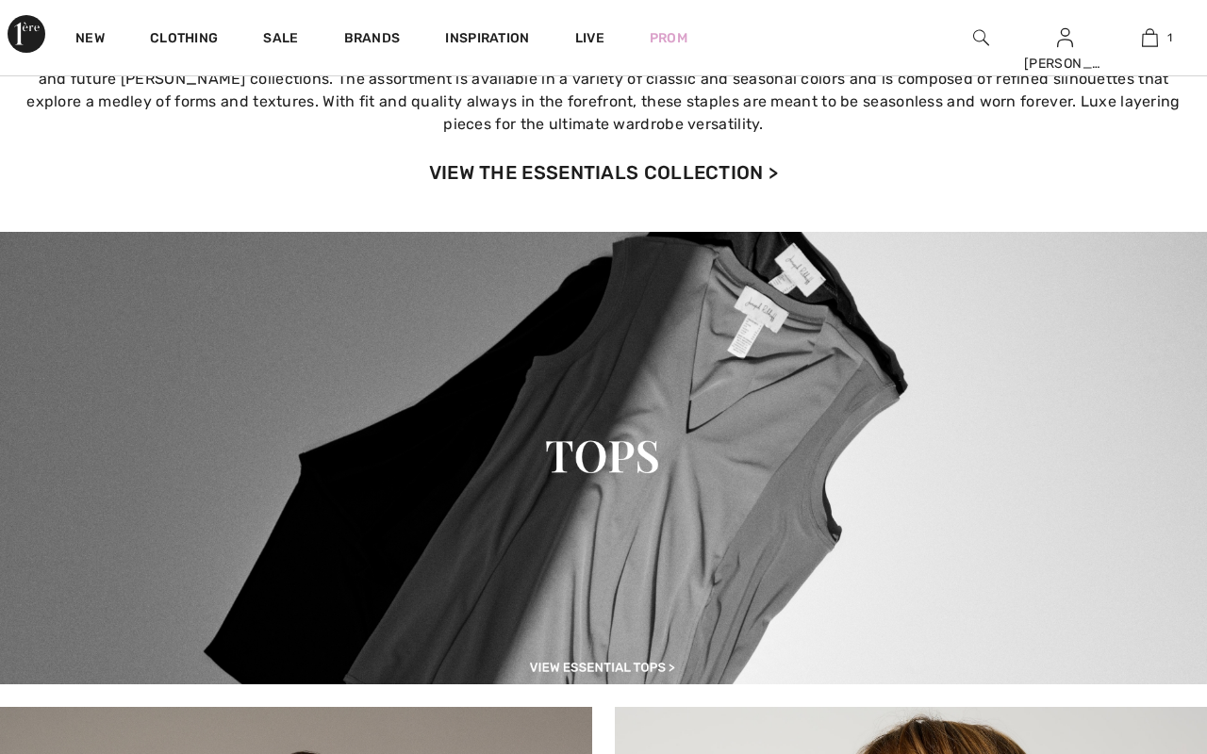
click at [580, 489] on img at bounding box center [603, 458] width 1207 height 453
checkbox input "true"
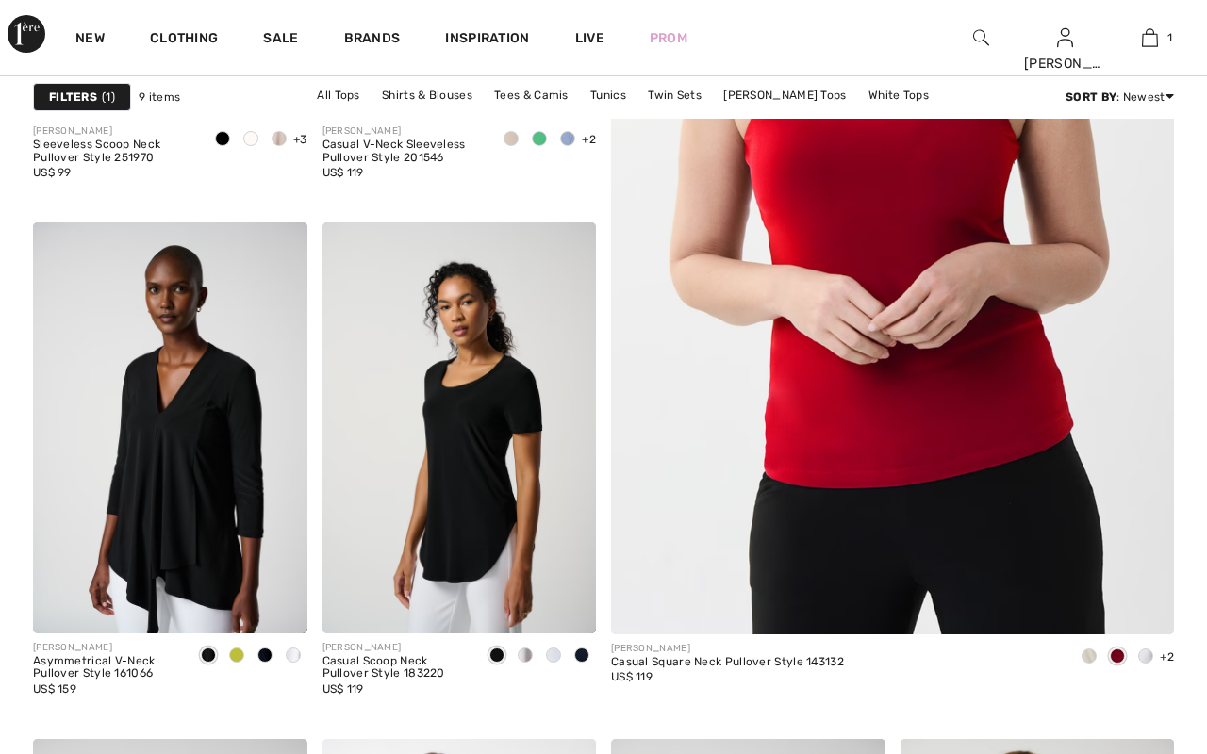
scroll to position [596, 0]
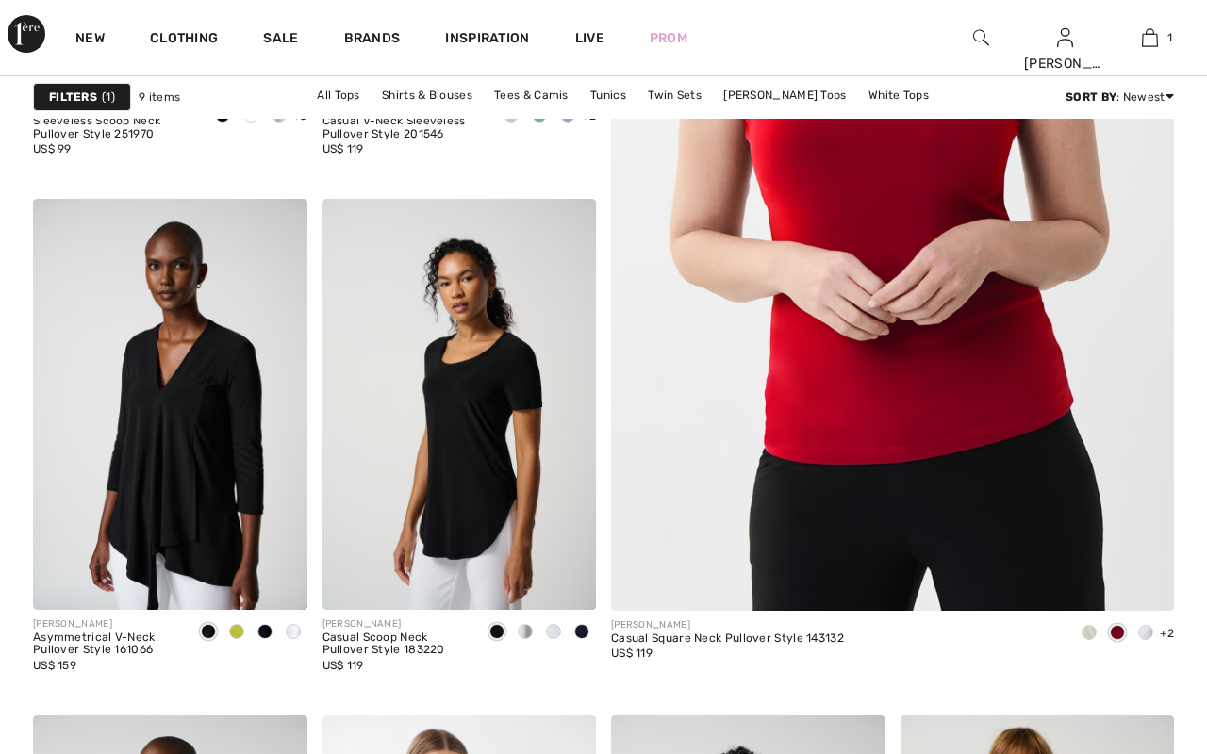
checkbox input "true"
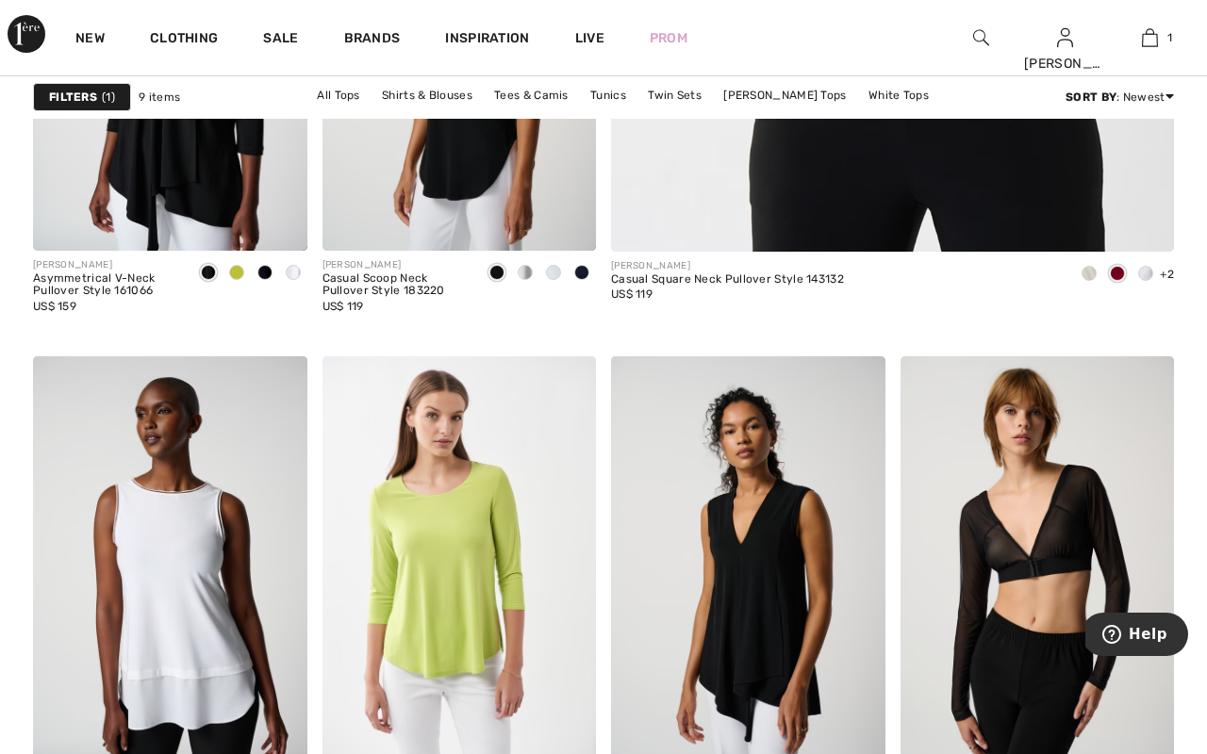
scroll to position [833, 0]
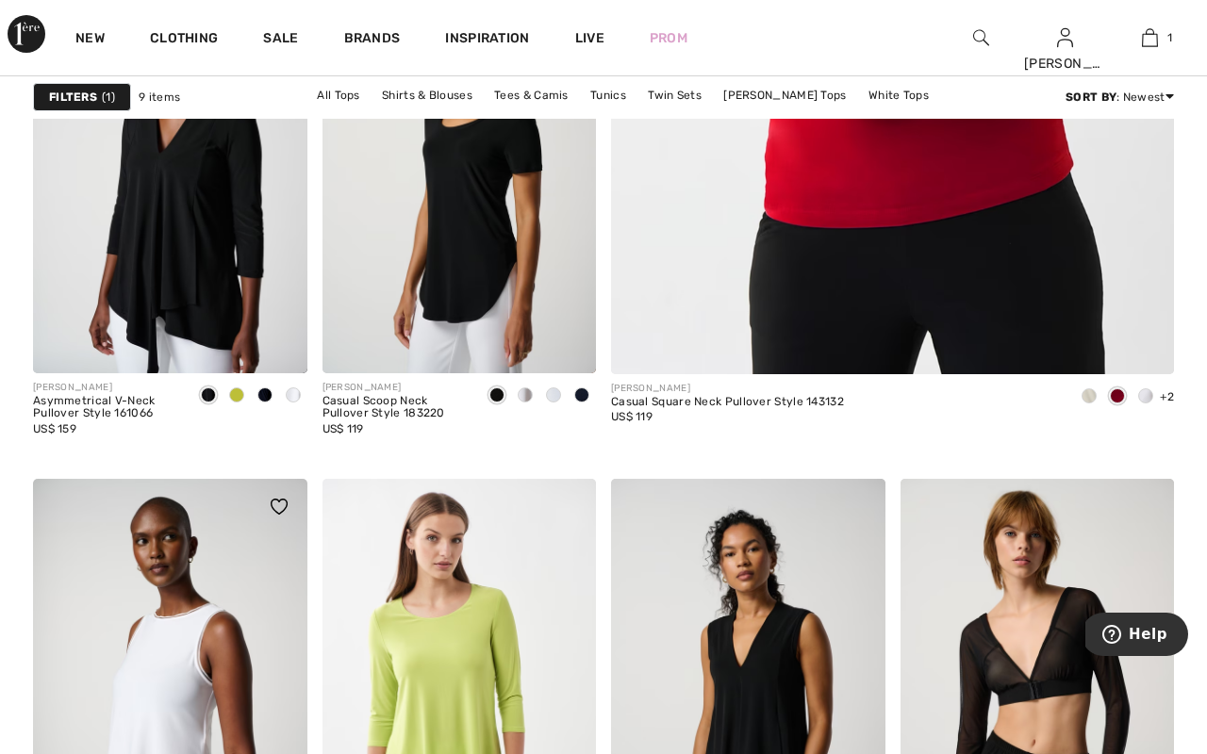
click at [255, 616] on img at bounding box center [170, 684] width 274 height 411
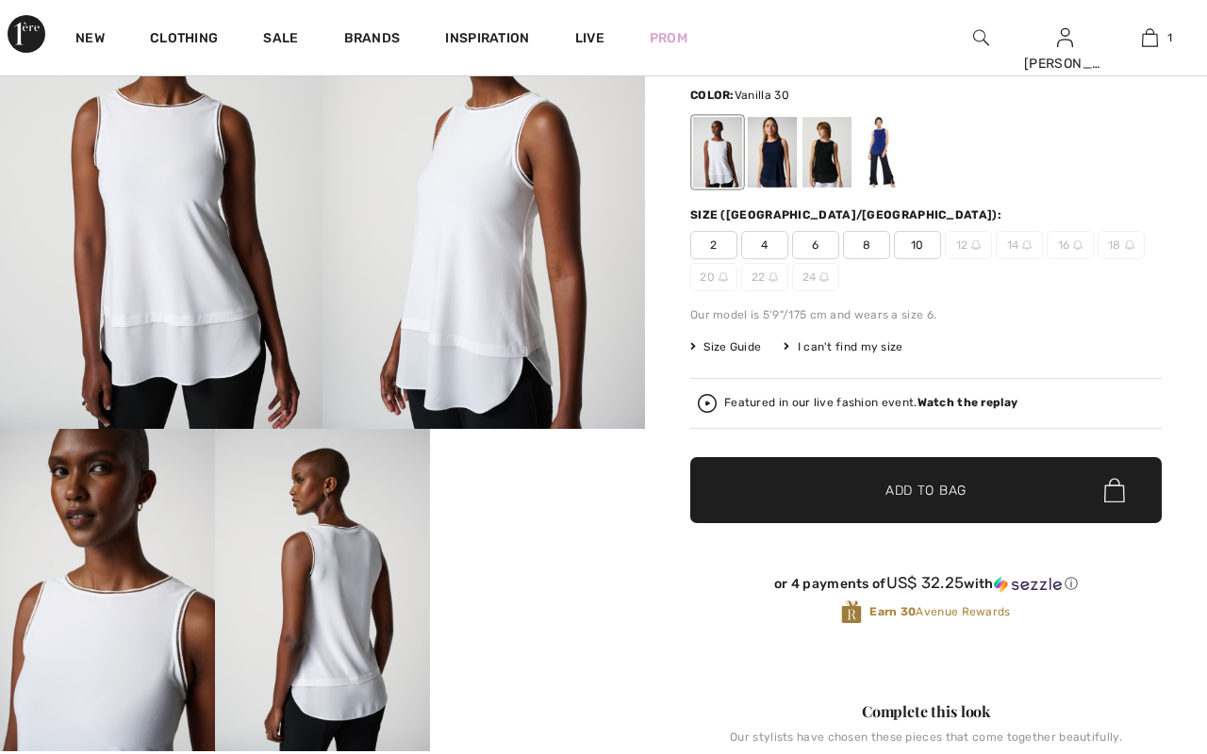
checkbox input "true"
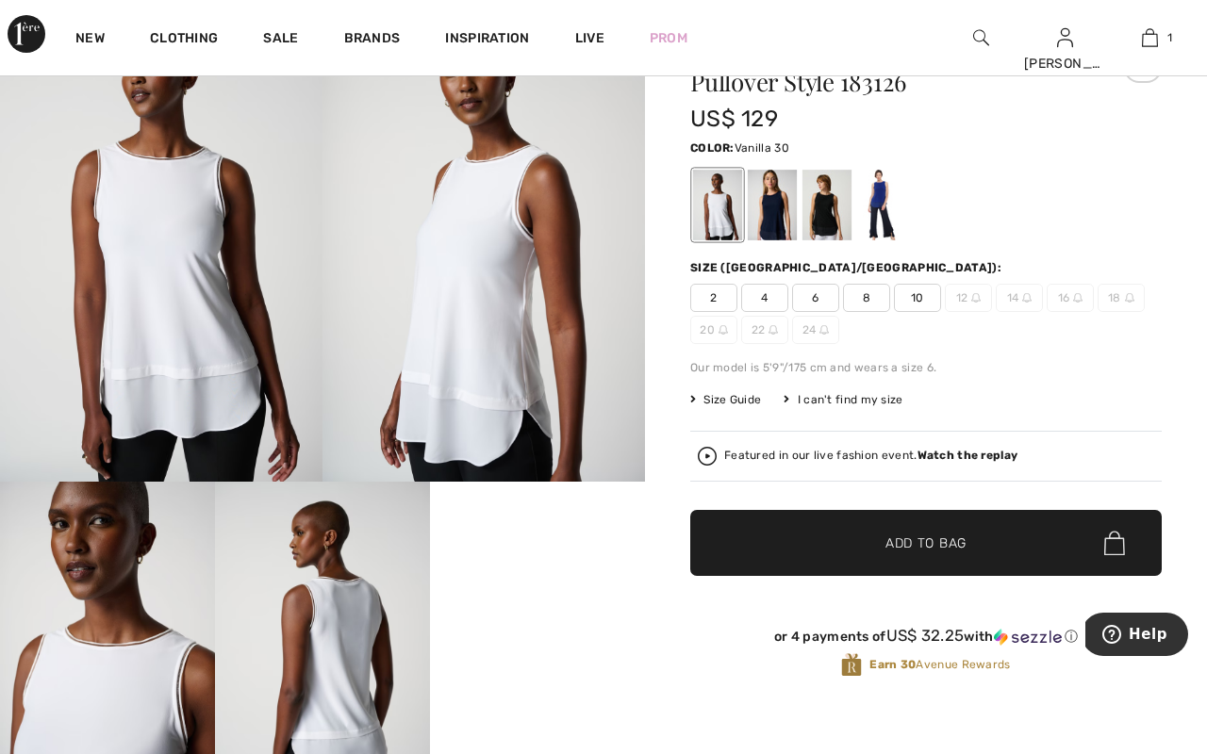
scroll to position [101, 0]
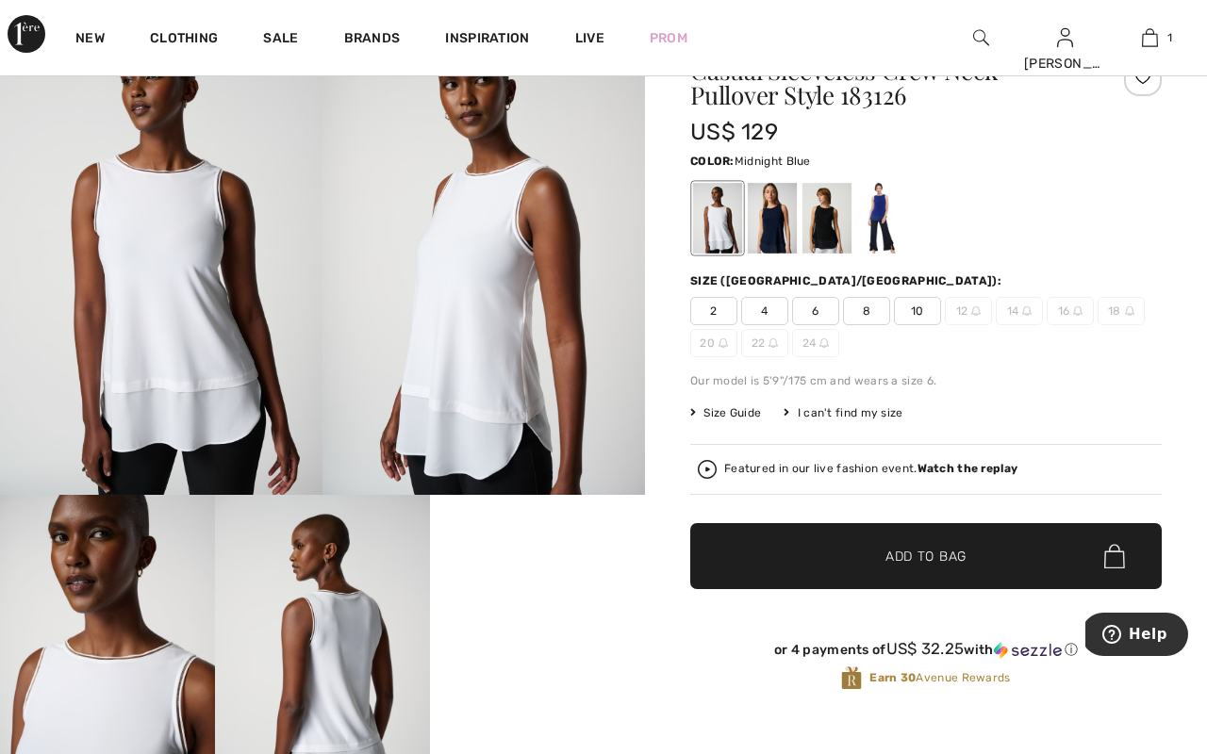
click at [776, 221] on div at bounding box center [772, 218] width 49 height 71
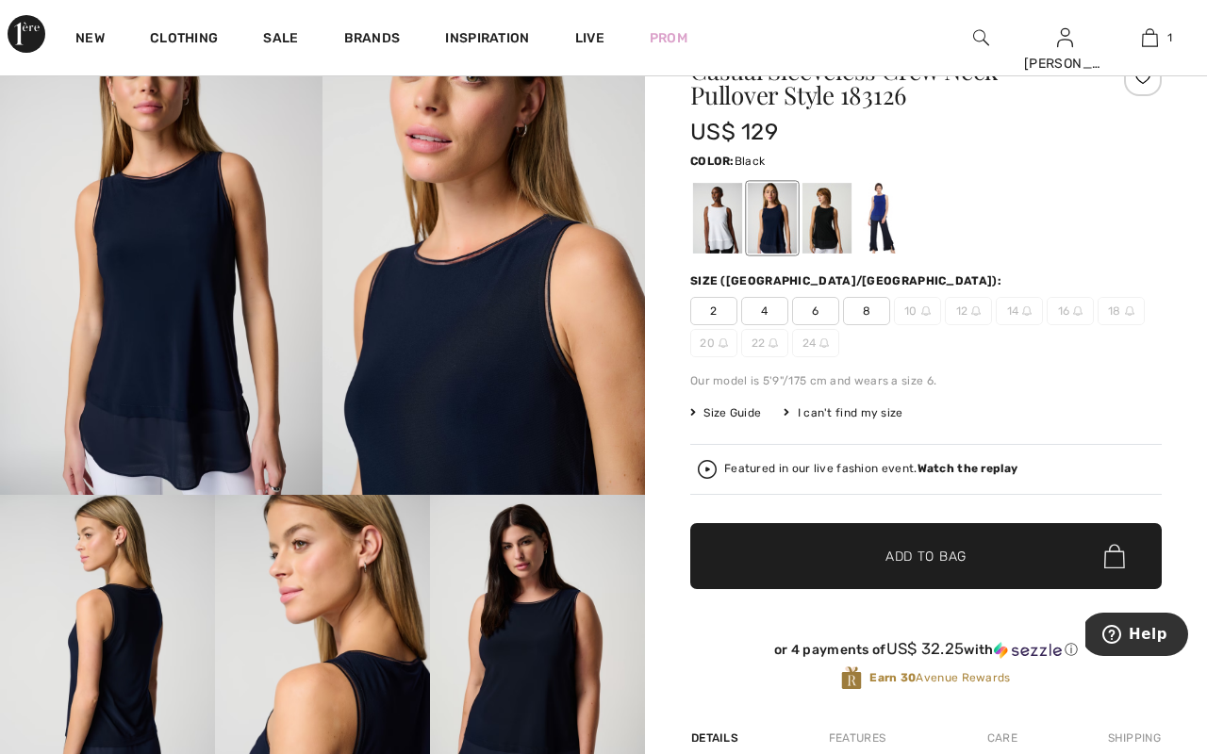
click at [832, 212] on div at bounding box center [826, 218] width 49 height 71
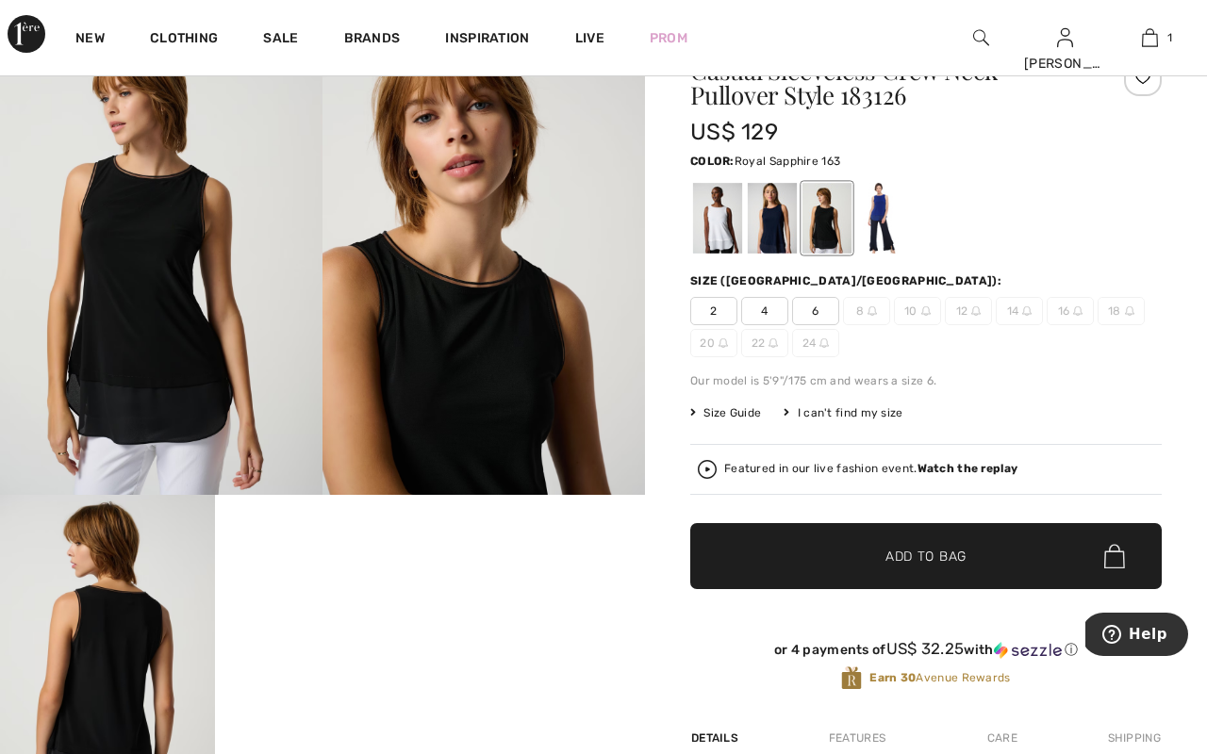
click at [896, 237] on div at bounding box center [881, 218] width 49 height 71
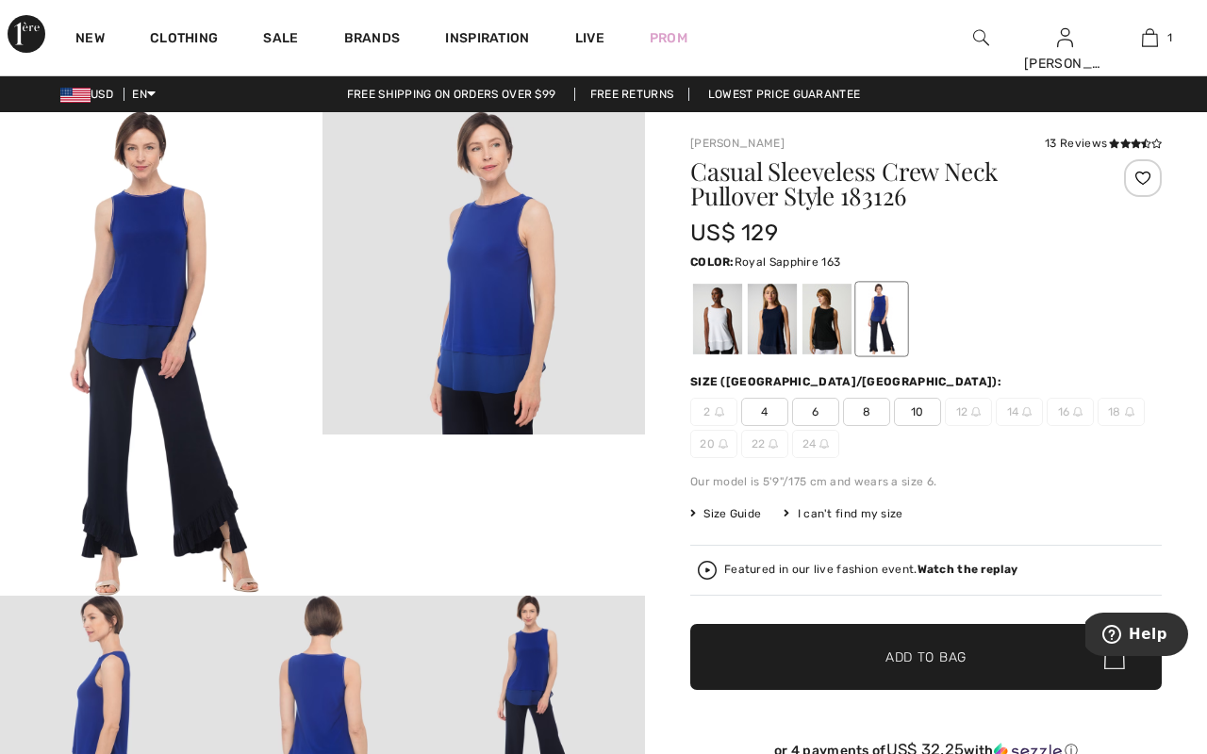
scroll to position [0, 0]
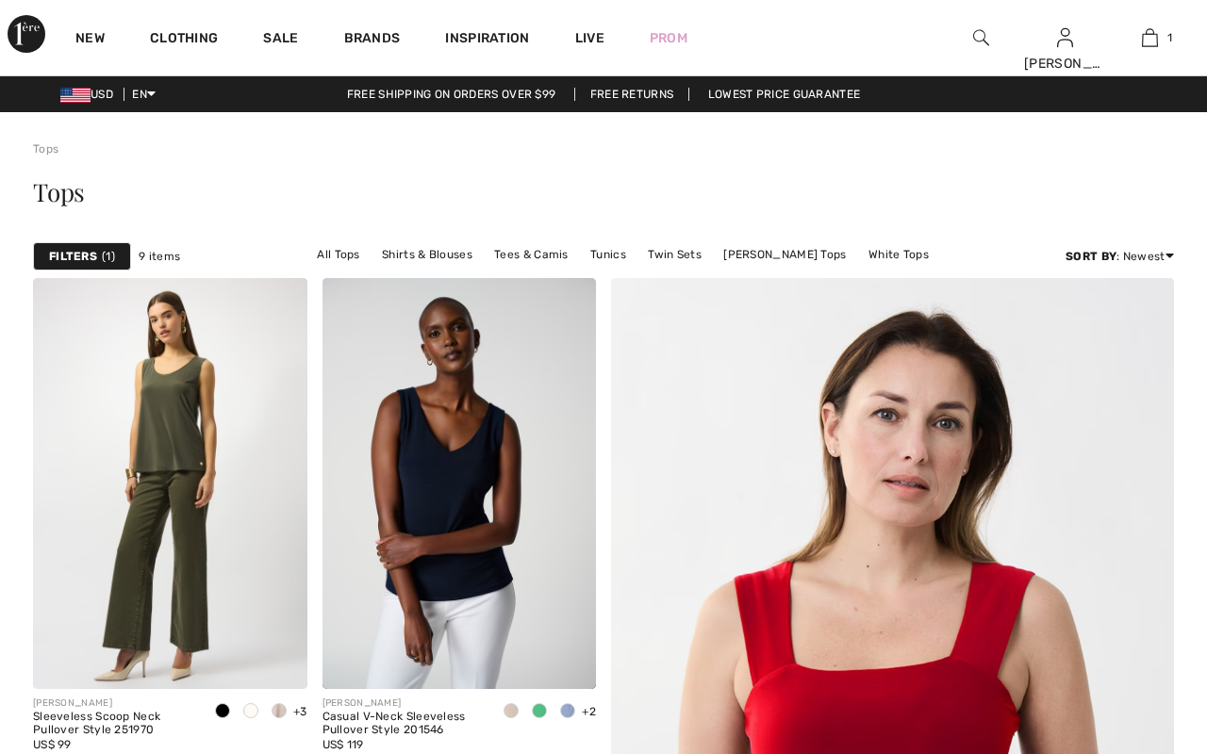
scroll to position [-1, 0]
checkbox input "true"
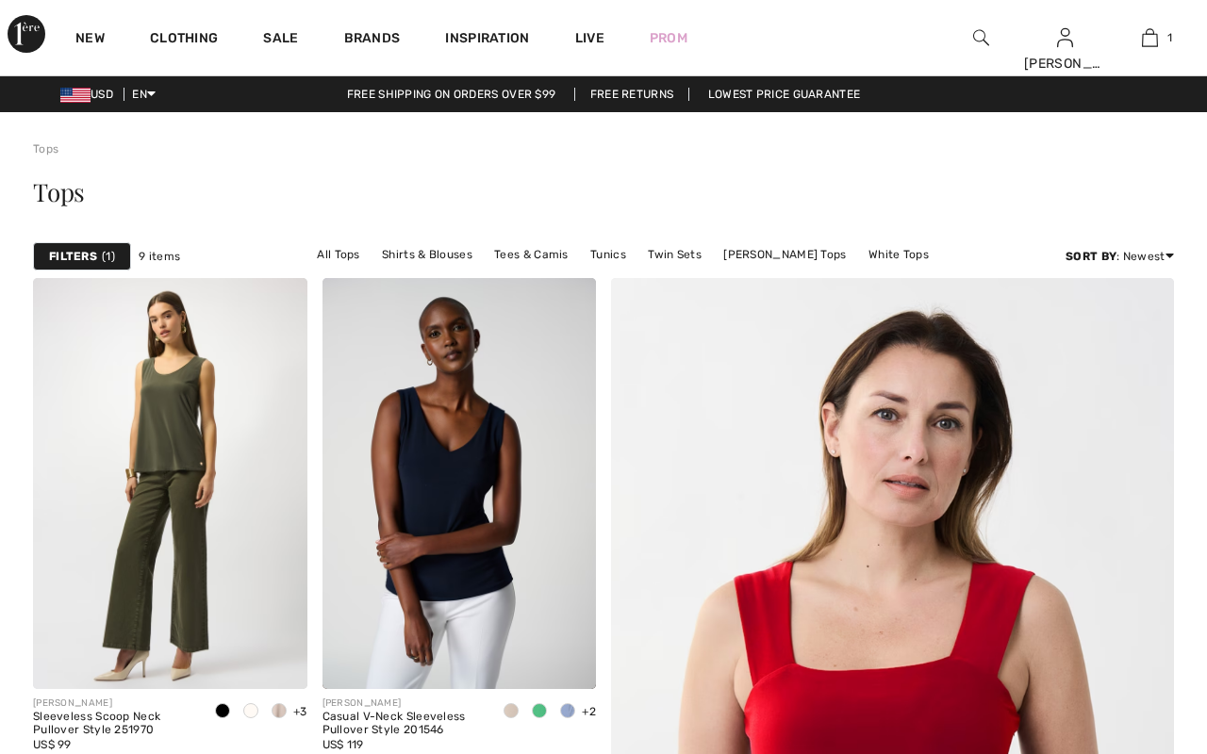
scroll to position [0, 0]
